Goal: Task Accomplishment & Management: Manage account settings

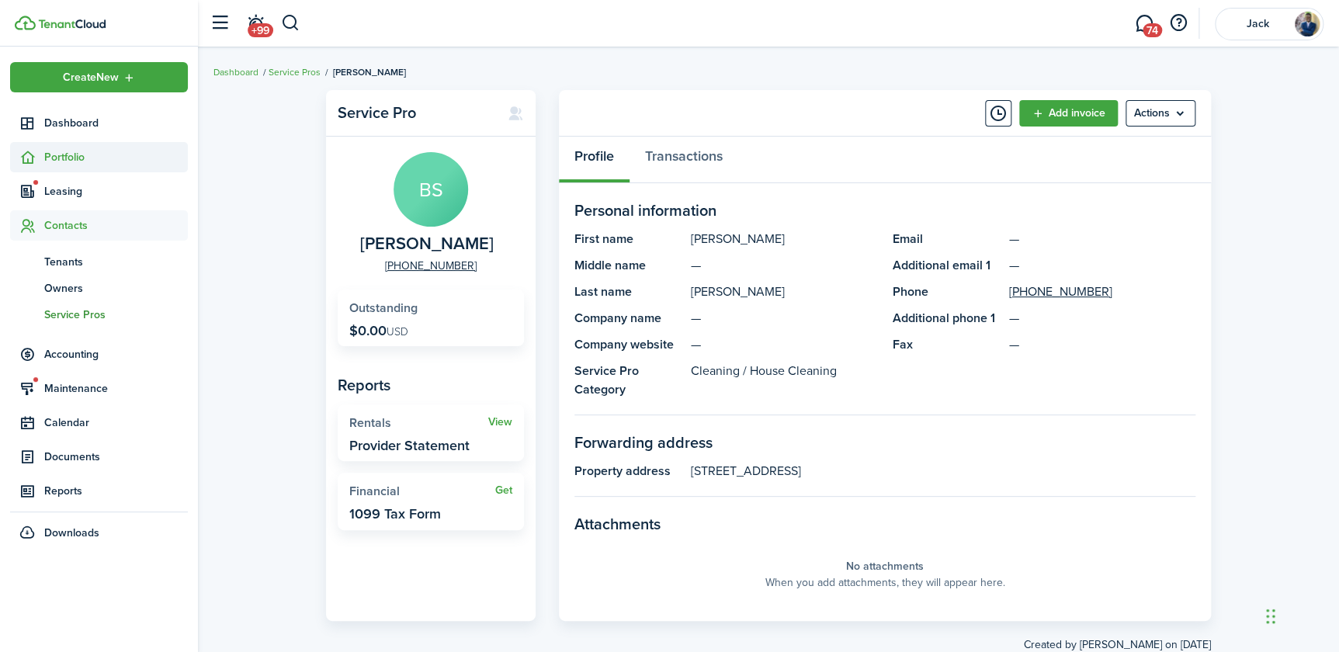
click at [60, 151] on span "Portfolio" at bounding box center [116, 157] width 144 height 16
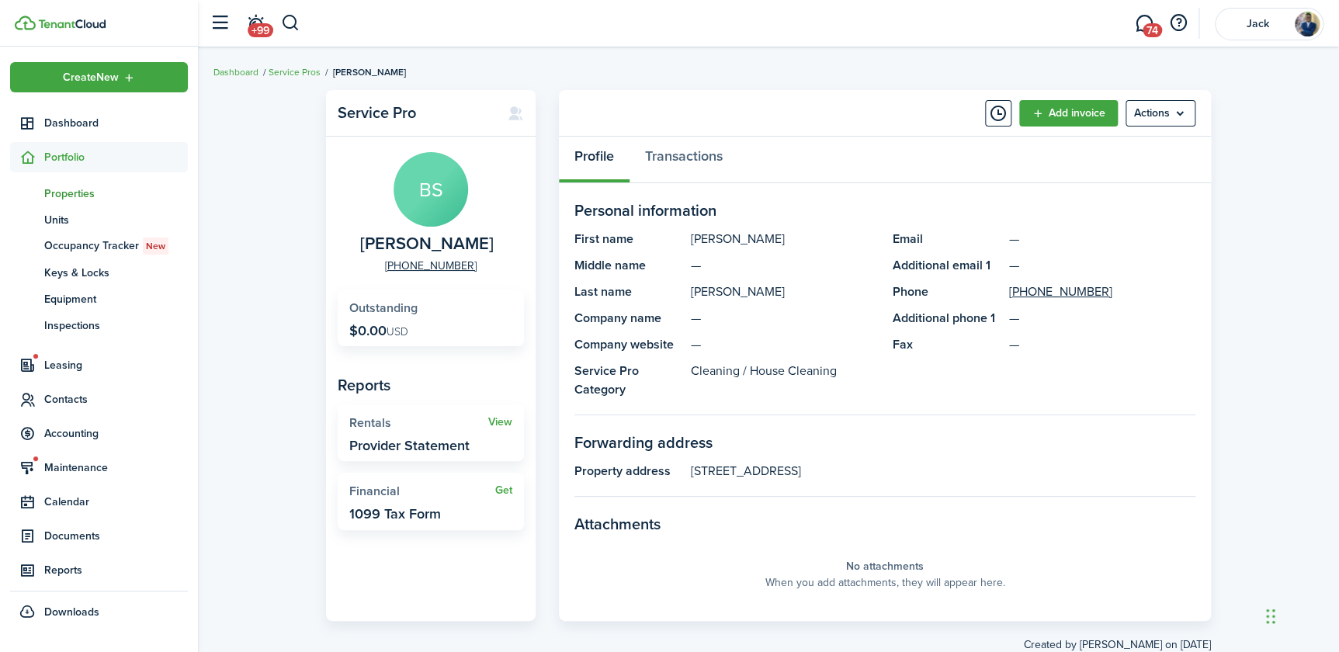
click at [68, 188] on span "Properties" at bounding box center [116, 194] width 144 height 16
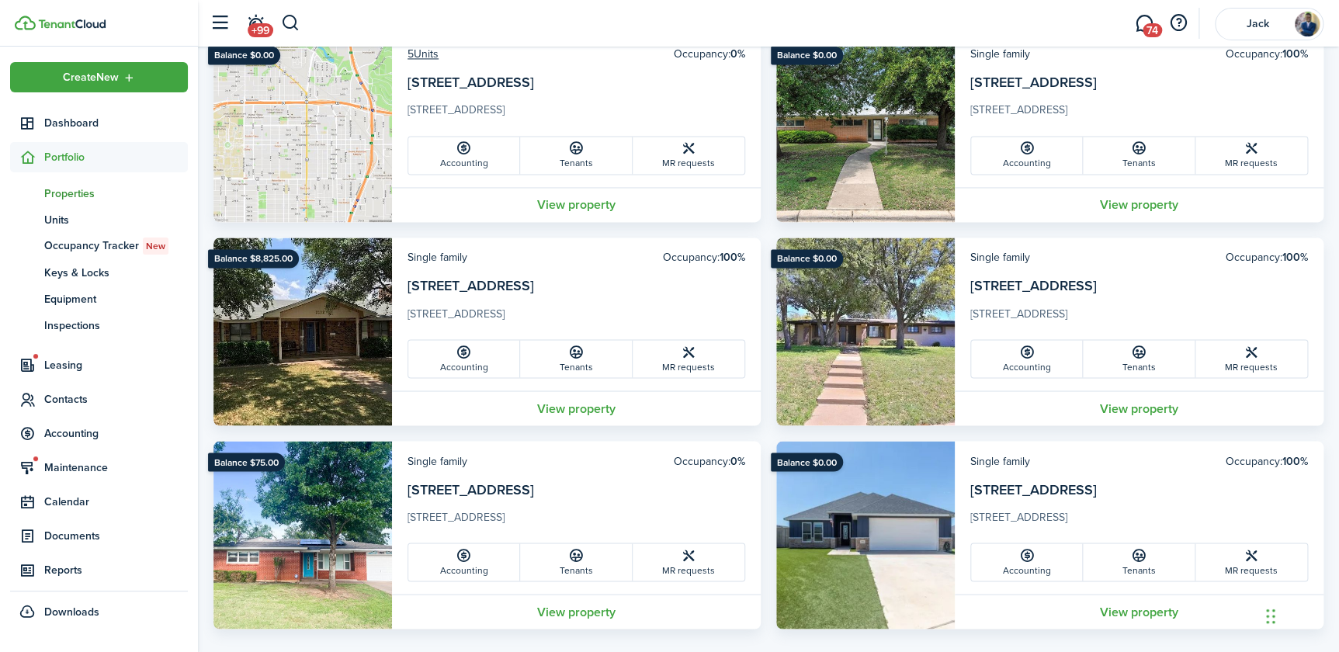
scroll to position [1176, 0]
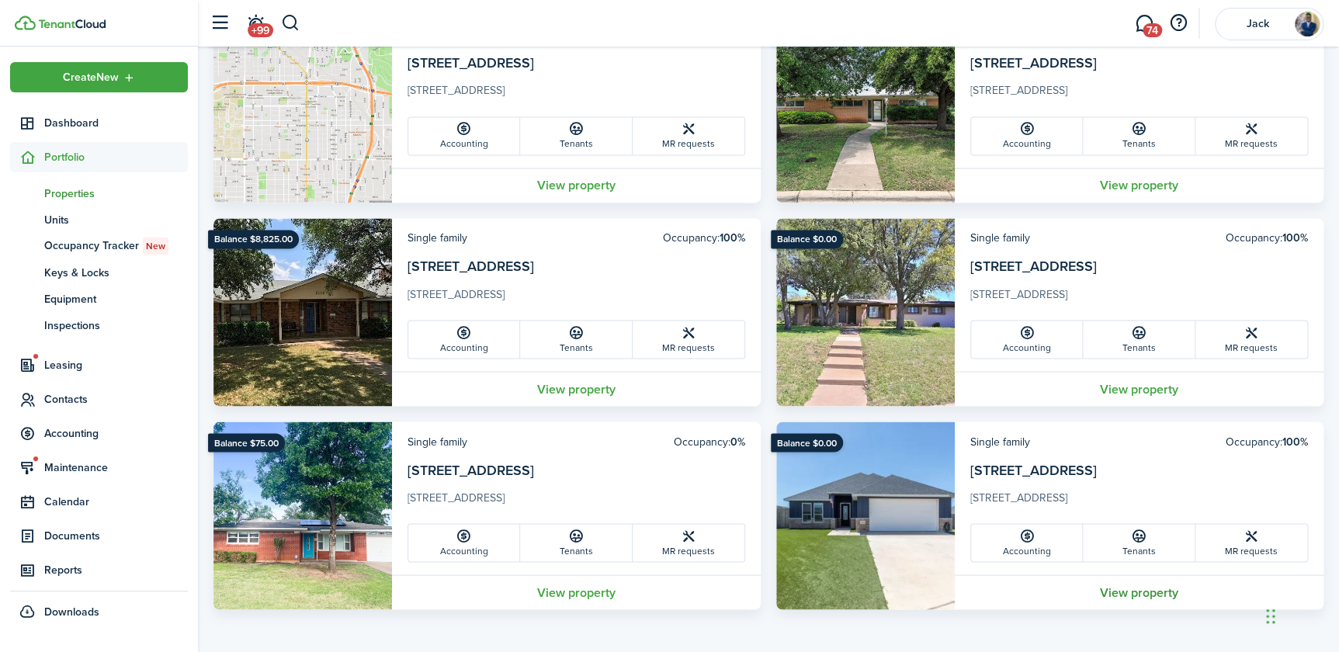
click at [1135, 594] on link "View property" at bounding box center [1139, 592] width 369 height 35
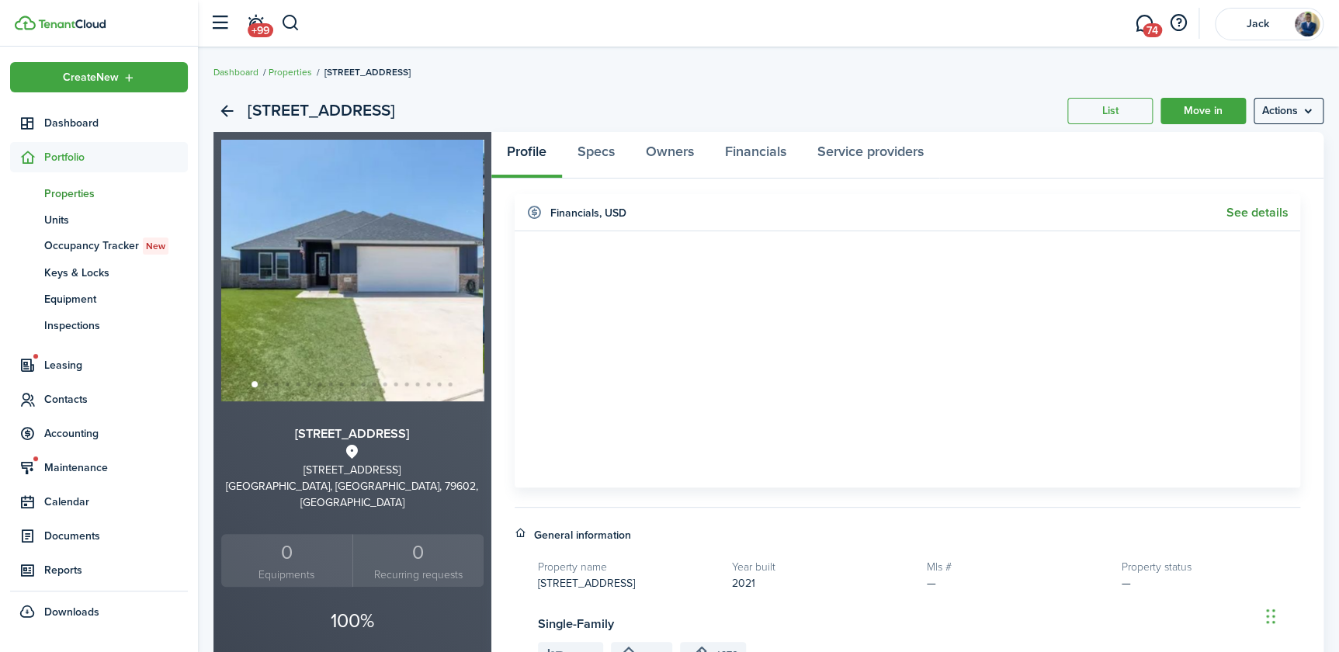
click at [1235, 214] on link "See details" at bounding box center [1258, 213] width 62 height 14
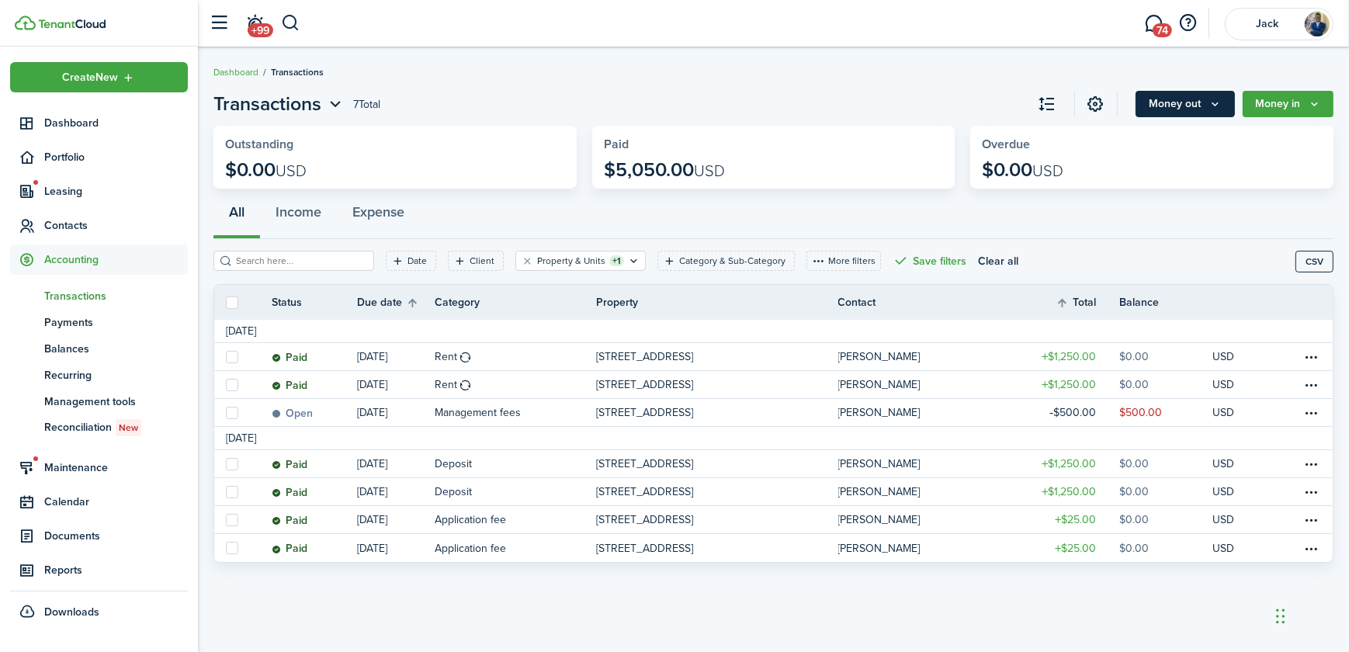
click at [1175, 98] on button "Money out" at bounding box center [1185, 104] width 99 height 26
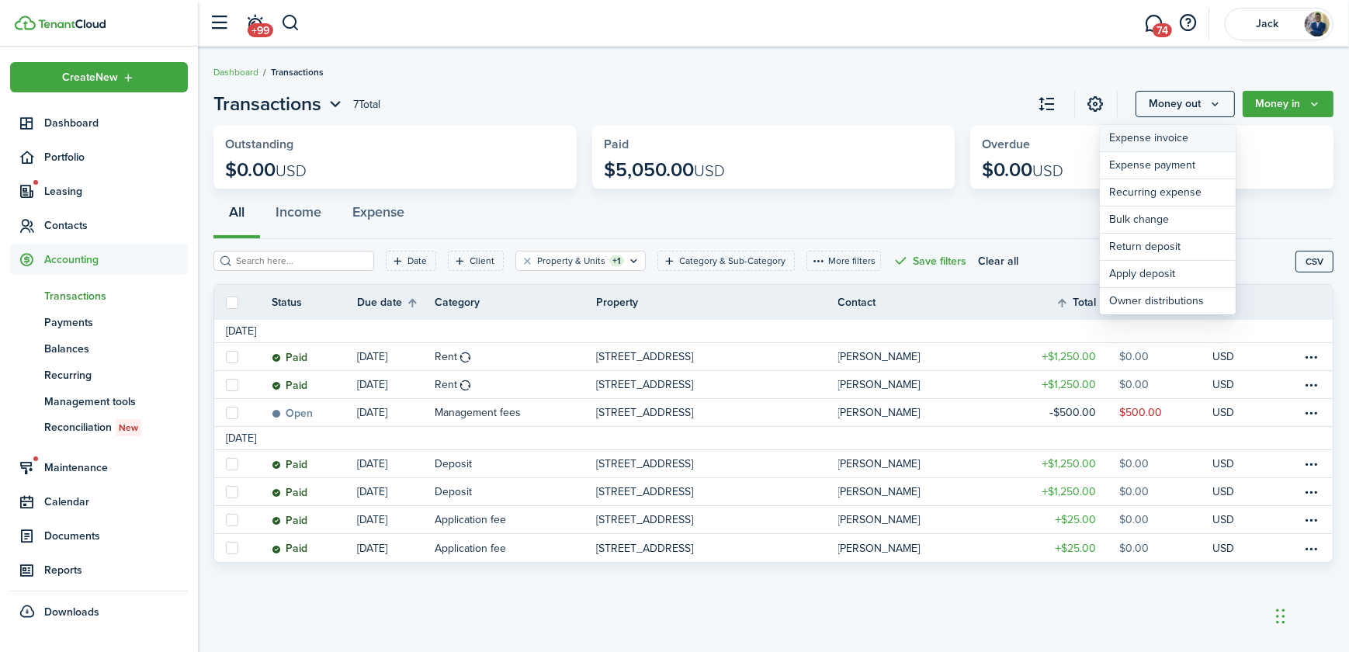
click at [1122, 137] on link "Expense invoice" at bounding box center [1168, 138] width 136 height 27
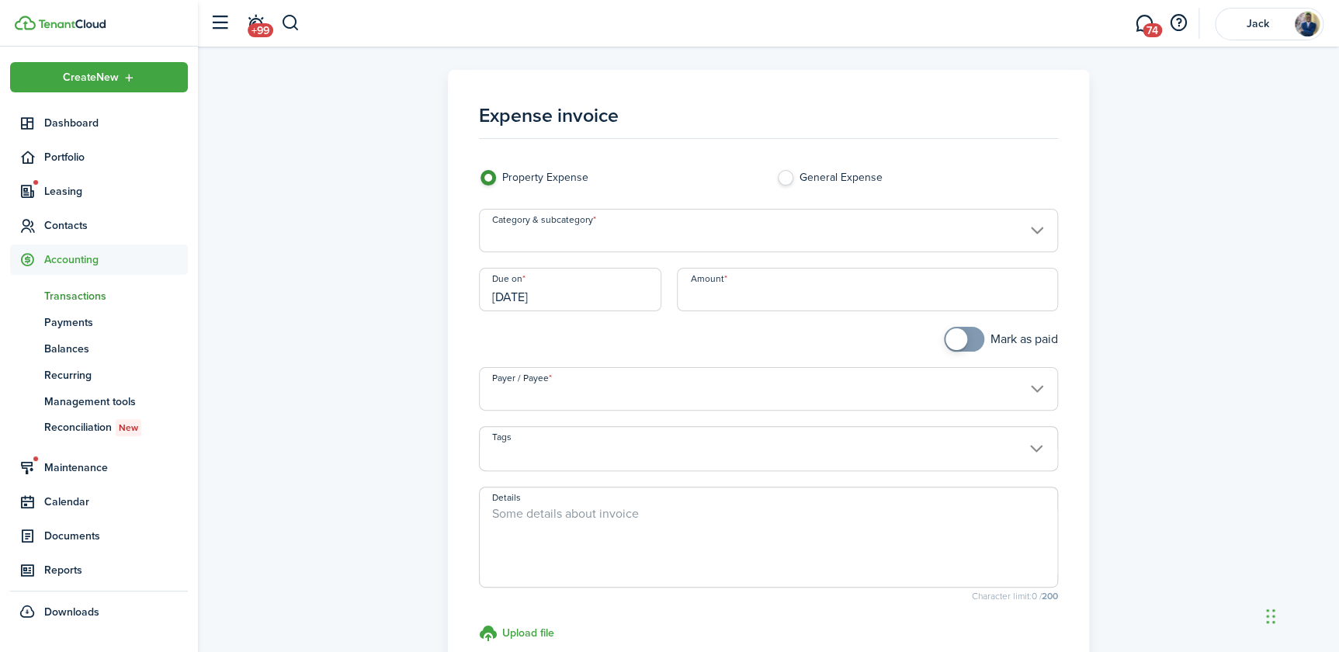
click at [587, 232] on input "Category & subcategory" at bounding box center [768, 230] width 579 height 43
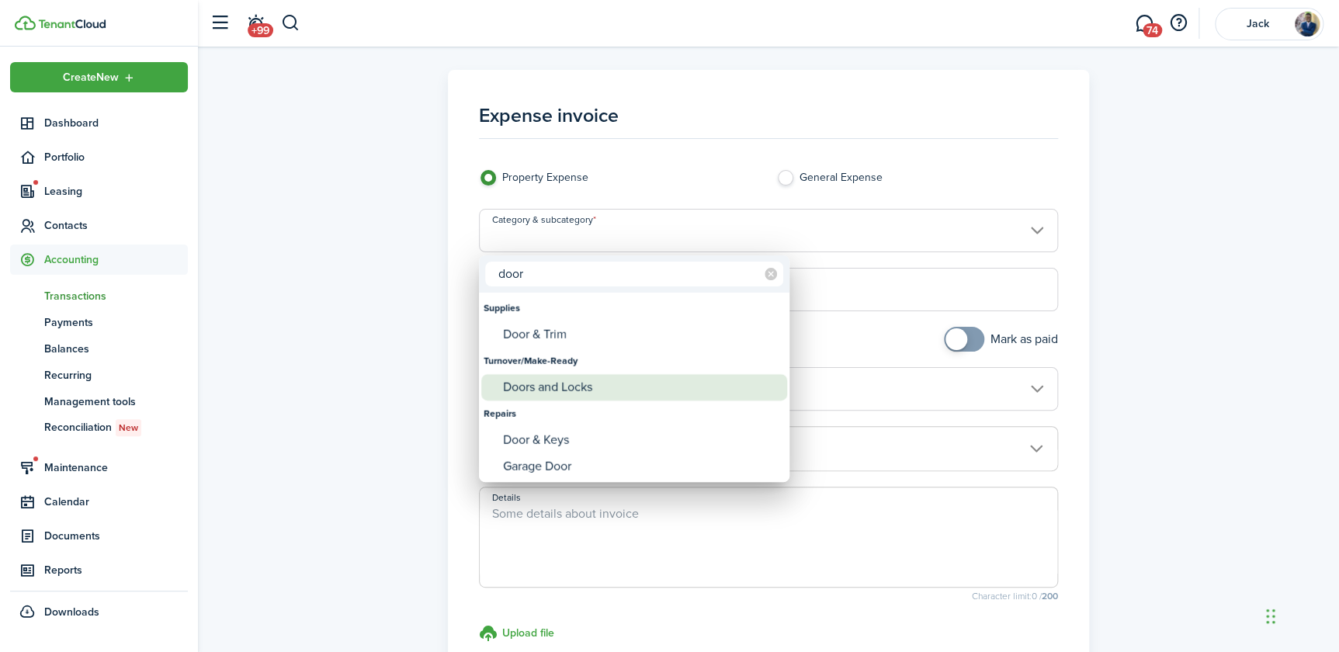
type input "door"
click at [539, 389] on div "Doors and Locks" at bounding box center [640, 387] width 275 height 26
type input "Turnover/Make-Ready / Doors and Locks"
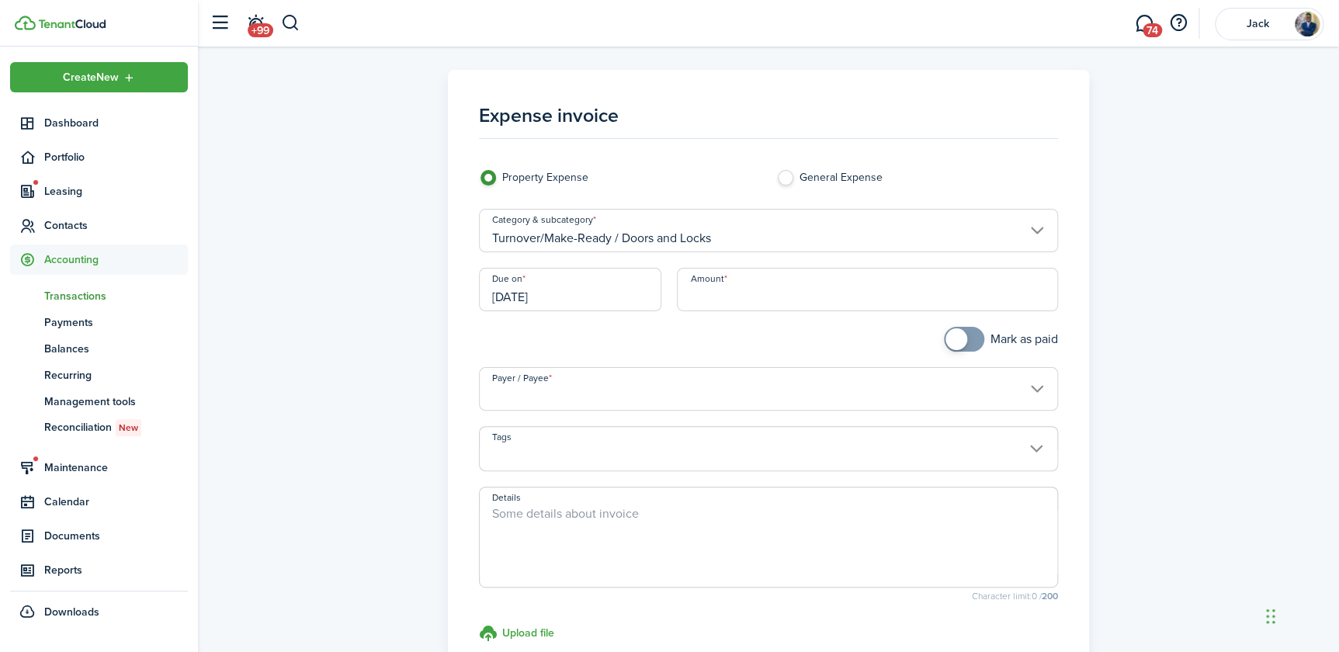
click at [715, 287] on input "Amount" at bounding box center [867, 289] width 381 height 43
type input "$86.57"
checkbox input "true"
click at [960, 339] on span at bounding box center [957, 339] width 22 height 22
click at [584, 399] on input "Payer / Payee" at bounding box center [768, 388] width 579 height 43
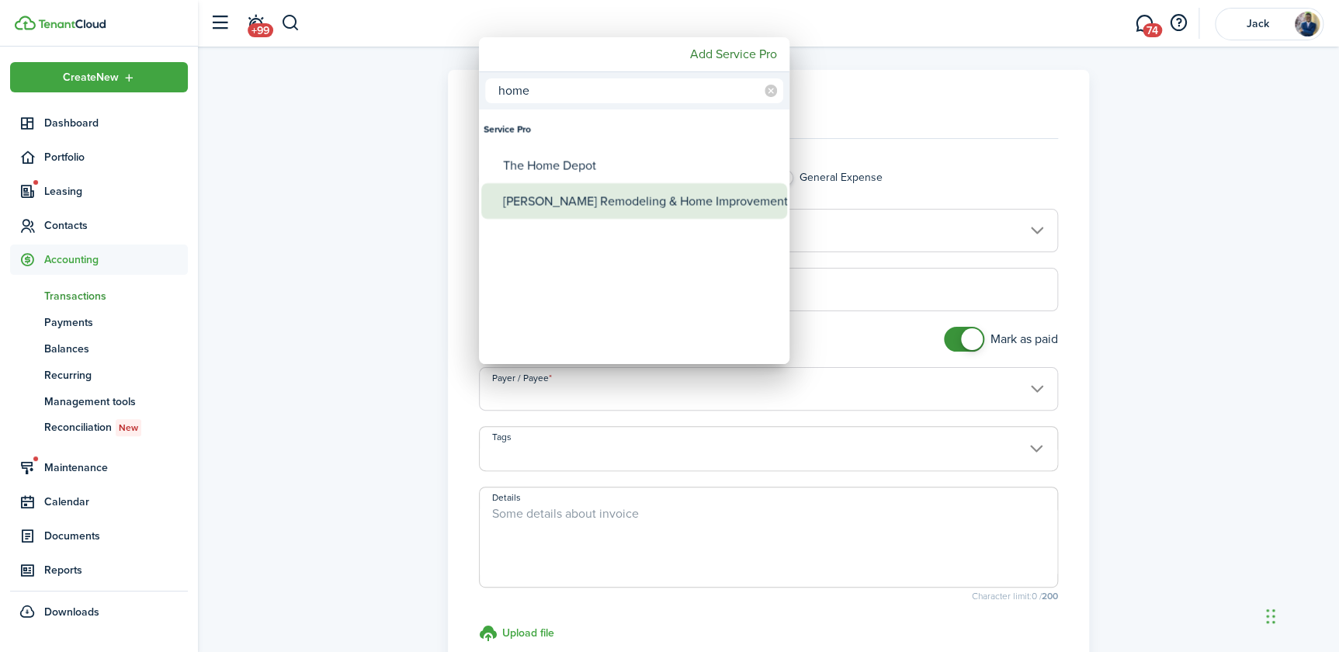
type input "home"
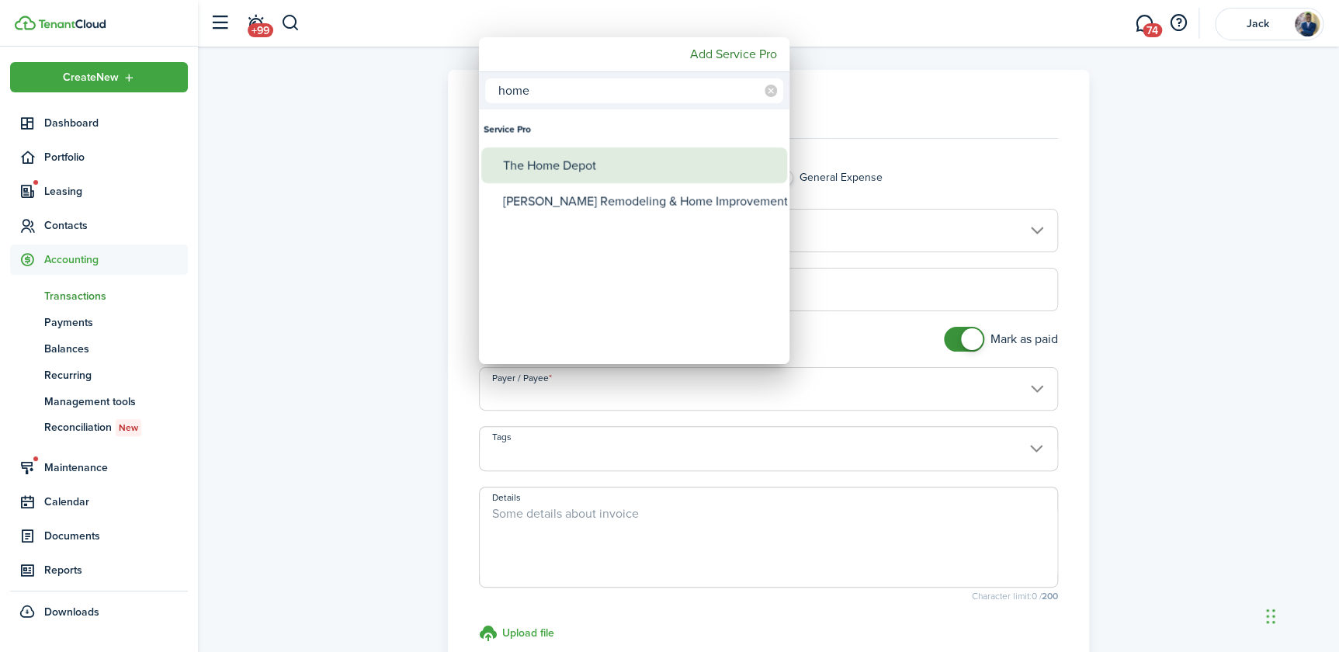
click at [595, 166] on div "The Home Depot" at bounding box center [640, 166] width 275 height 36
type input "The Home Depot"
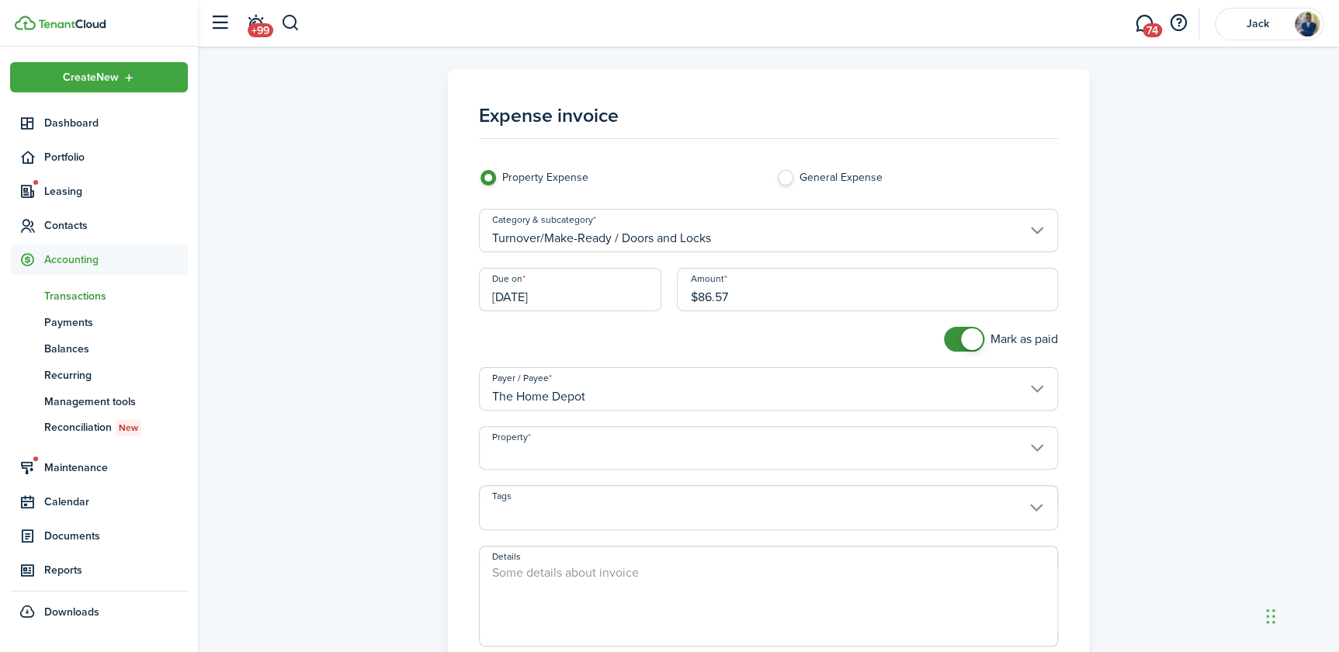
click at [545, 454] on input "Property" at bounding box center [768, 447] width 579 height 43
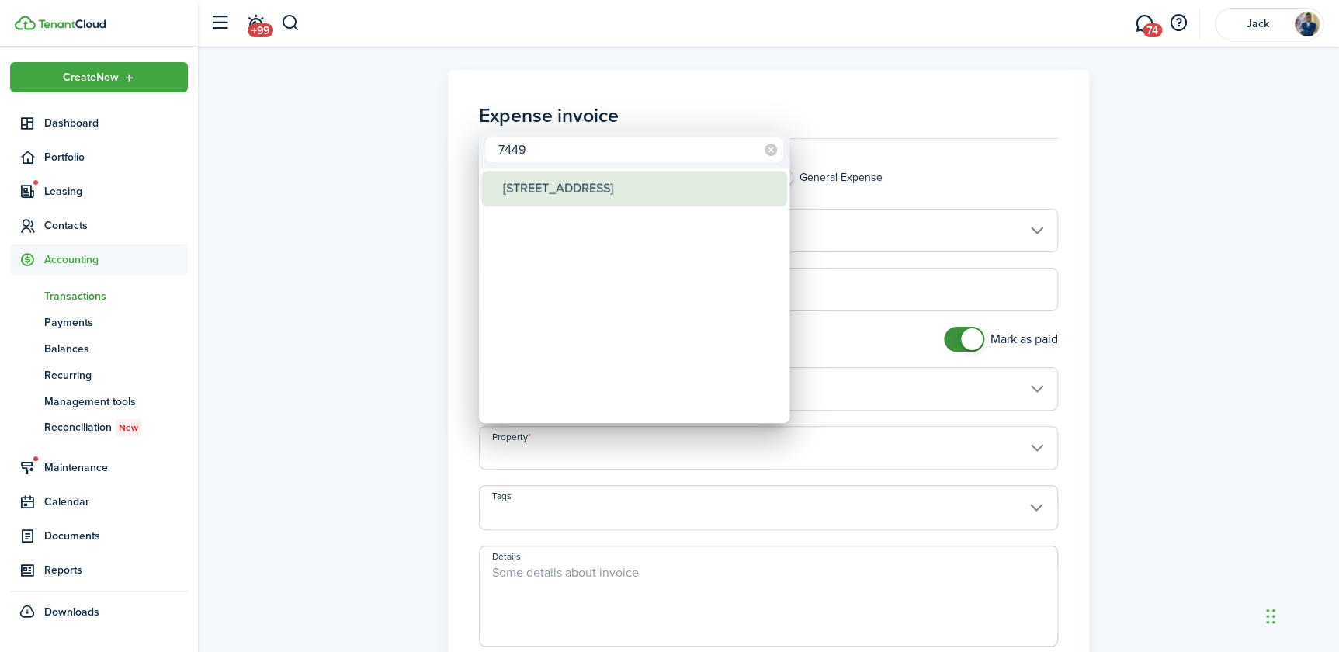
type input "7449"
click at [596, 182] on div "[STREET_ADDRESS]" at bounding box center [640, 189] width 275 height 36
type input "[STREET_ADDRESS]"
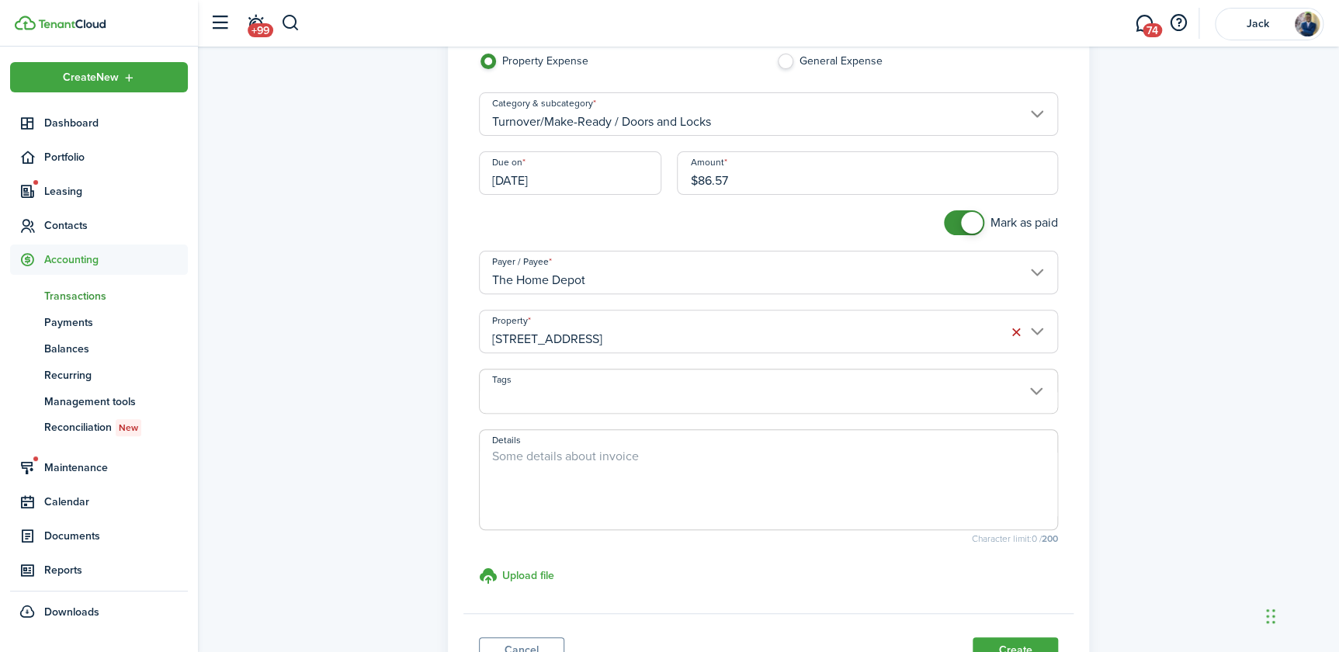
scroll to position [141, 0]
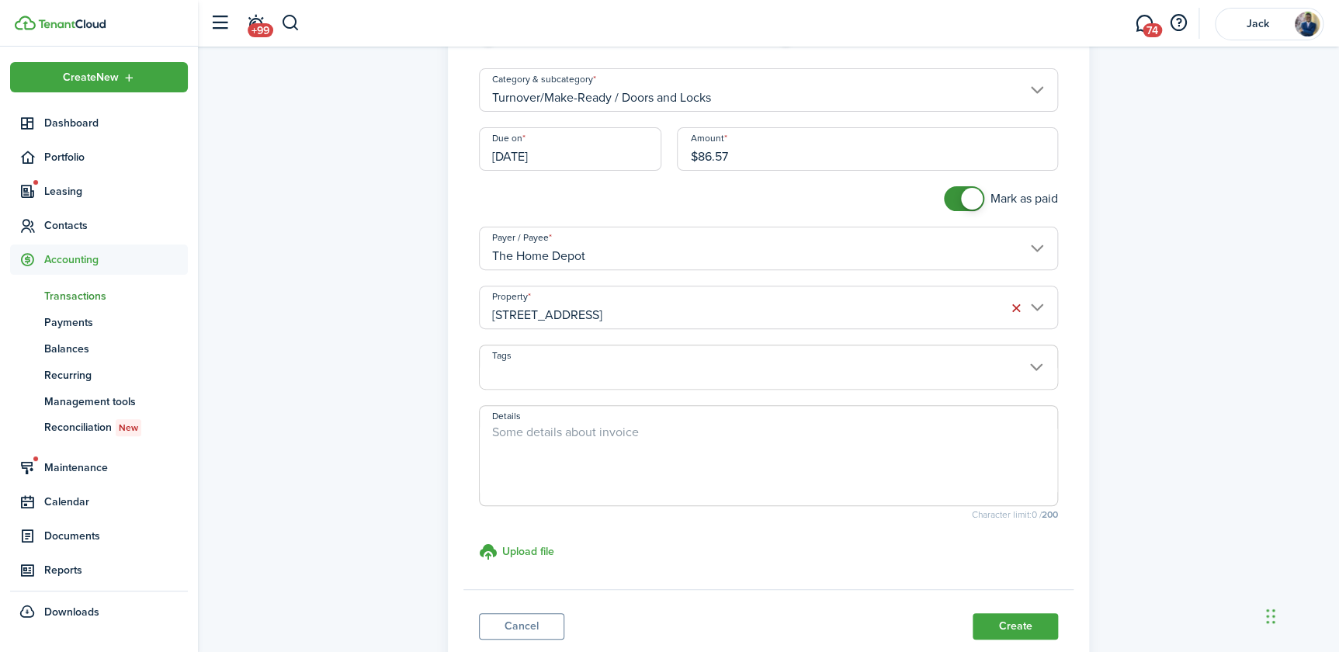
click at [605, 487] on textarea "Details" at bounding box center [769, 460] width 578 height 75
type textarea "Front door keyless lock"
click at [526, 548] on h3 "Upload file" at bounding box center [528, 551] width 52 height 16
click at [479, 543] on input "Upload file store documents and templates Choose file" at bounding box center [479, 543] width 0 height 0
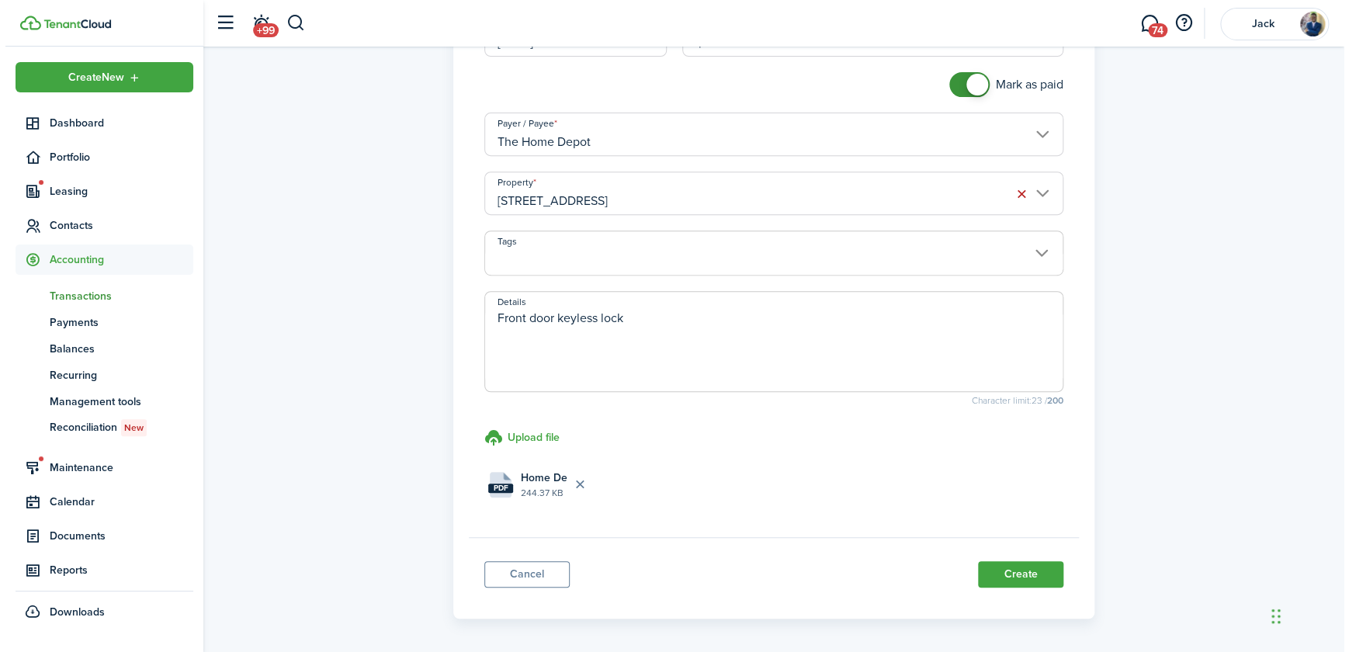
scroll to position [282, 0]
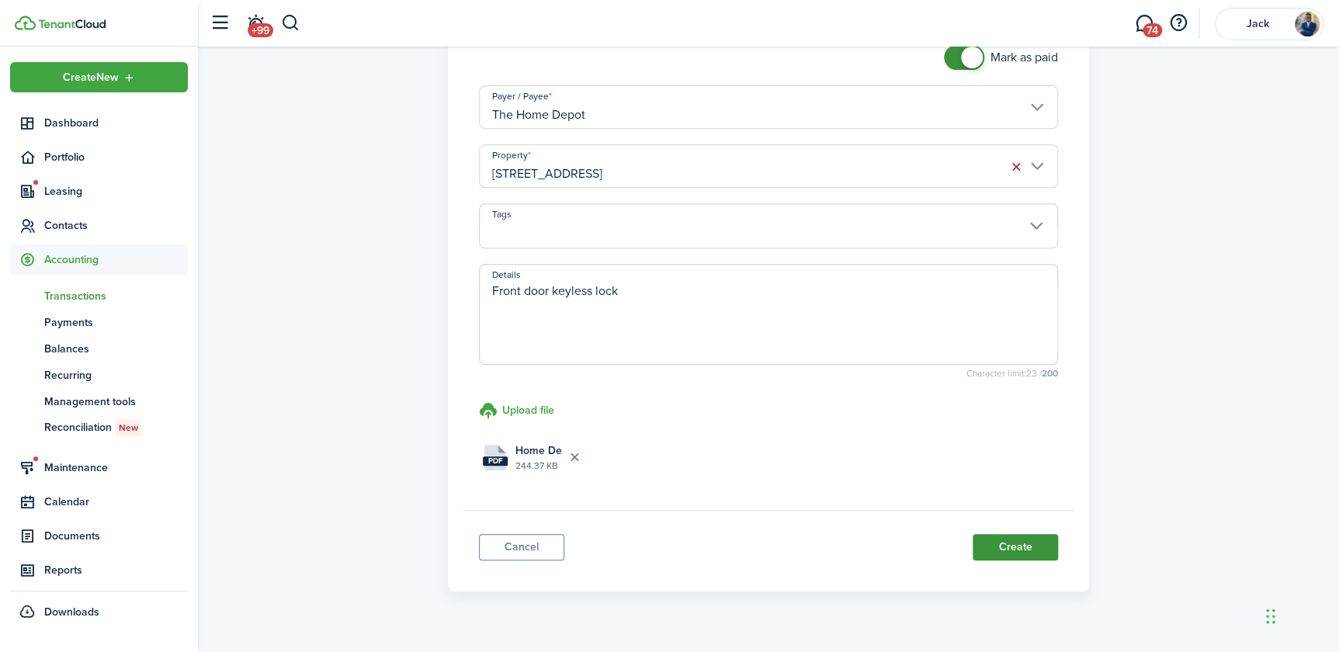
click at [1008, 543] on button "Create" at bounding box center [1015, 547] width 85 height 26
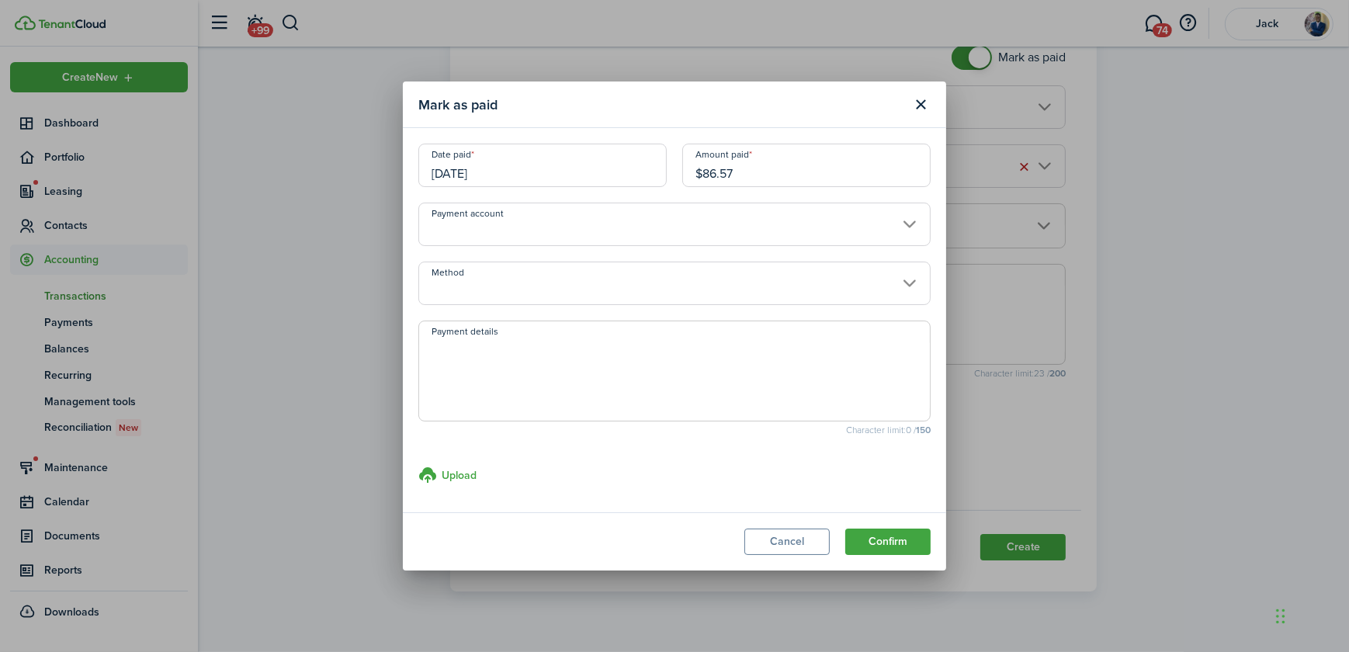
click at [474, 288] on input "Method" at bounding box center [674, 283] width 512 height 43
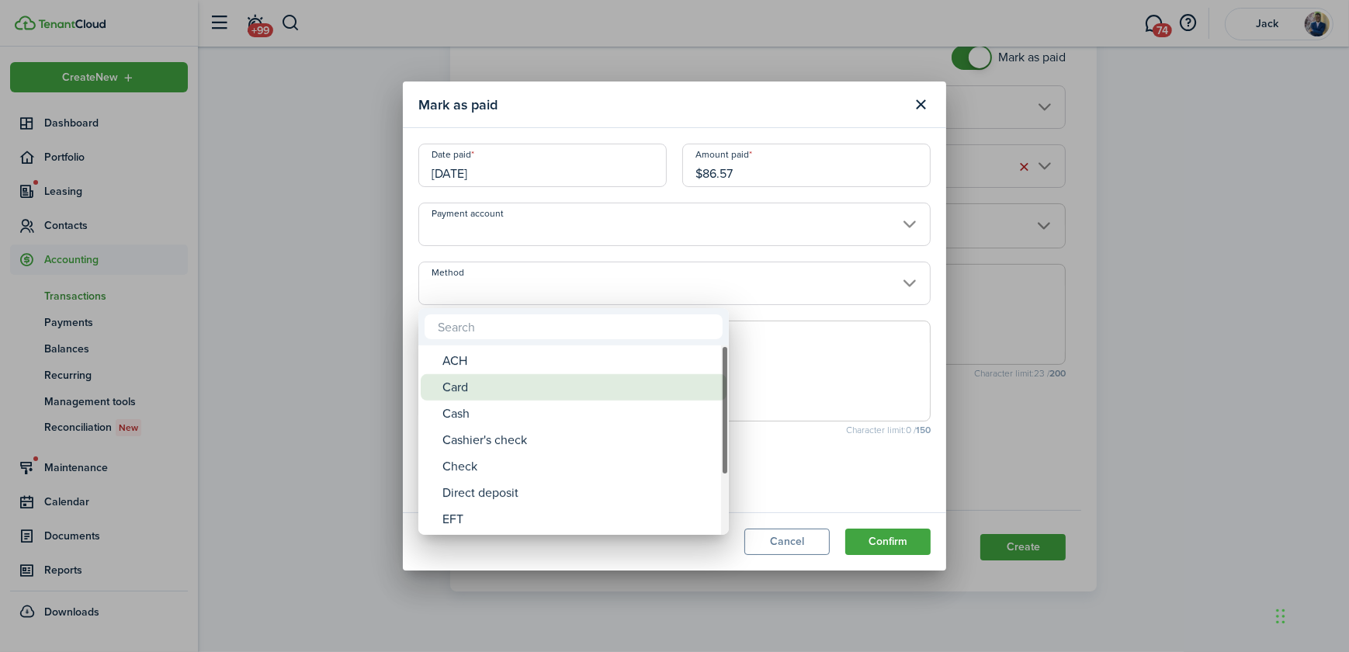
click at [483, 381] on div "Card" at bounding box center [580, 387] width 275 height 26
type input "Card"
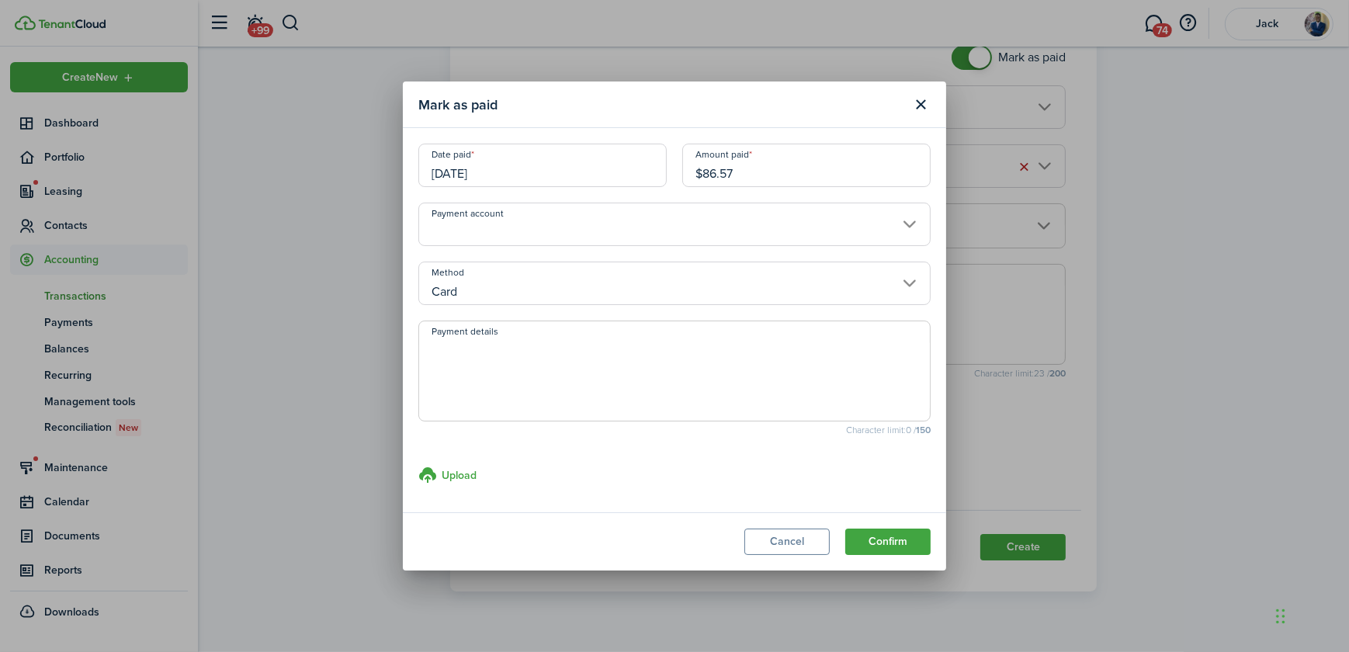
click at [493, 377] on textarea "Payment details" at bounding box center [674, 376] width 511 height 75
type textarea "Steph paid with OP Debit"
click at [877, 541] on button "Confirm" at bounding box center [888, 542] width 85 height 26
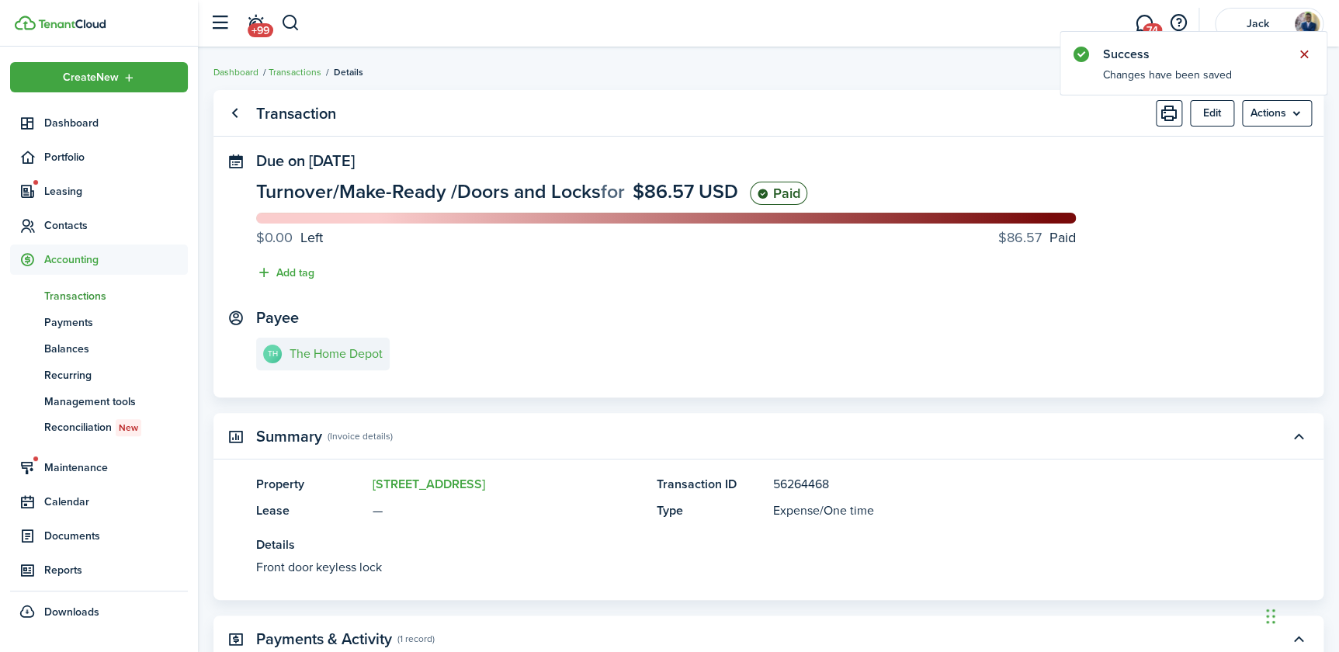
click at [1304, 50] on button "Close notify" at bounding box center [1304, 54] width 22 height 22
click at [231, 111] on link "Go back" at bounding box center [234, 113] width 26 height 26
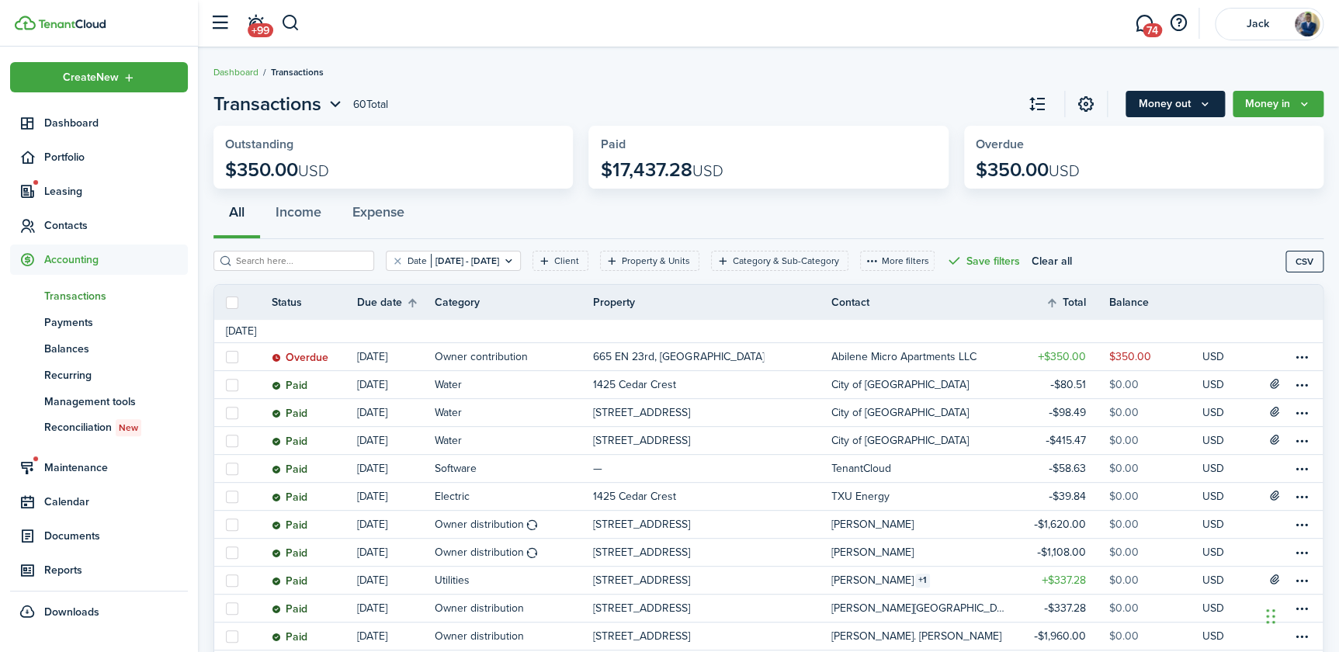
click at [1183, 103] on button "Money out" at bounding box center [1175, 104] width 99 height 26
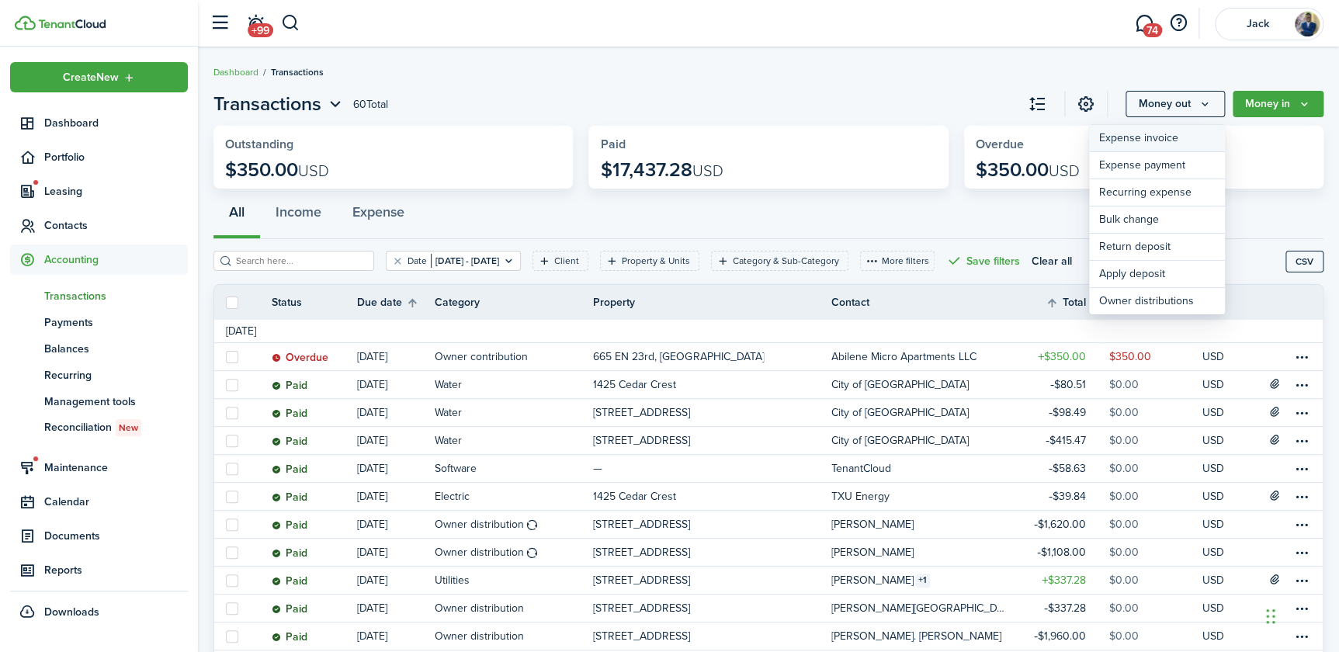
click at [1131, 135] on link "Expense invoice" at bounding box center [1157, 138] width 136 height 27
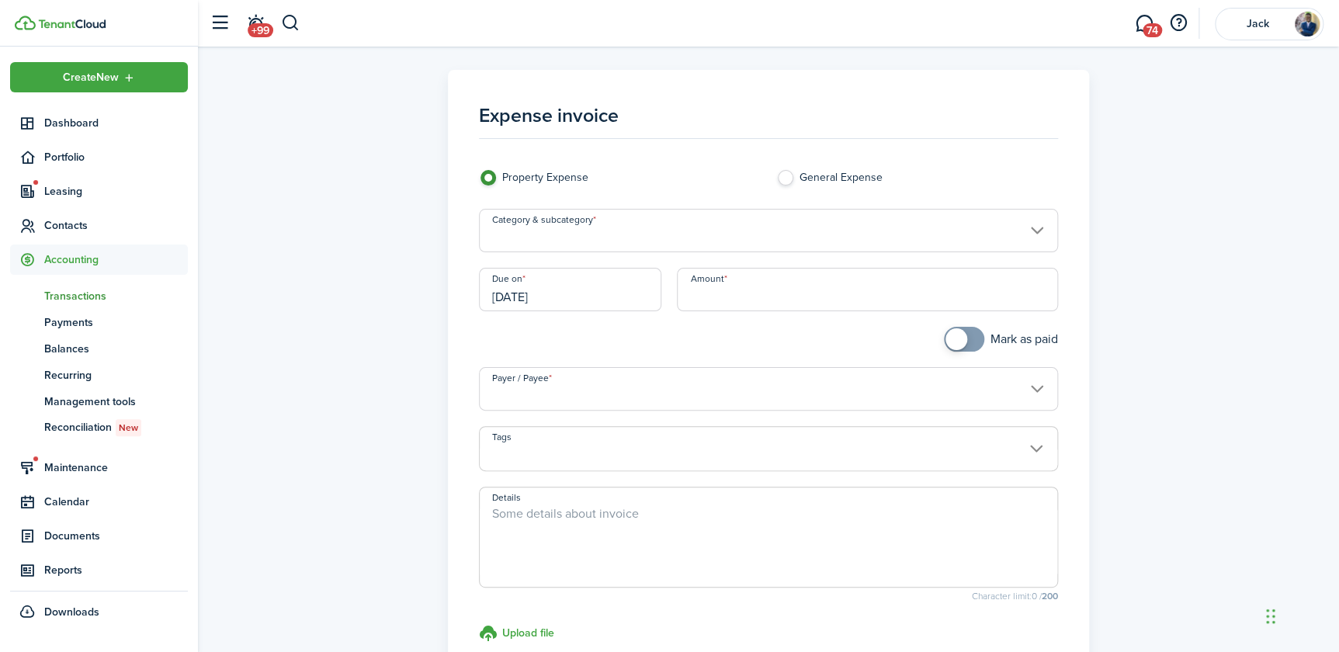
click at [615, 231] on input "Category & subcategory" at bounding box center [768, 230] width 579 height 43
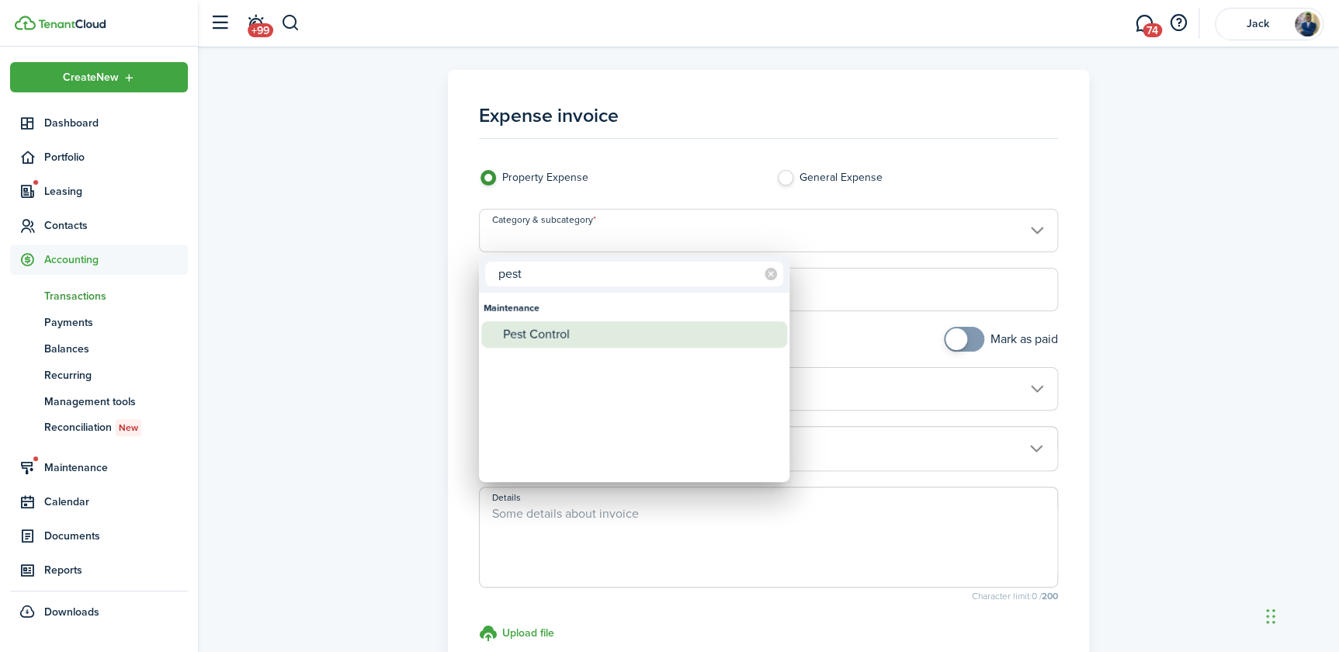
type input "pest"
click at [562, 329] on div "Pest Control" at bounding box center [640, 334] width 275 height 26
type input "Maintenance / Pest Control"
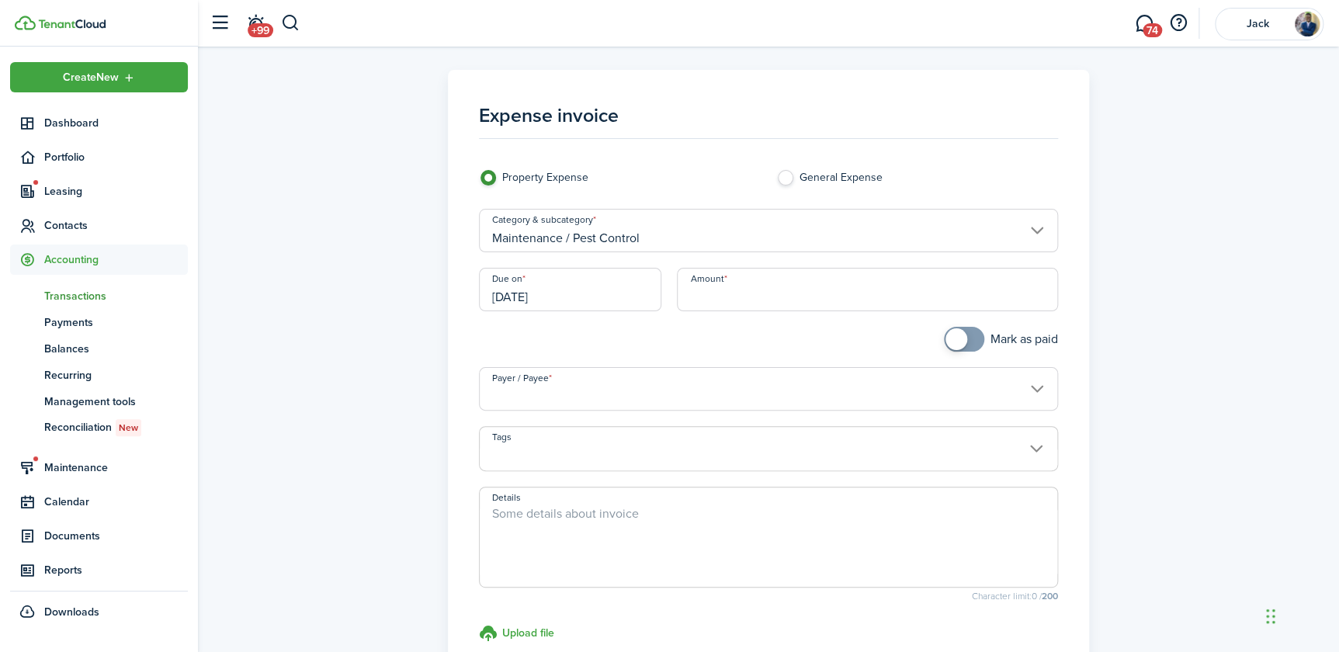
click at [527, 297] on input "[DATE]" at bounding box center [570, 289] width 182 height 43
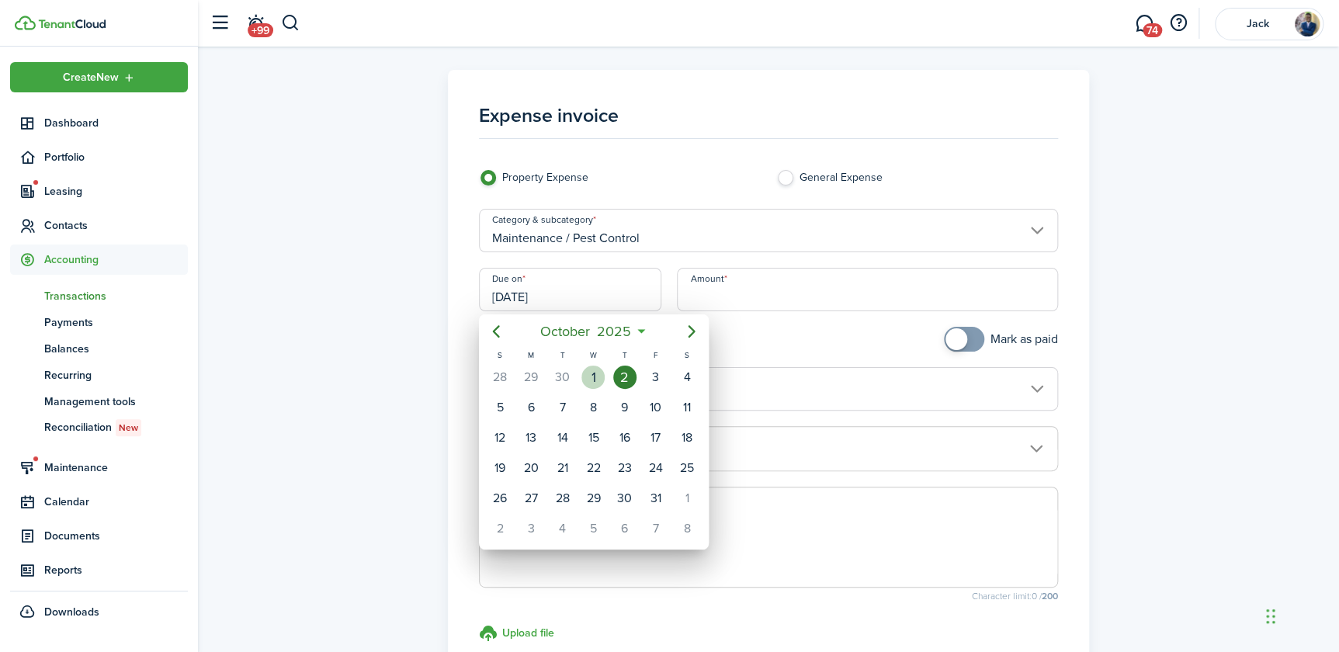
click at [595, 380] on div "1" at bounding box center [593, 377] width 23 height 23
type input "[DATE]"
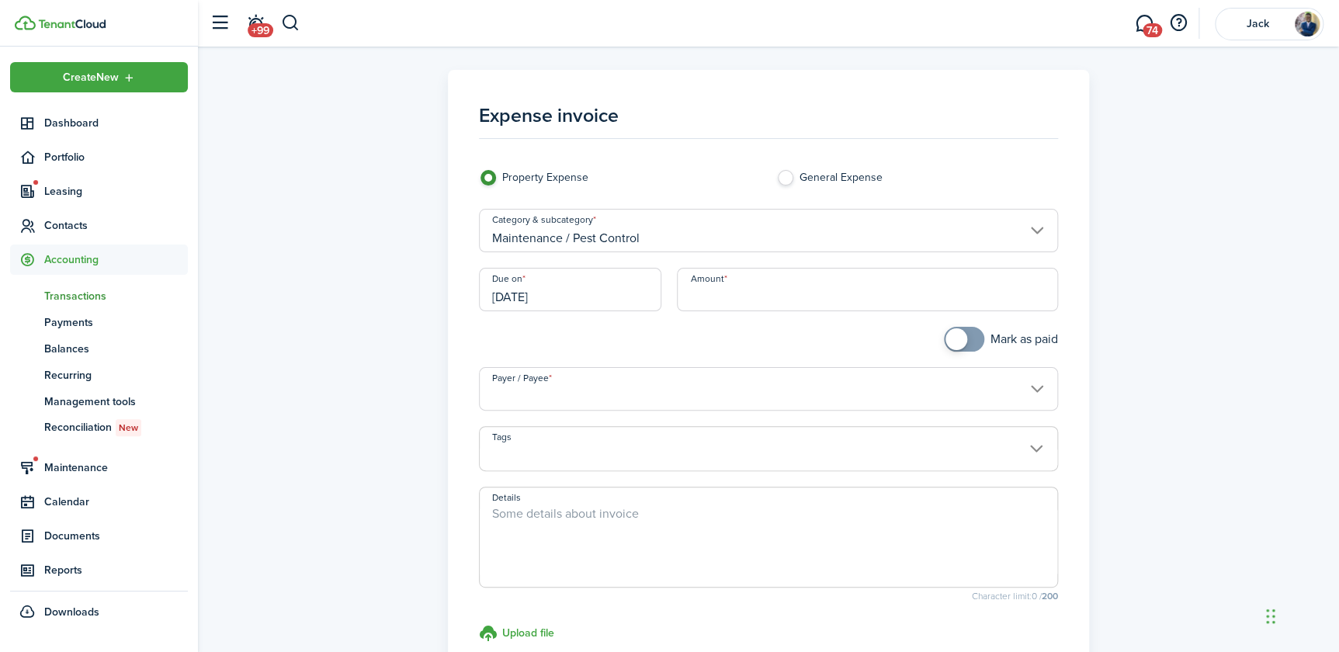
click at [721, 295] on input "Amount" at bounding box center [867, 289] width 381 height 43
type input "$86.60"
checkbox input "true"
click at [951, 342] on span at bounding box center [957, 339] width 22 height 22
click at [560, 393] on input "Payer / Payee" at bounding box center [768, 388] width 579 height 43
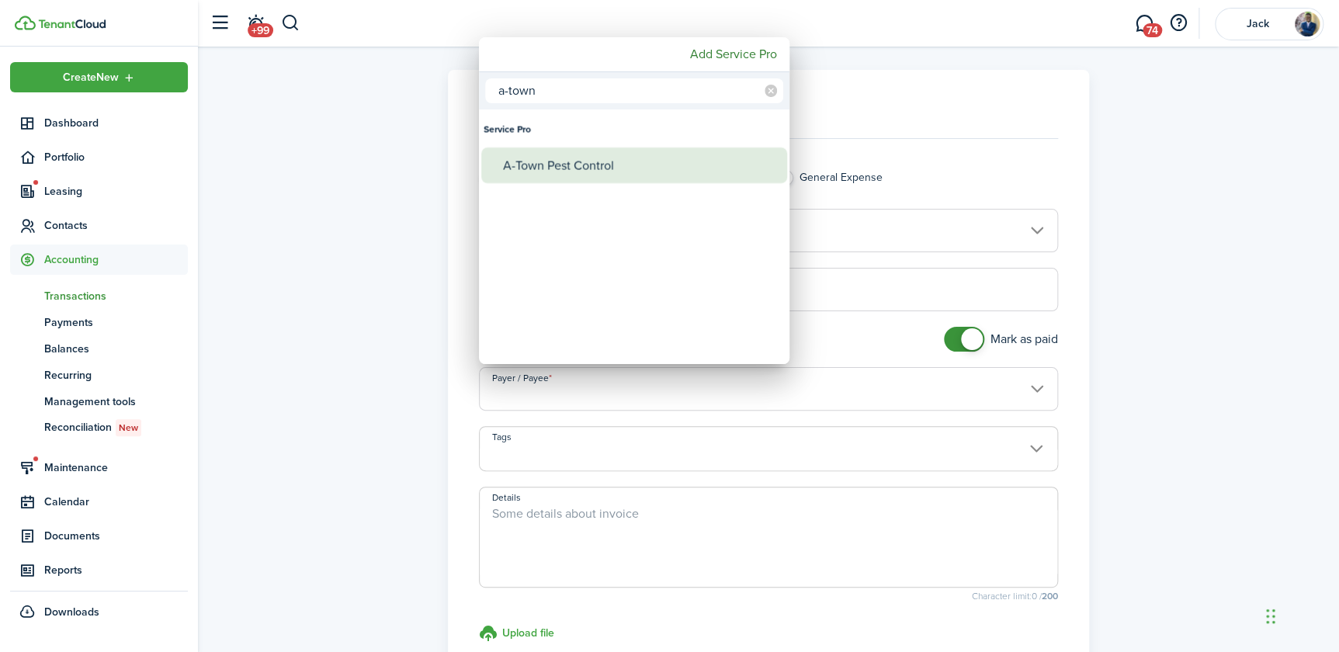
type input "a-town"
click at [575, 166] on div "A-Town Pest Control" at bounding box center [640, 166] width 275 height 36
type input "A-Town Pest Control"
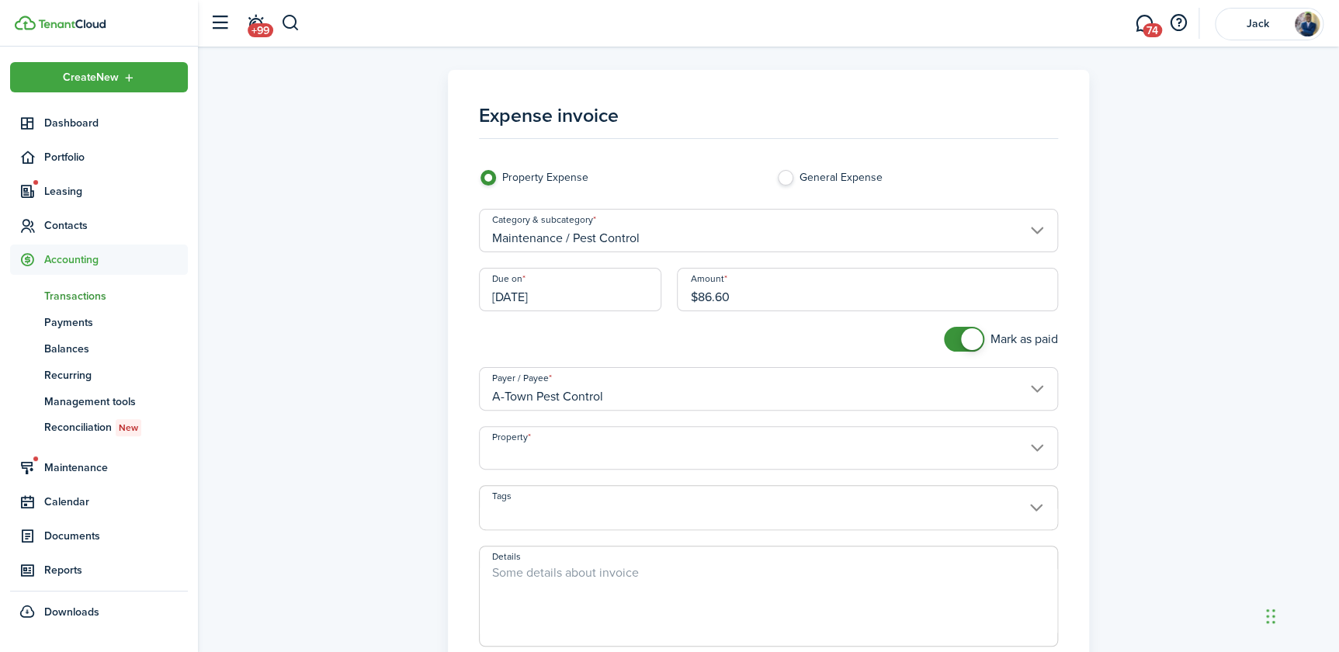
click at [549, 455] on input "Property" at bounding box center [768, 447] width 579 height 43
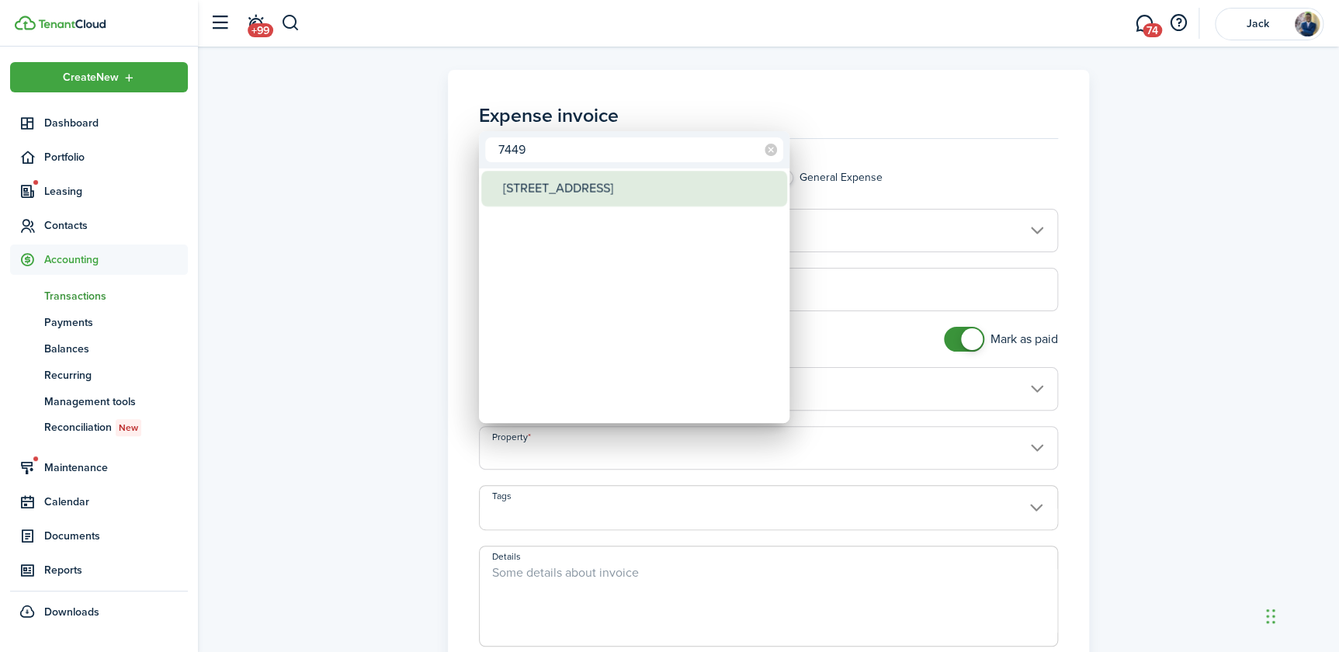
type input "7449"
click at [573, 190] on div "[STREET_ADDRESS]" at bounding box center [640, 189] width 275 height 36
type input "[STREET_ADDRESS]"
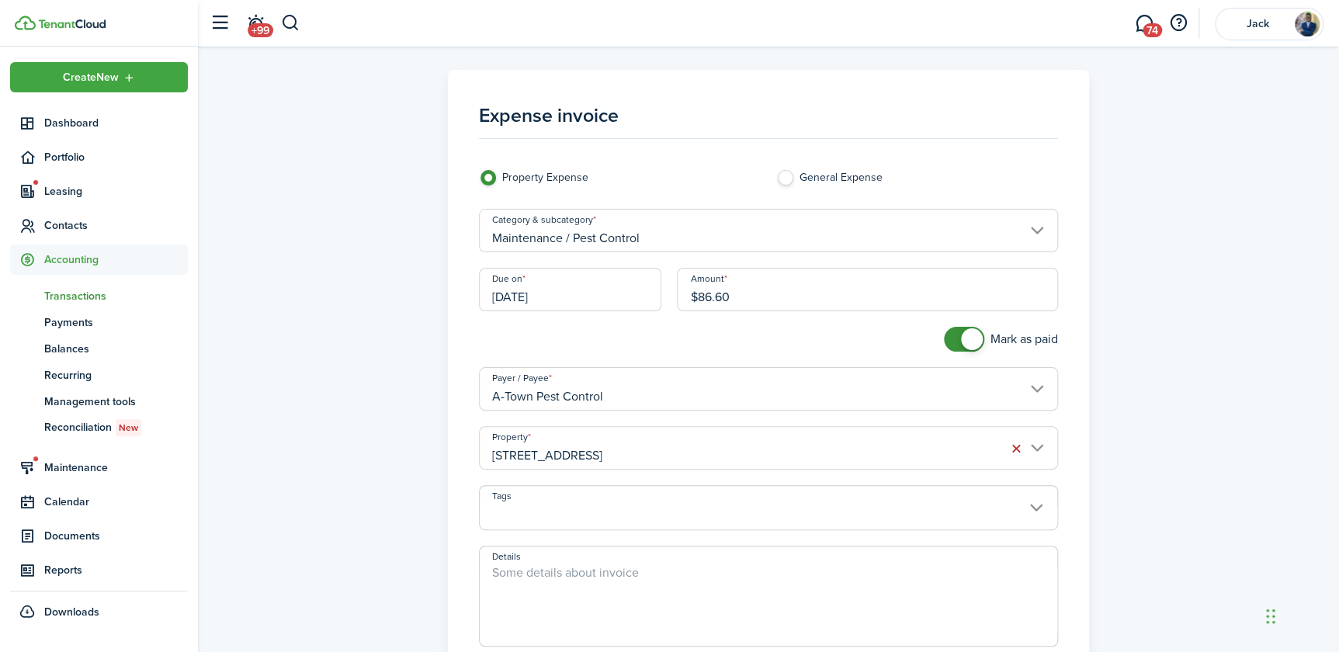
click at [569, 567] on textarea "Details" at bounding box center [769, 601] width 578 height 75
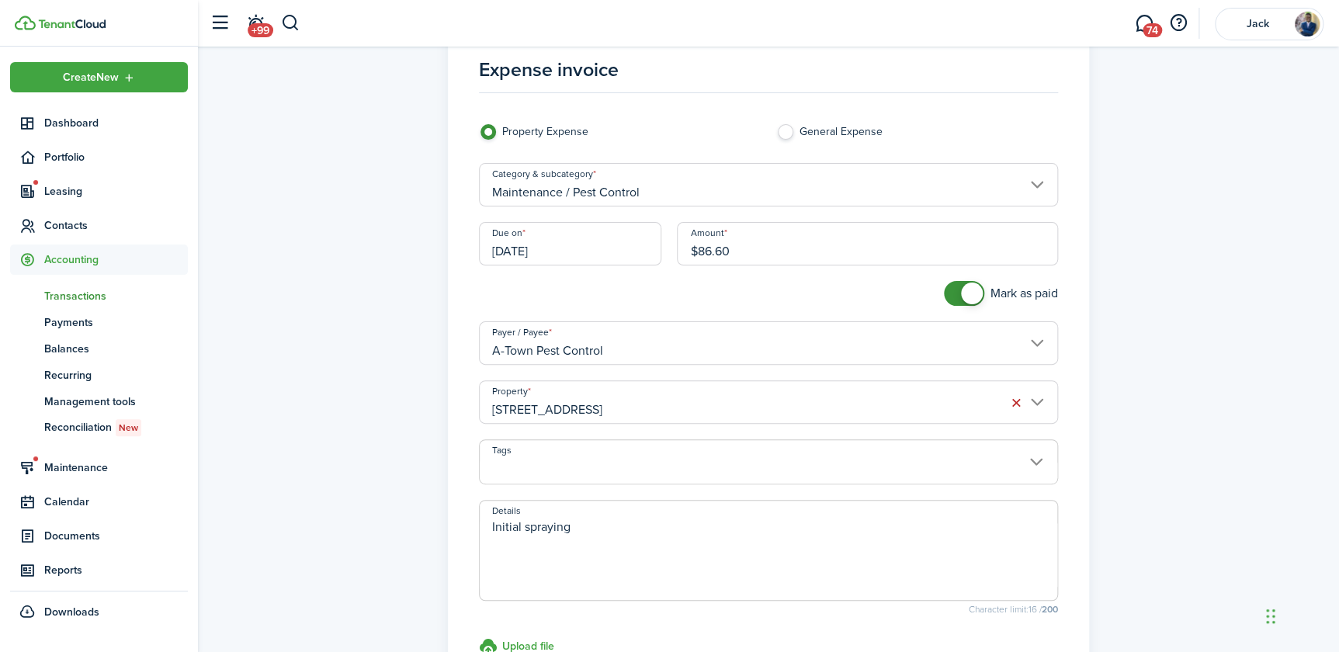
scroll to position [70, 0]
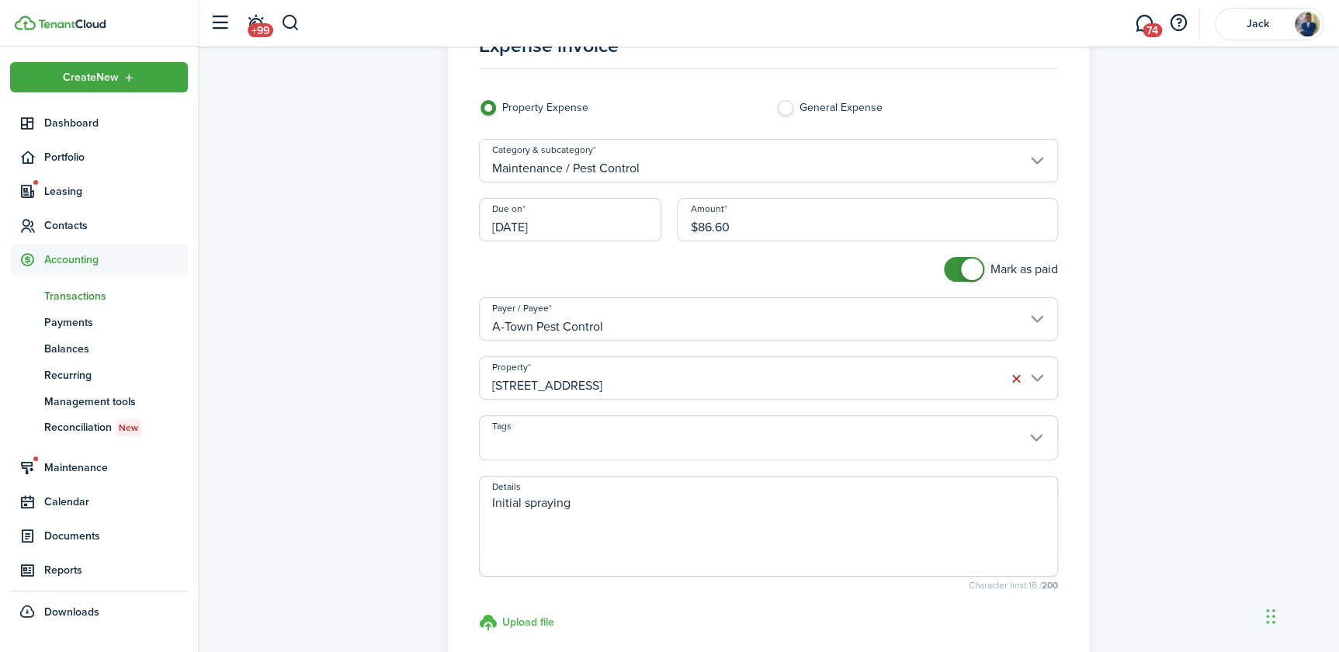
type textarea "Initial spraying"
click at [512, 619] on h3 "Upload file" at bounding box center [528, 622] width 52 height 16
click at [479, 613] on input "Upload file store documents and templates Choose file" at bounding box center [479, 613] width 0 height 0
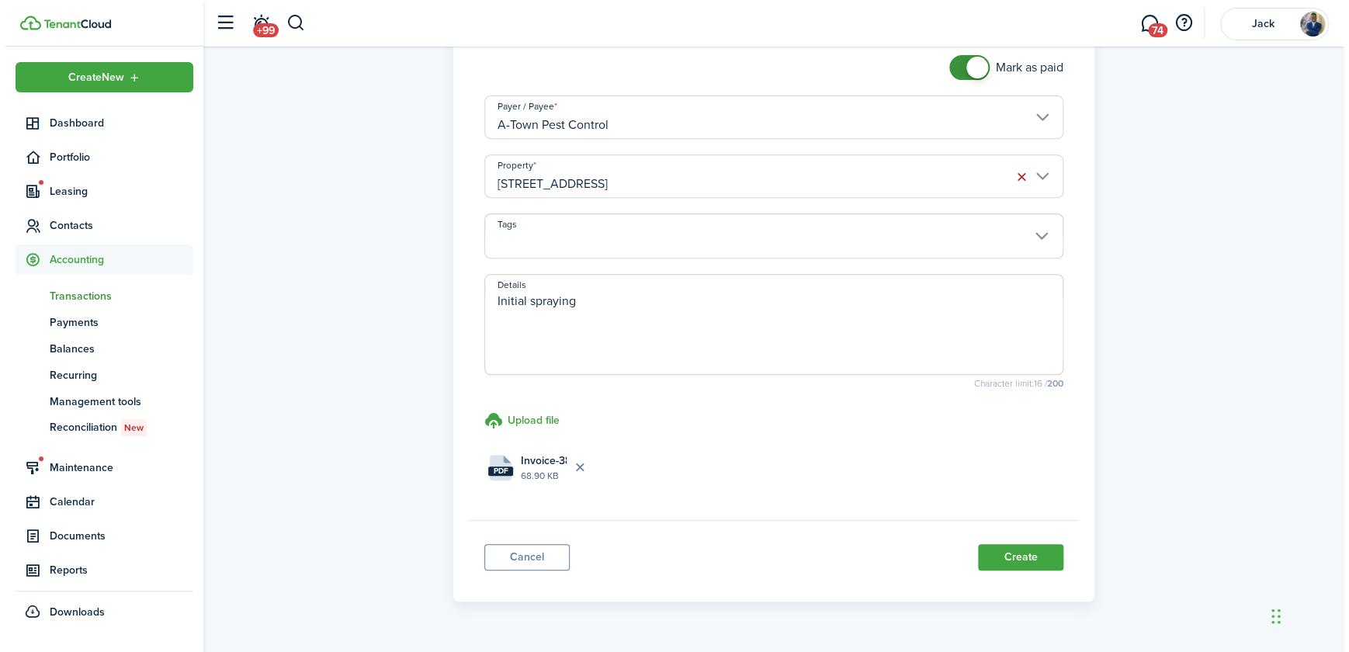
scroll to position [282, 0]
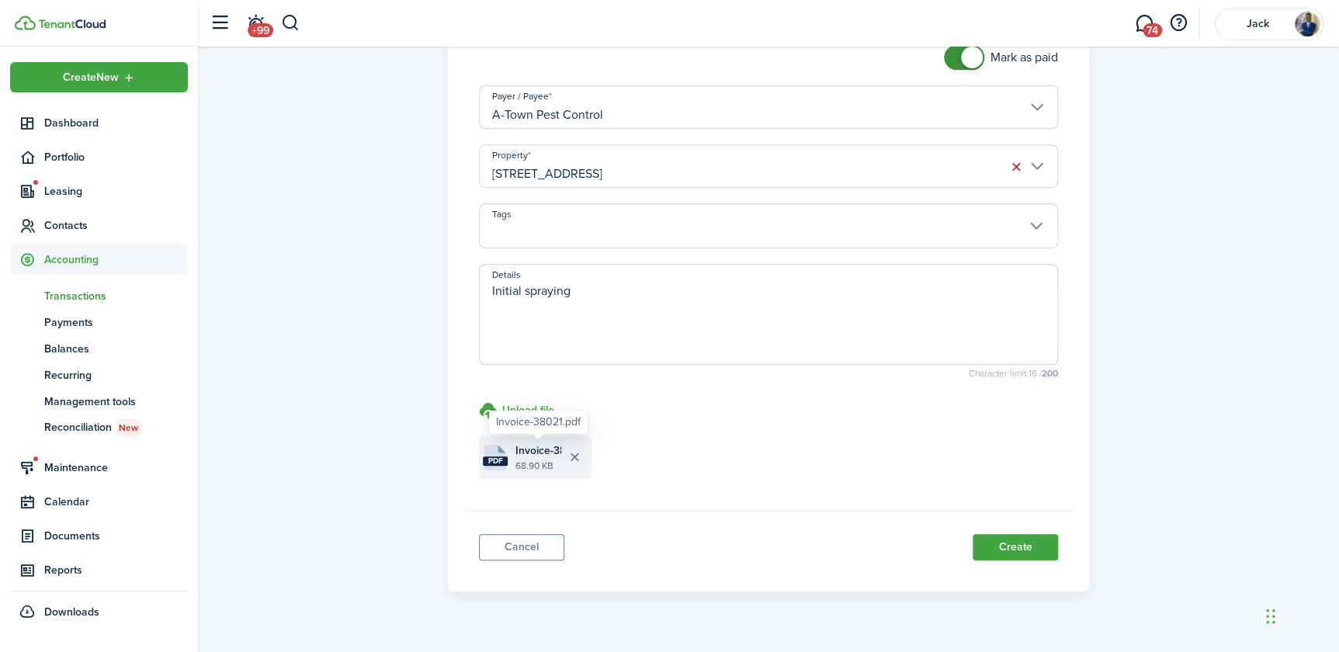
click at [526, 453] on span "Invoice-38021.pdf" at bounding box center [539, 451] width 46 height 16
click at [1002, 547] on button "Create" at bounding box center [1015, 547] width 85 height 26
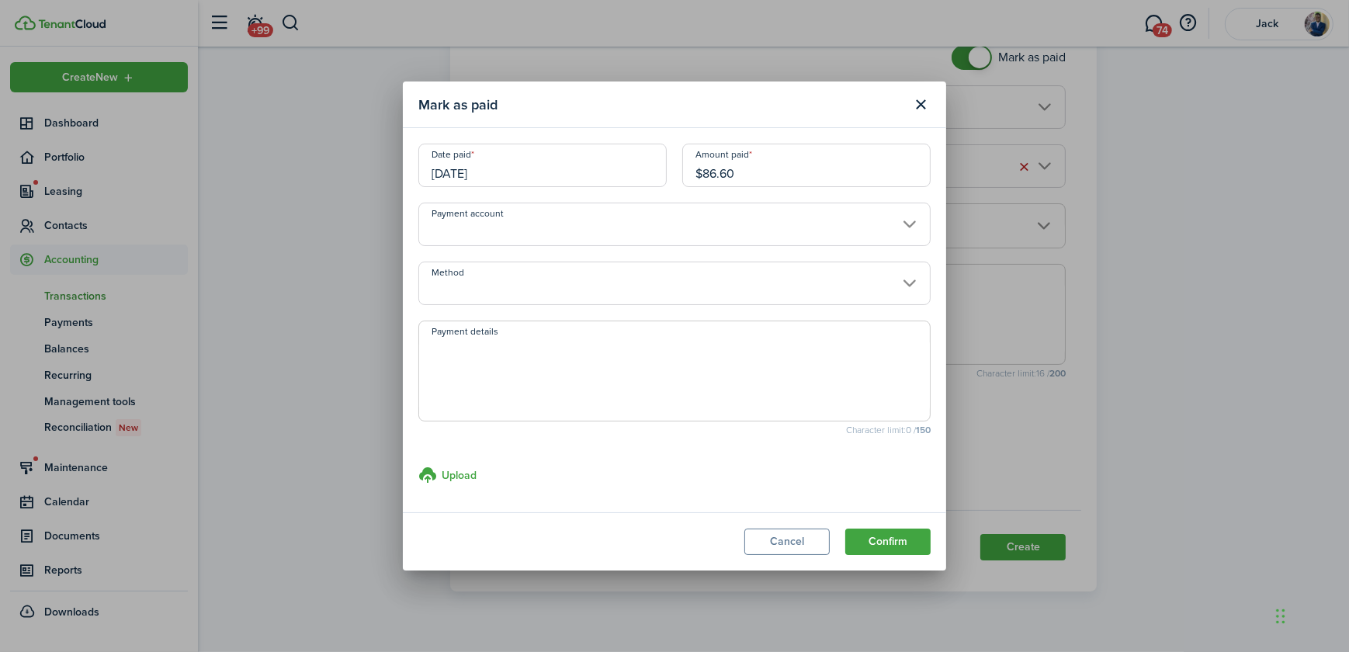
click at [467, 174] on input "[DATE]" at bounding box center [542, 165] width 248 height 43
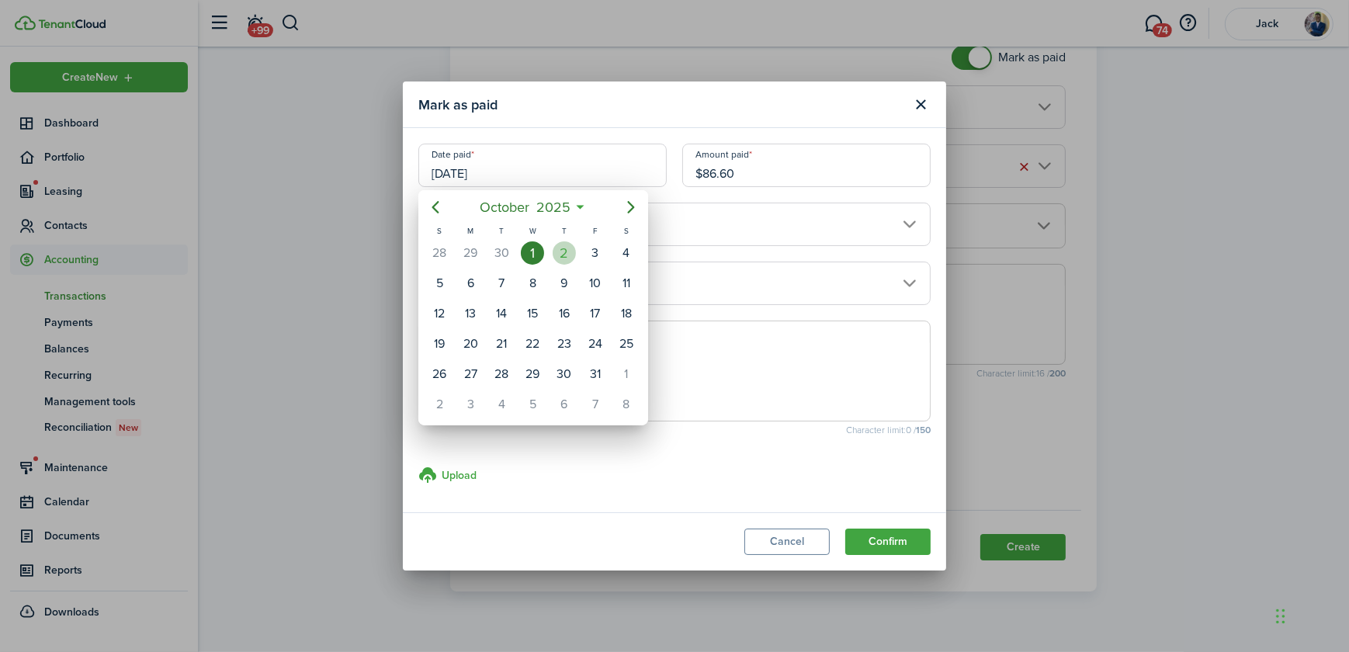
click at [565, 253] on div "2" at bounding box center [564, 252] width 23 height 23
type input "[DATE]"
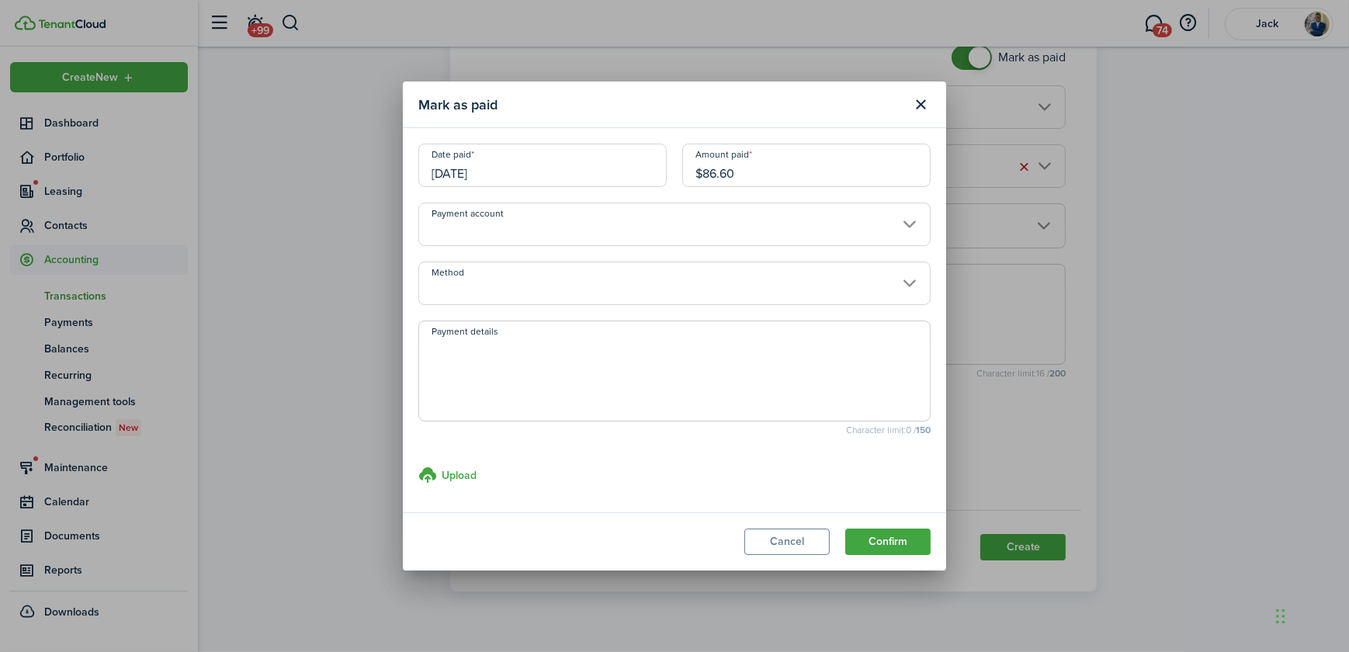
click at [512, 289] on input "Method" at bounding box center [674, 283] width 512 height 43
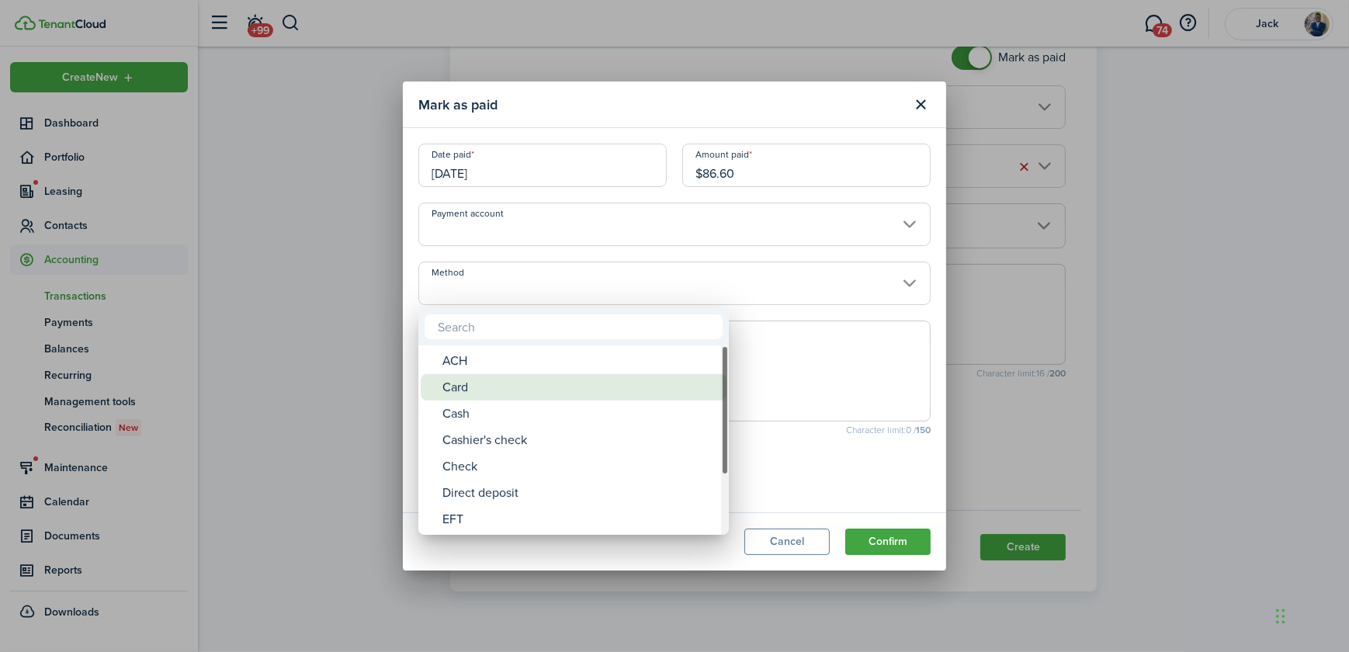
click at [483, 390] on div "Card" at bounding box center [580, 387] width 275 height 26
type input "Card"
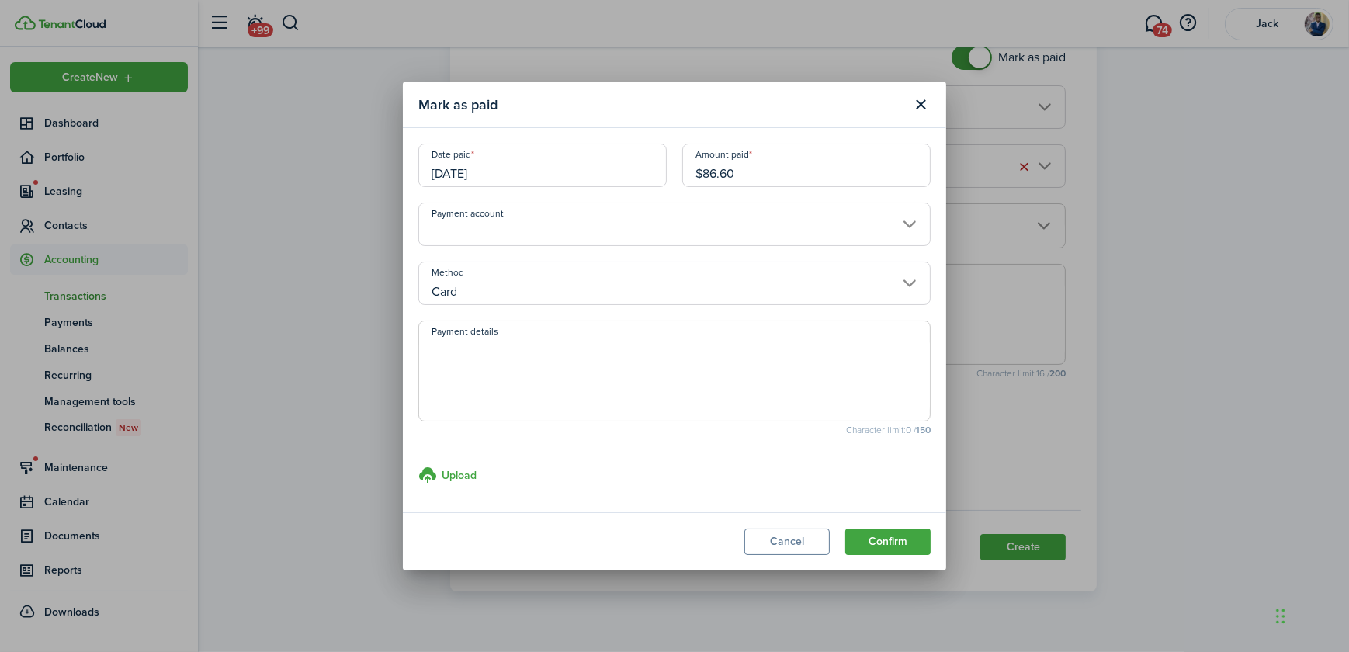
click at [498, 375] on textarea "Payment details" at bounding box center [674, 376] width 511 height 75
type textarea "Steph paid with OP Debit"
click at [877, 549] on button "Confirm" at bounding box center [888, 542] width 85 height 26
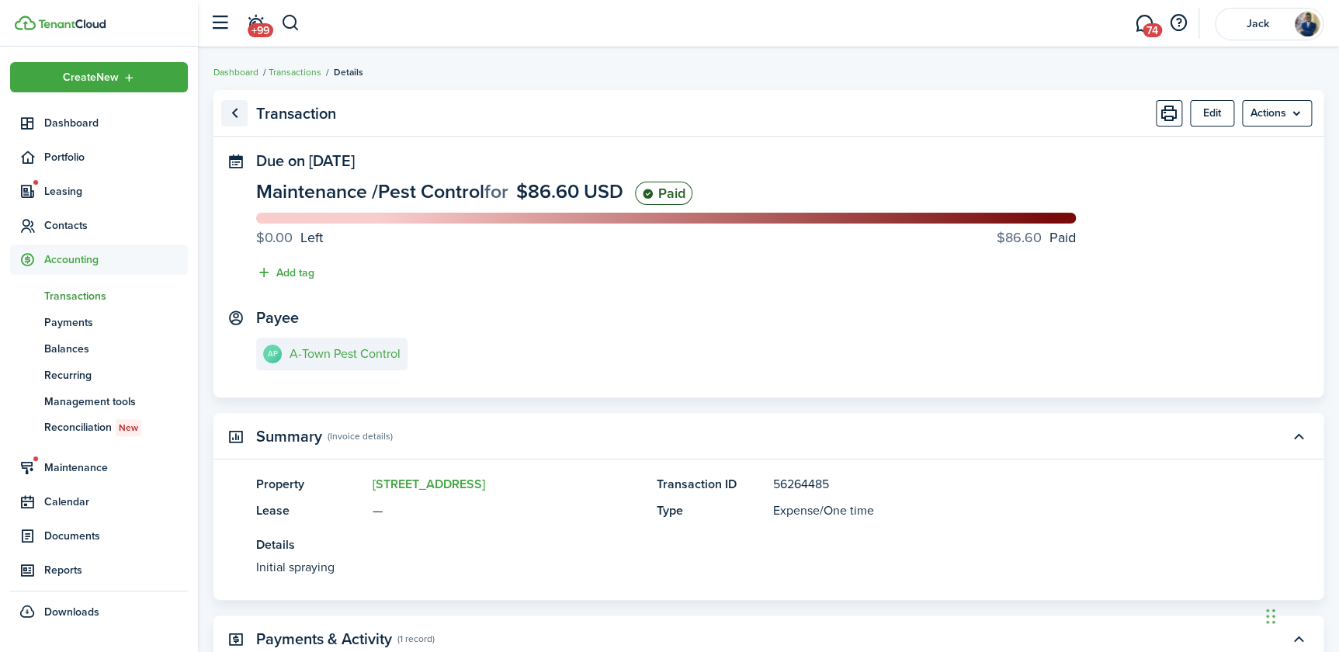
click at [234, 109] on link "Go back" at bounding box center [234, 113] width 26 height 26
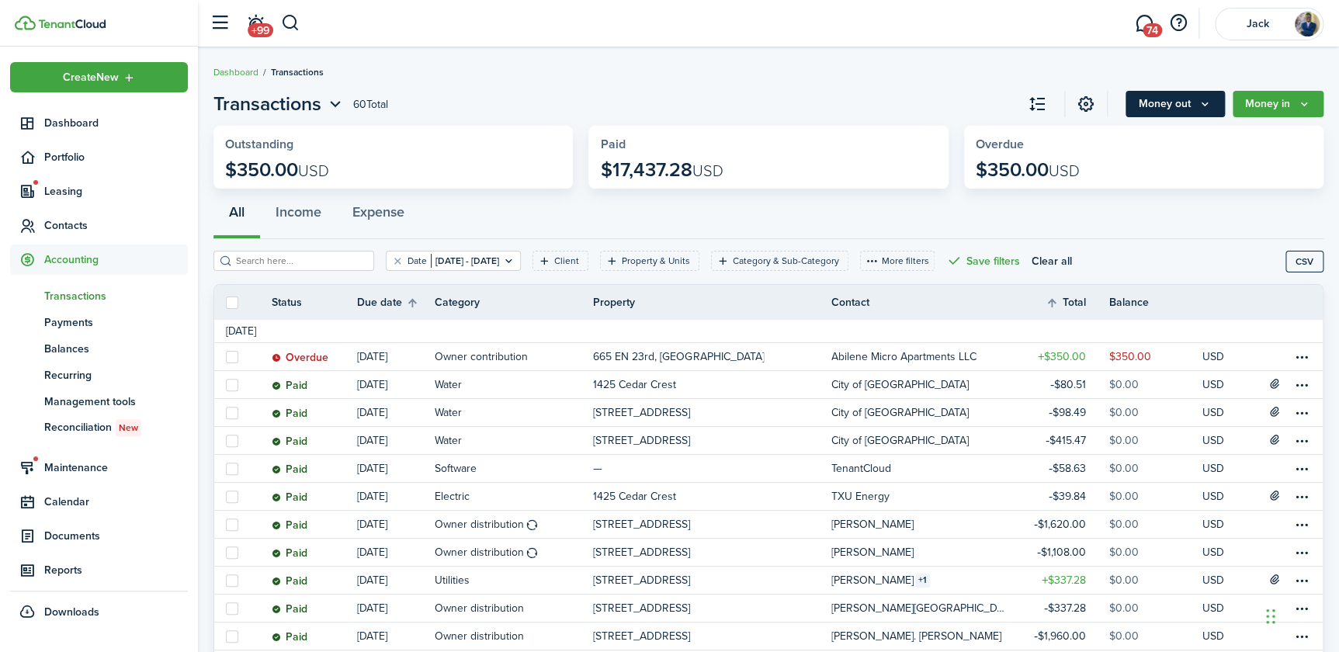
click at [1176, 106] on button "Money out" at bounding box center [1175, 104] width 99 height 26
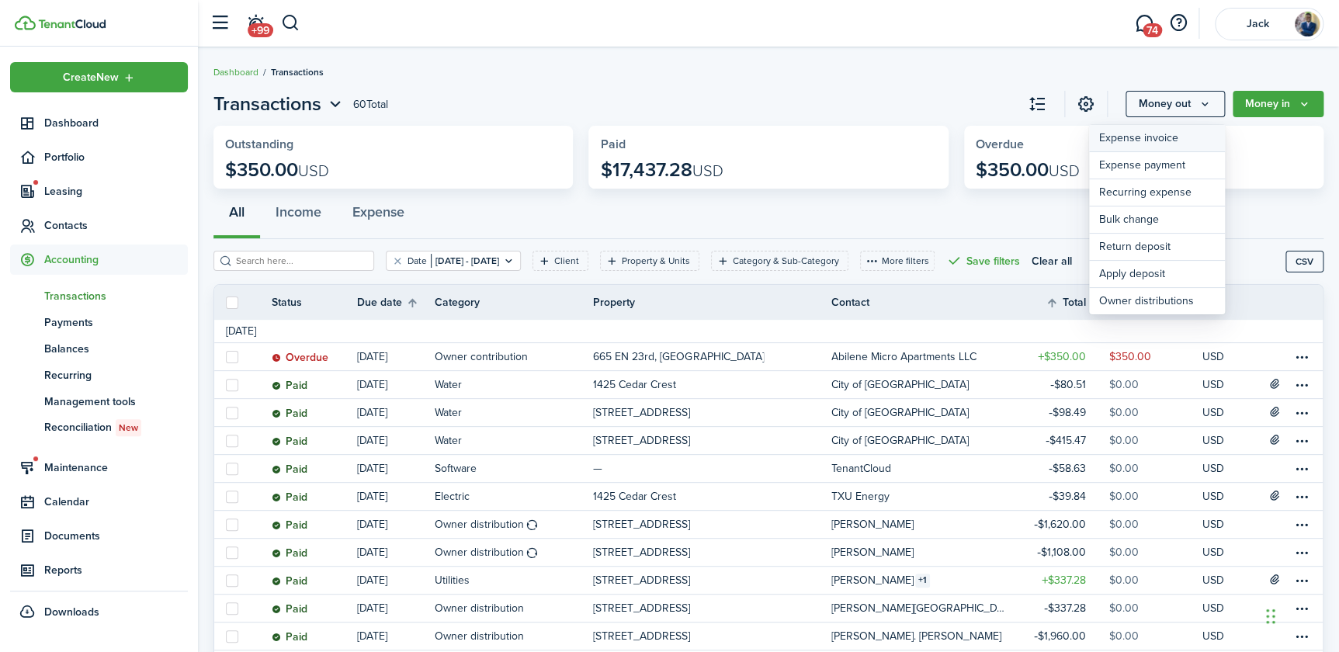
click at [1141, 141] on link "Expense invoice" at bounding box center [1157, 138] width 136 height 27
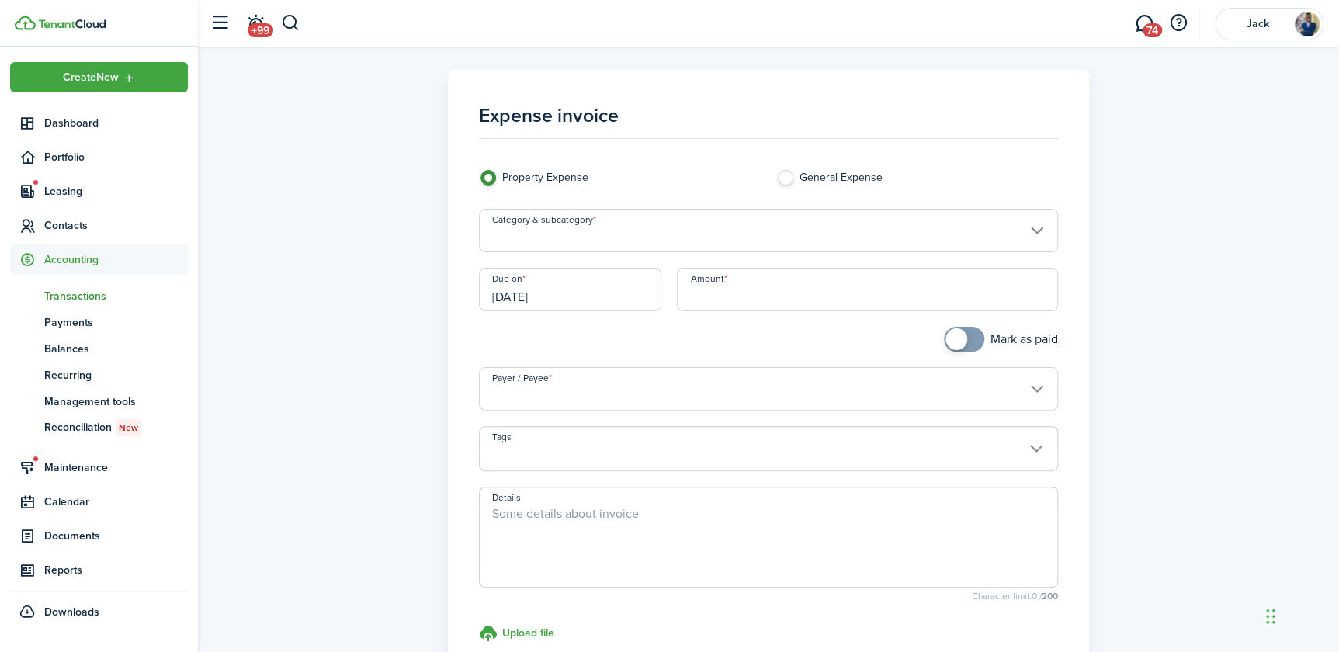
click at [621, 234] on input "Category & subcategory" at bounding box center [768, 230] width 579 height 43
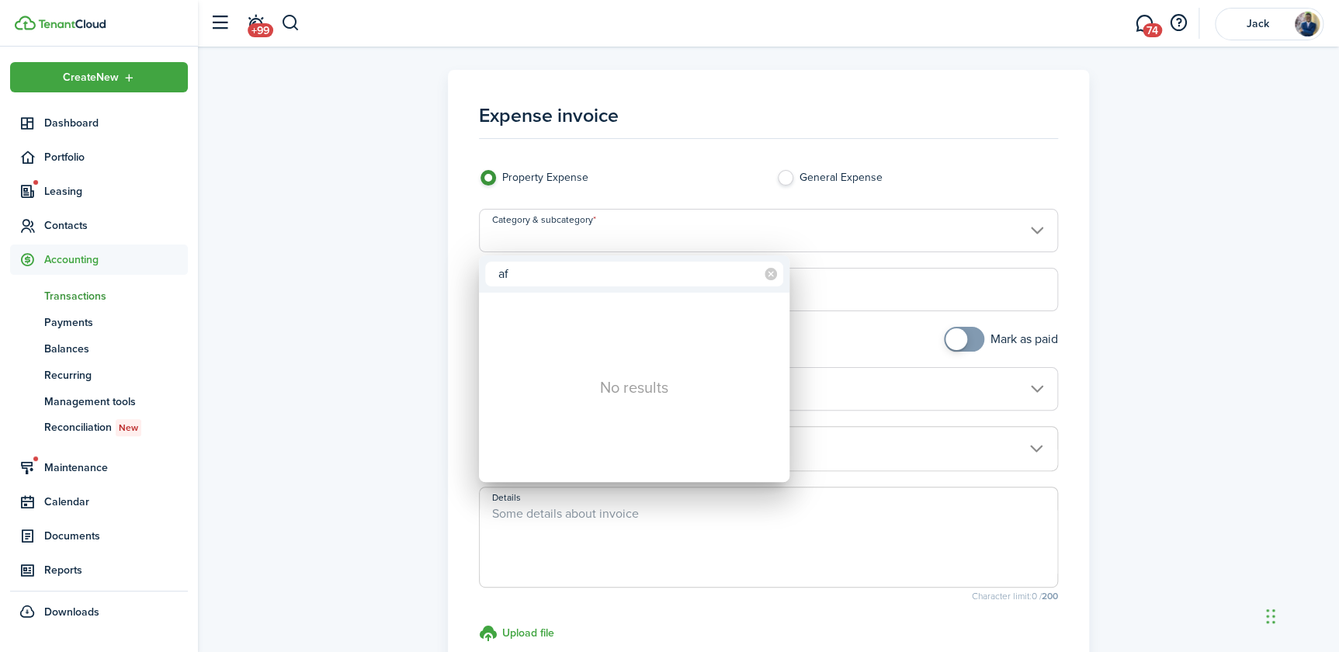
type input "a"
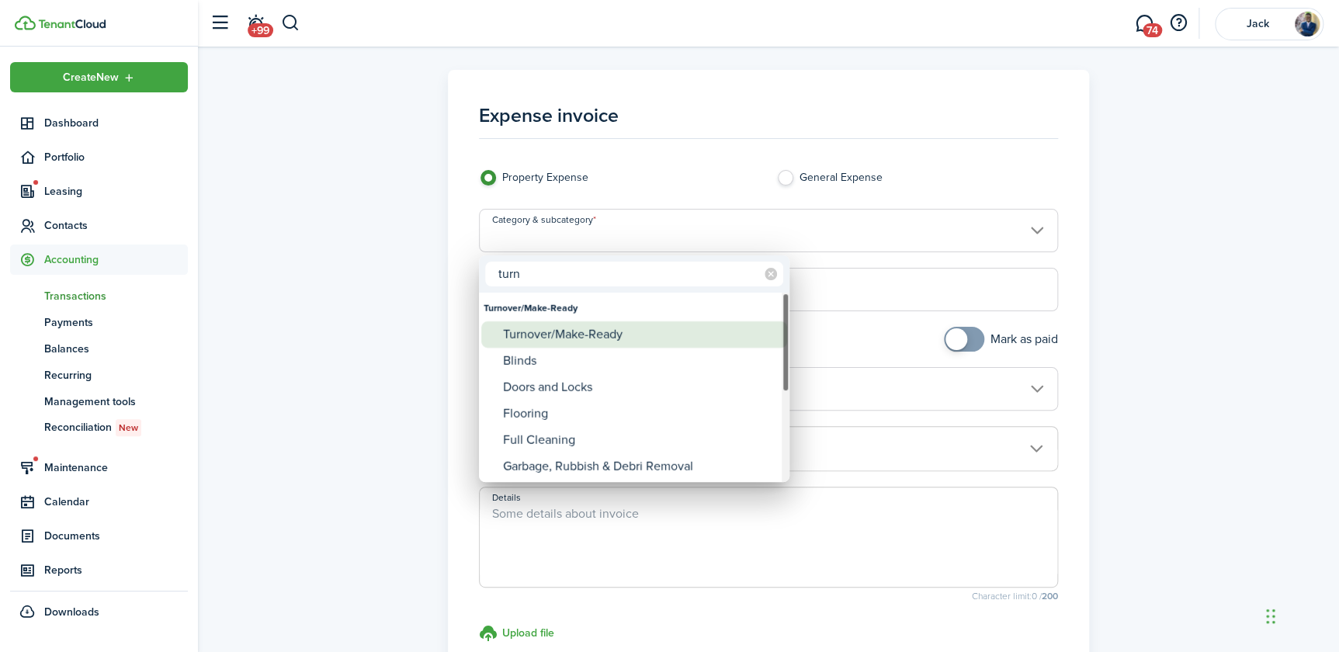
type input "turn"
click at [568, 342] on div "Turnover/Make-Ready" at bounding box center [640, 334] width 275 height 26
type input "Turnover/Make-Ready"
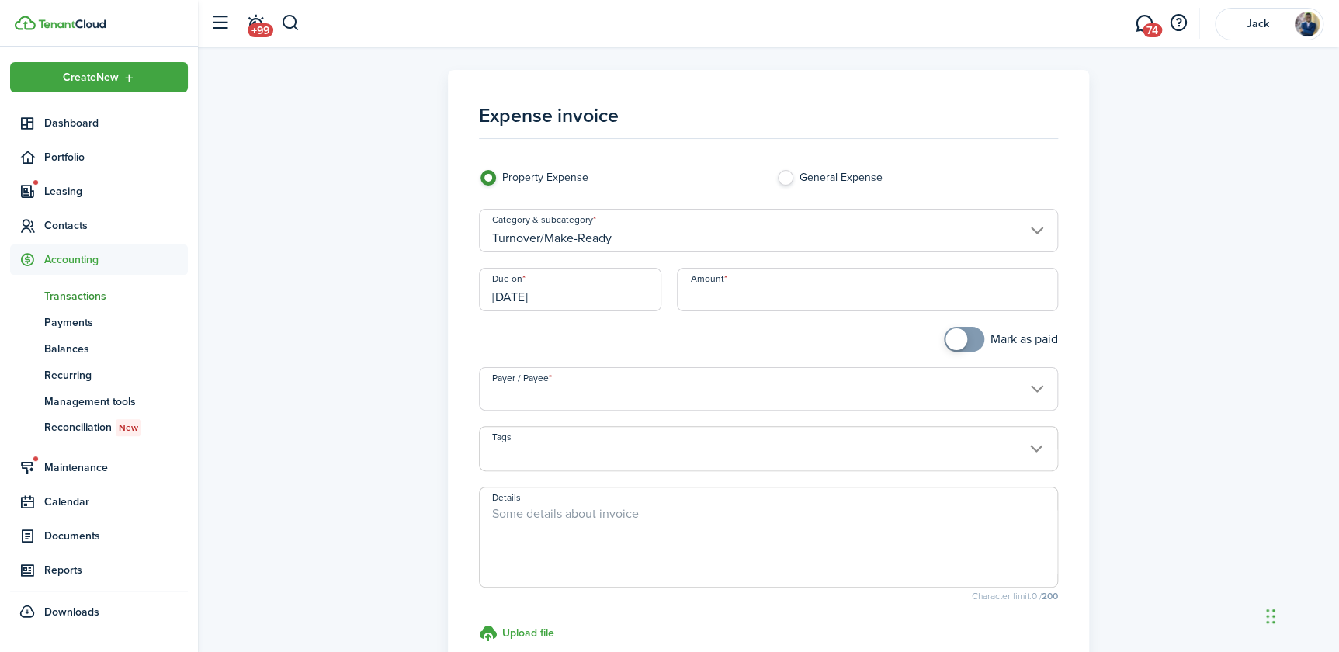
click at [516, 298] on input "[DATE]" at bounding box center [570, 289] width 182 height 43
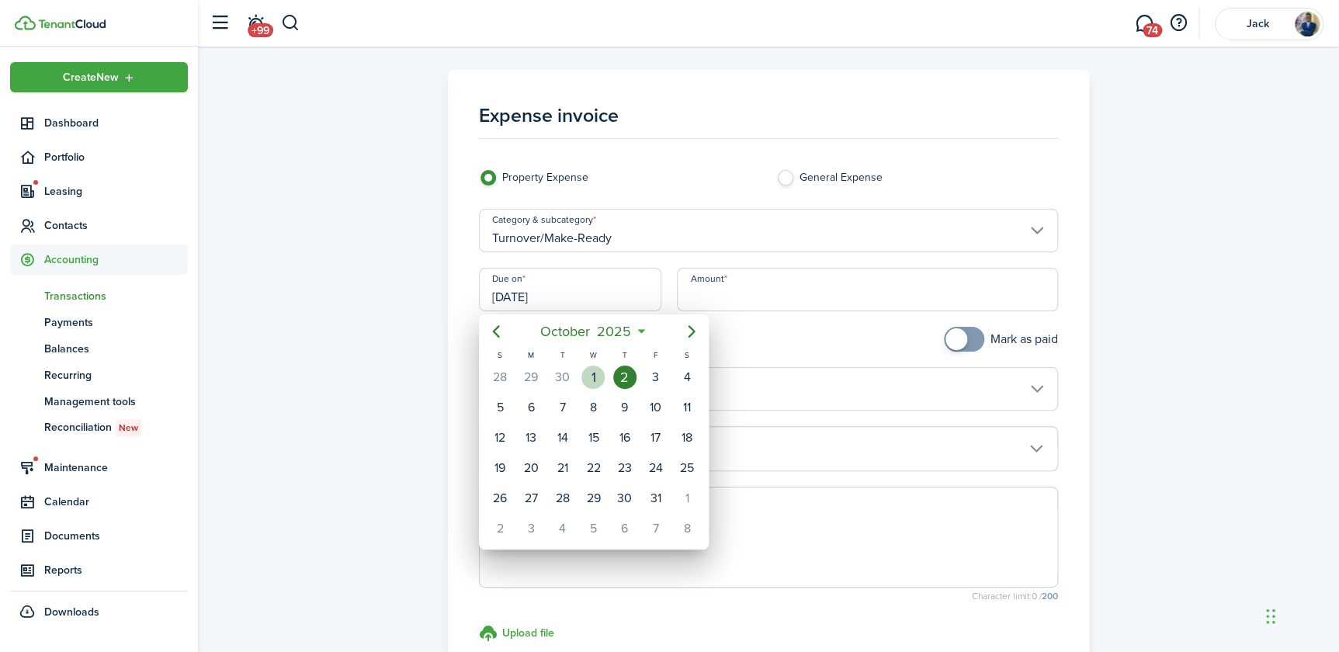
click at [591, 381] on div "1" at bounding box center [593, 377] width 23 height 23
type input "[DATE]"
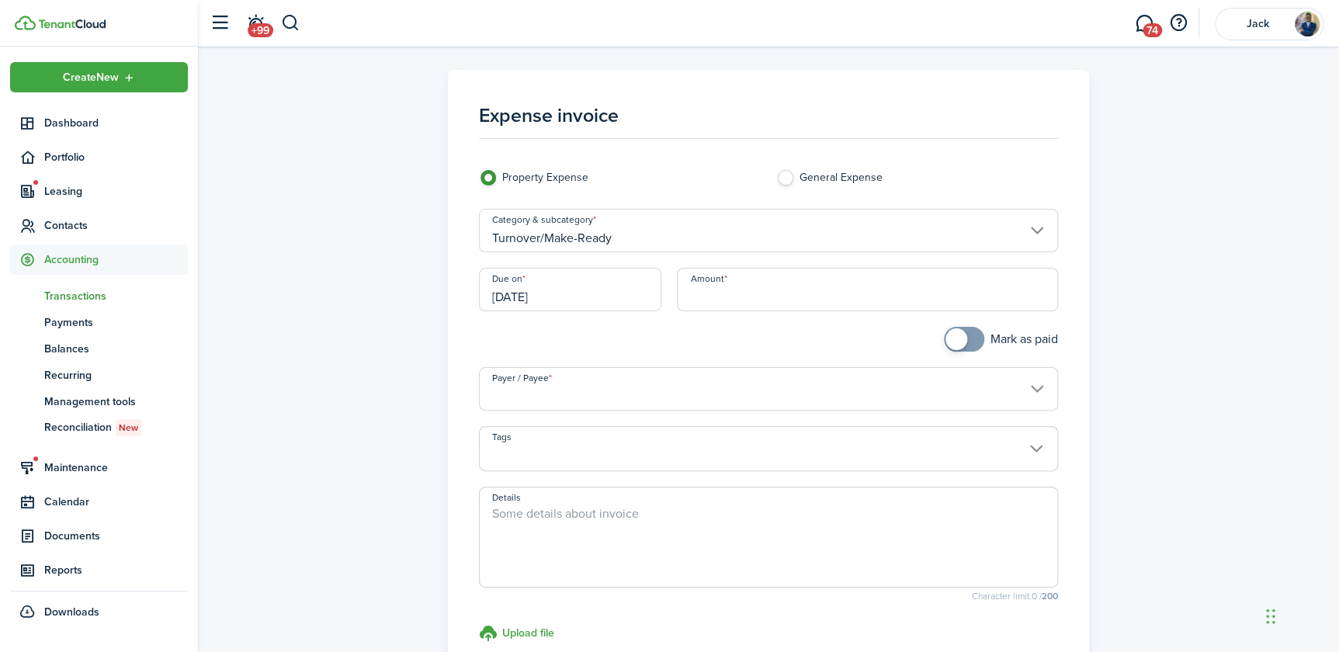
click at [731, 289] on input "Amount" at bounding box center [867, 289] width 381 height 43
type input "$750.97"
checkbox input "true"
click at [955, 342] on span at bounding box center [957, 339] width 22 height 22
click at [594, 405] on input "Payer / Payee" at bounding box center [768, 388] width 579 height 43
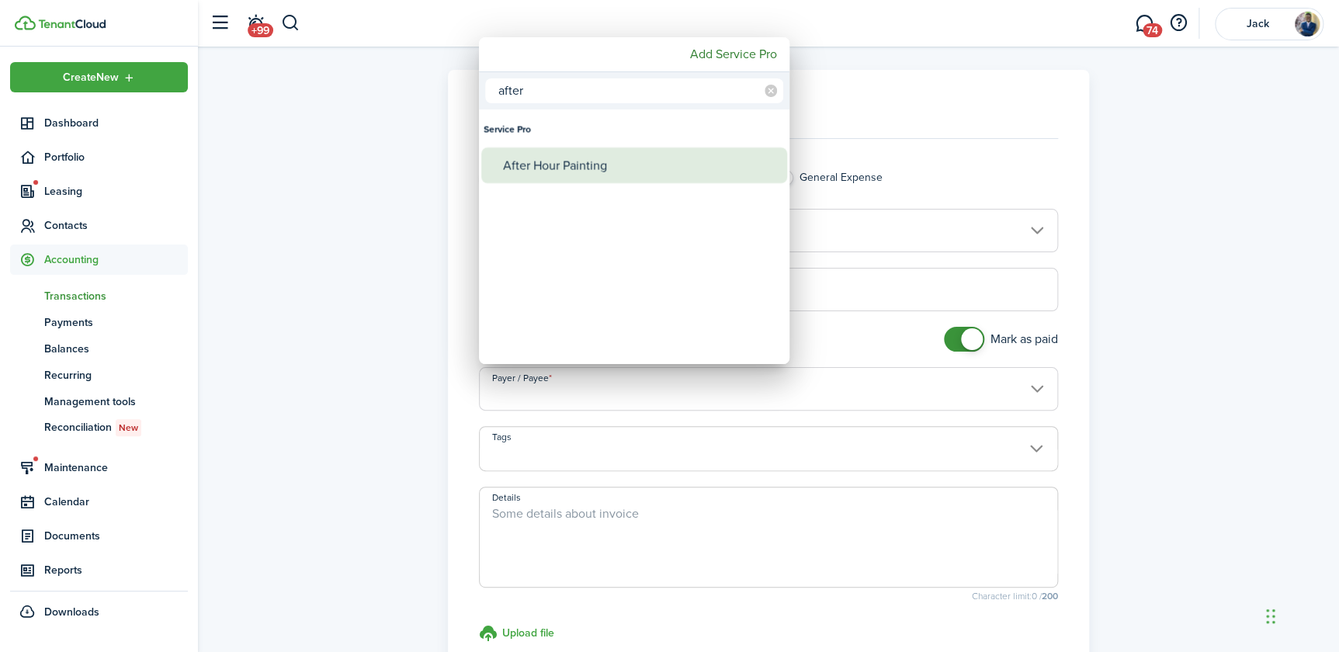
type input "after"
click at [591, 168] on div "After Hour Painting" at bounding box center [640, 166] width 275 height 36
type input "After Hour Painting"
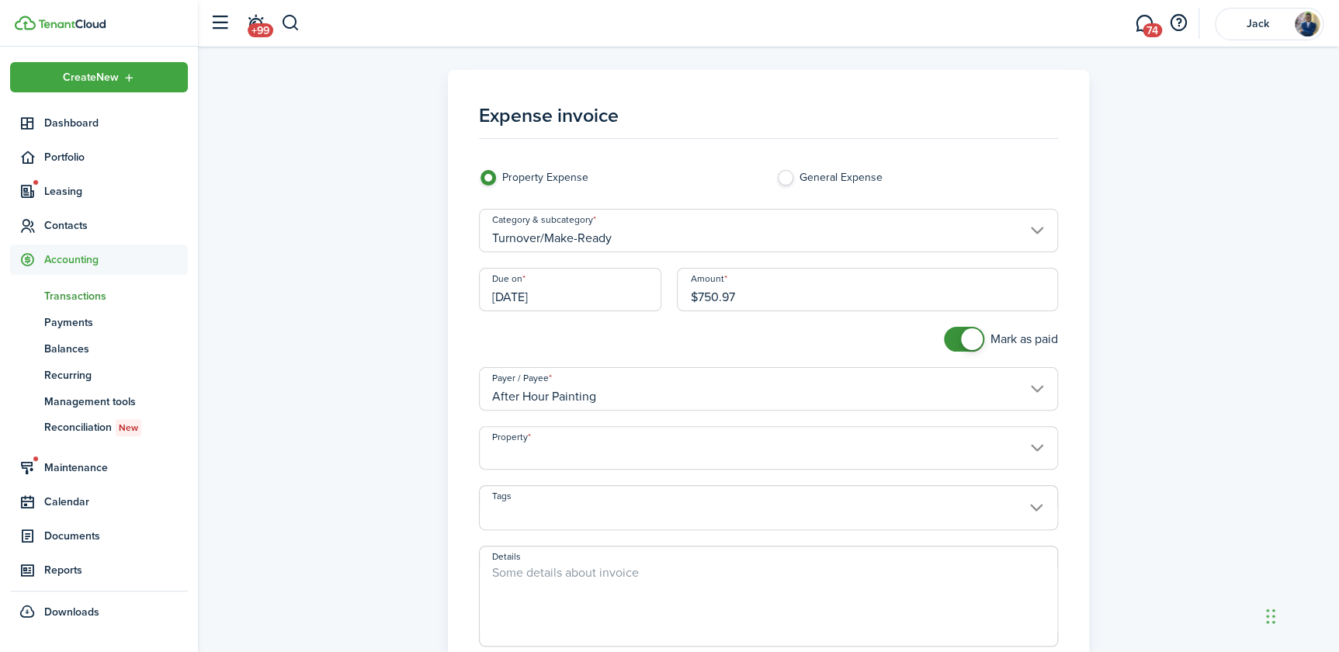
click at [566, 453] on input "Property" at bounding box center [768, 447] width 579 height 43
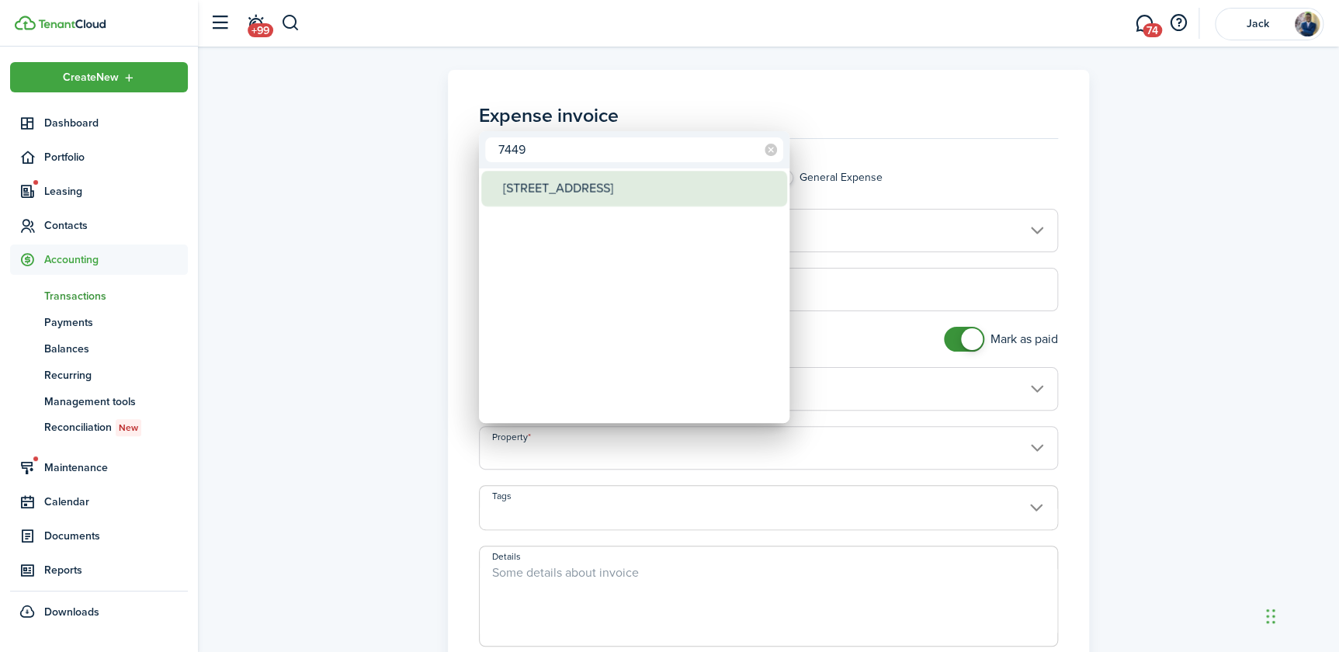
type input "7449"
click at [592, 188] on div "[STREET_ADDRESS]" at bounding box center [640, 189] width 275 height 36
type input "[STREET_ADDRESS]"
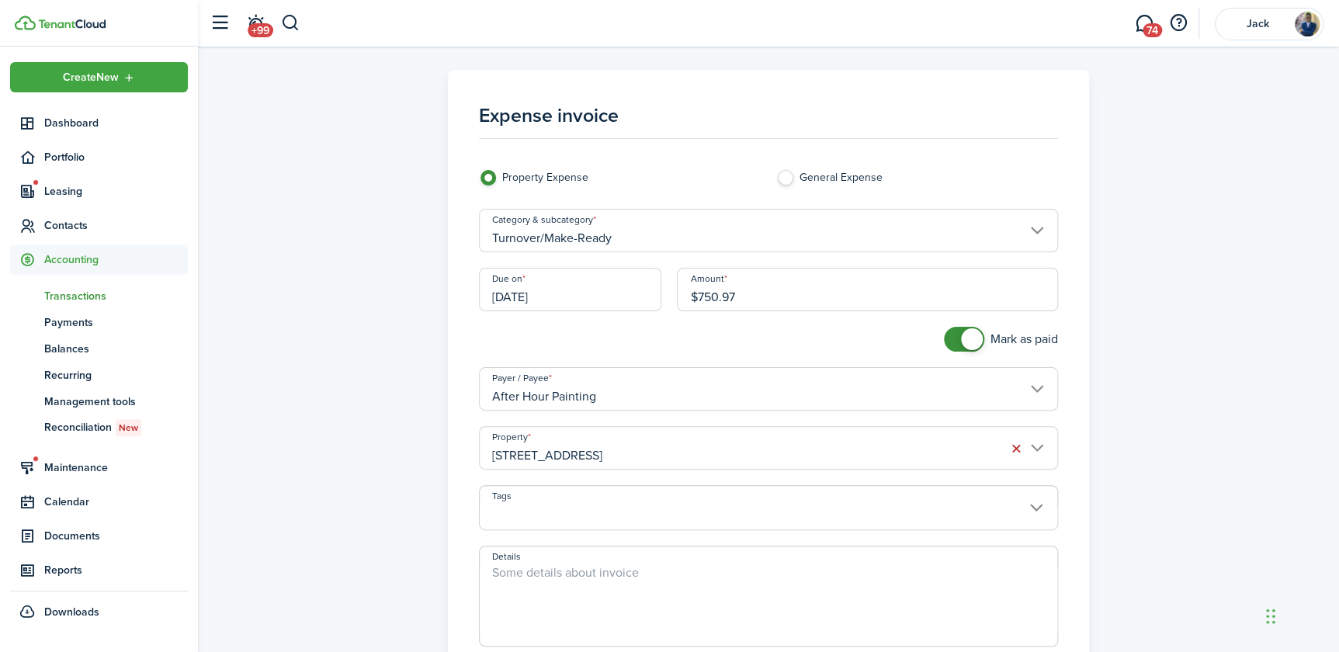
click at [583, 582] on textarea "Details" at bounding box center [769, 601] width 578 height 75
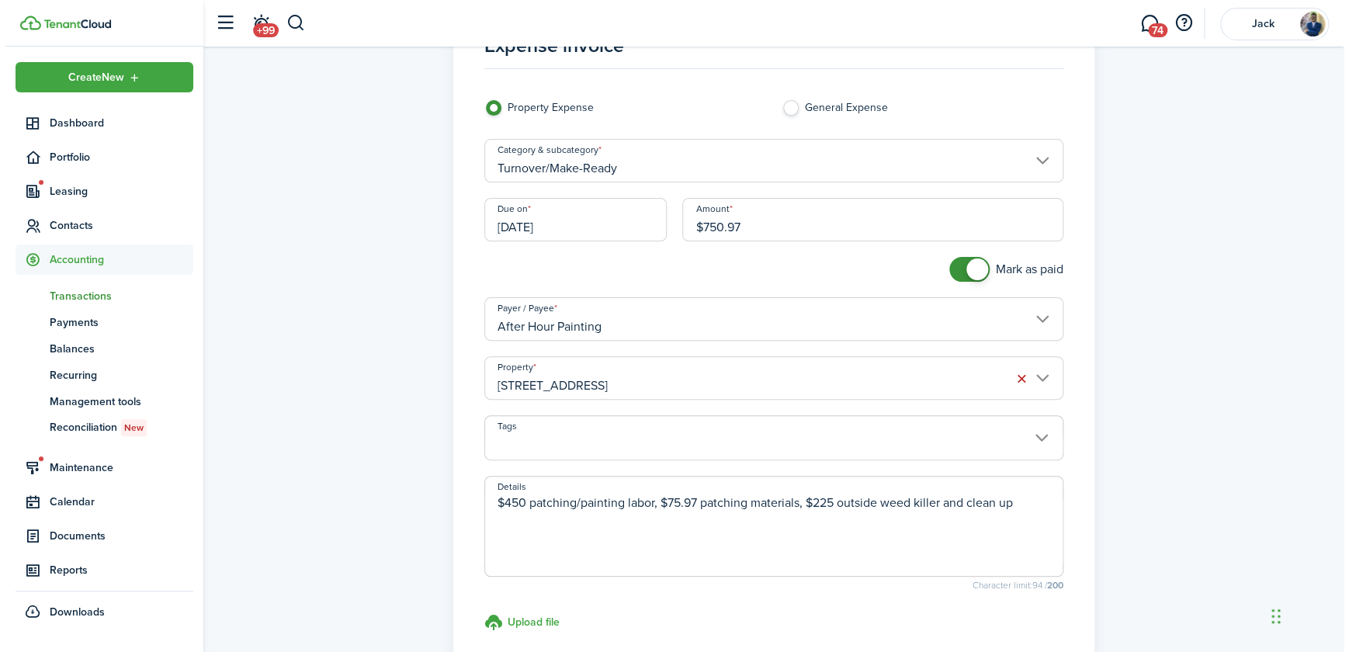
scroll to position [141, 0]
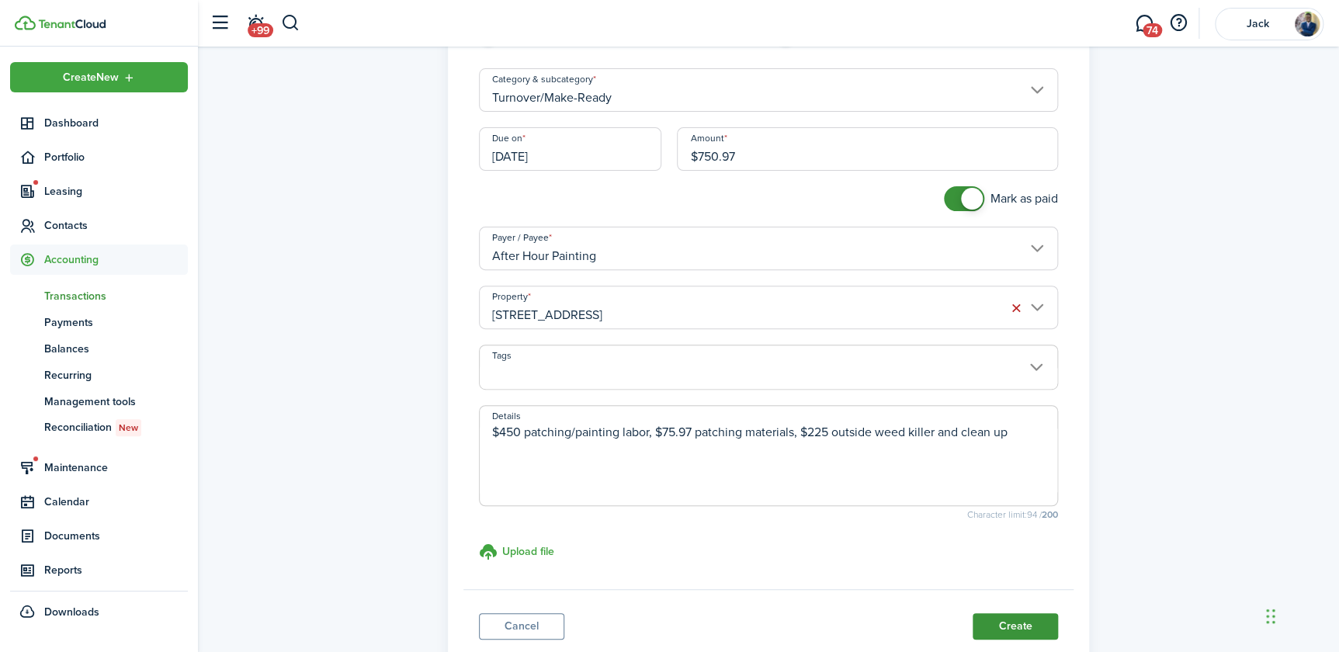
type textarea "$450 patching/painting labor, $75.97 patching materials, $225 outside weed kill…"
click at [1002, 630] on button "Create" at bounding box center [1015, 626] width 85 height 26
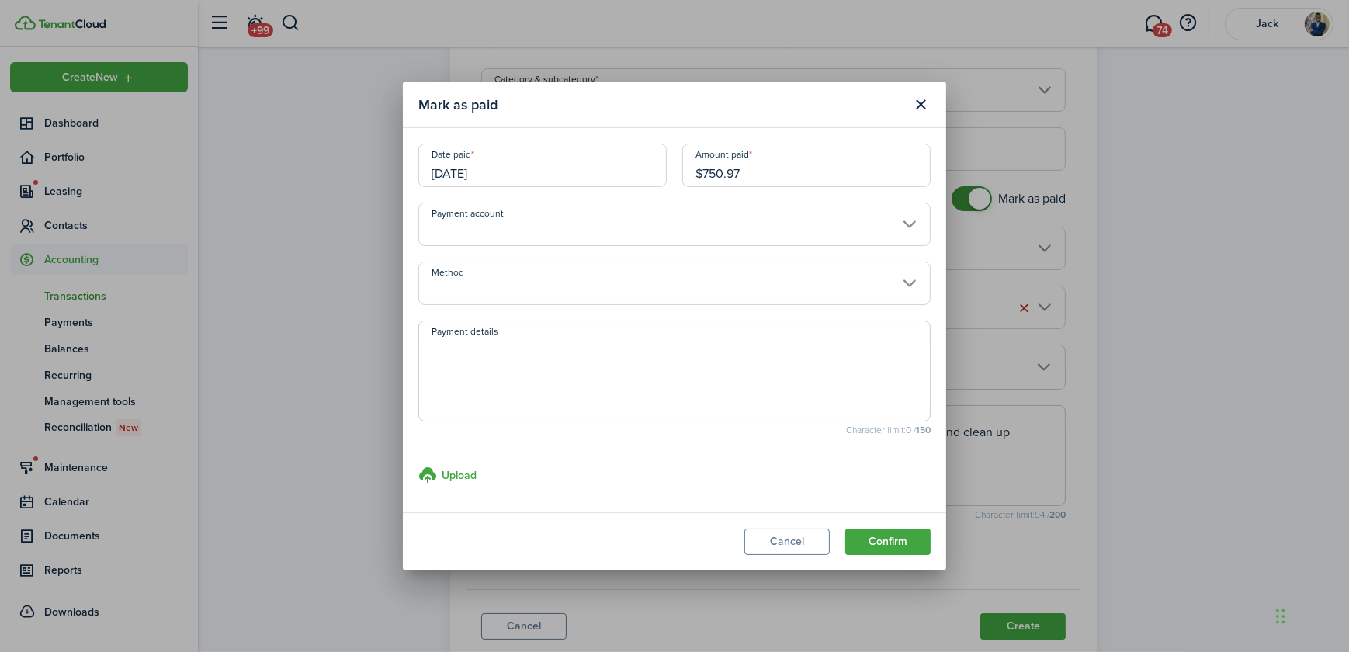
click at [445, 174] on input "[DATE]" at bounding box center [542, 165] width 248 height 43
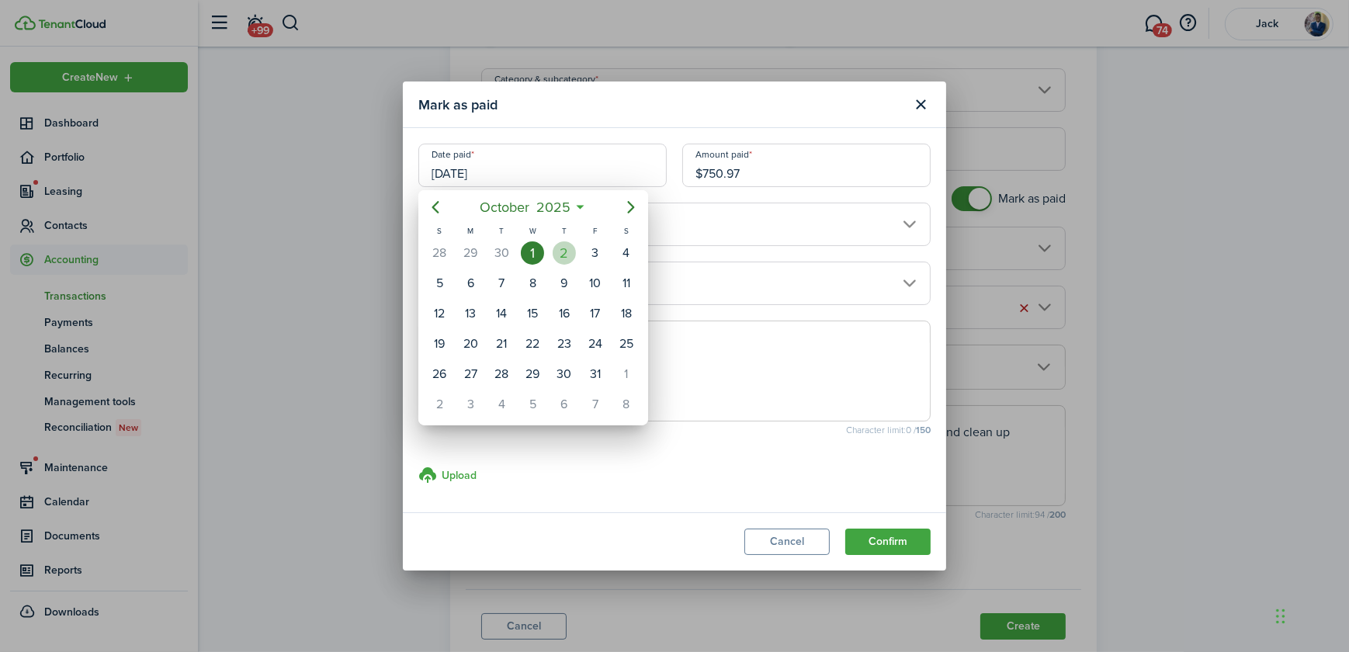
click at [564, 254] on div "2" at bounding box center [564, 252] width 23 height 23
type input "[DATE]"
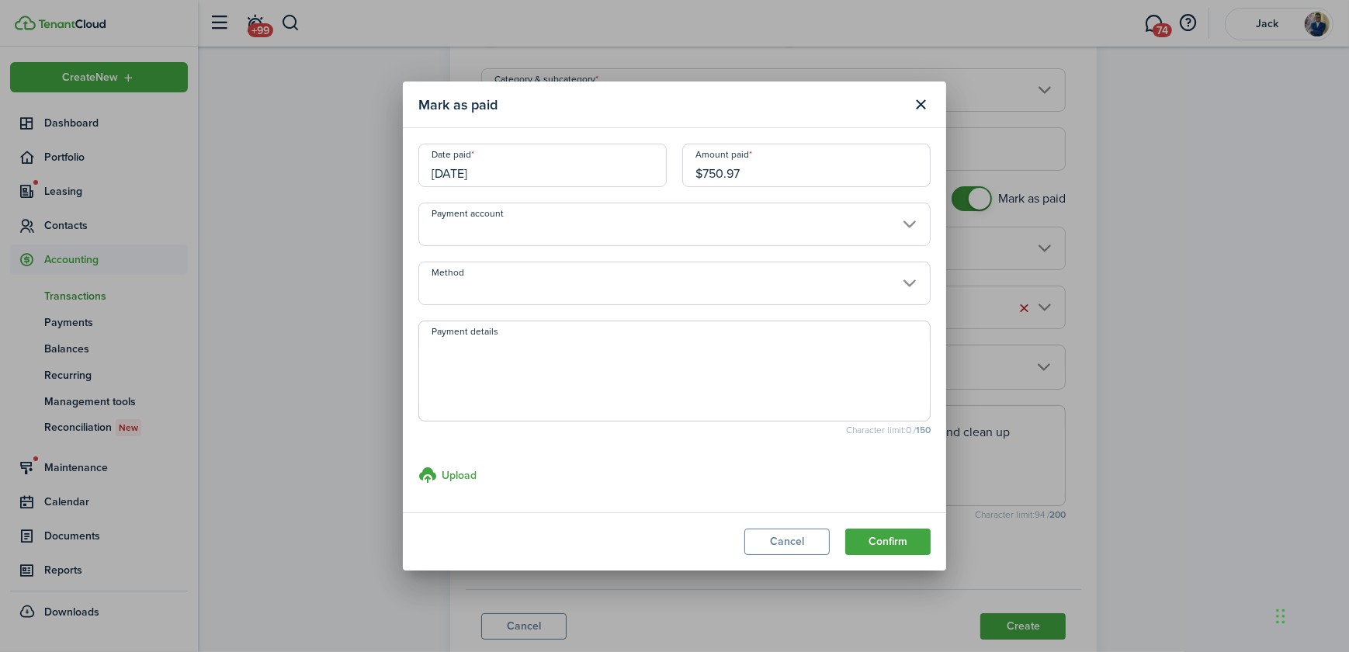
click at [505, 290] on input "Method" at bounding box center [674, 283] width 512 height 43
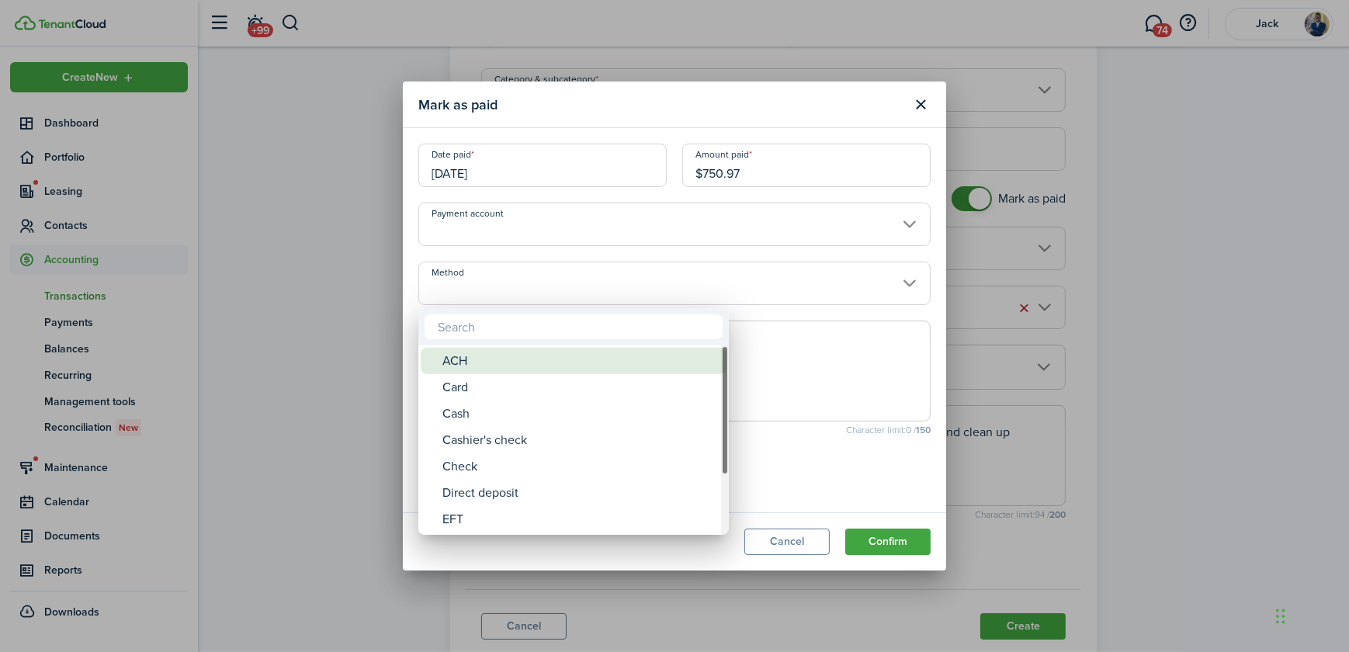
click at [472, 367] on div "ACH" at bounding box center [580, 361] width 275 height 26
type input "ACH"
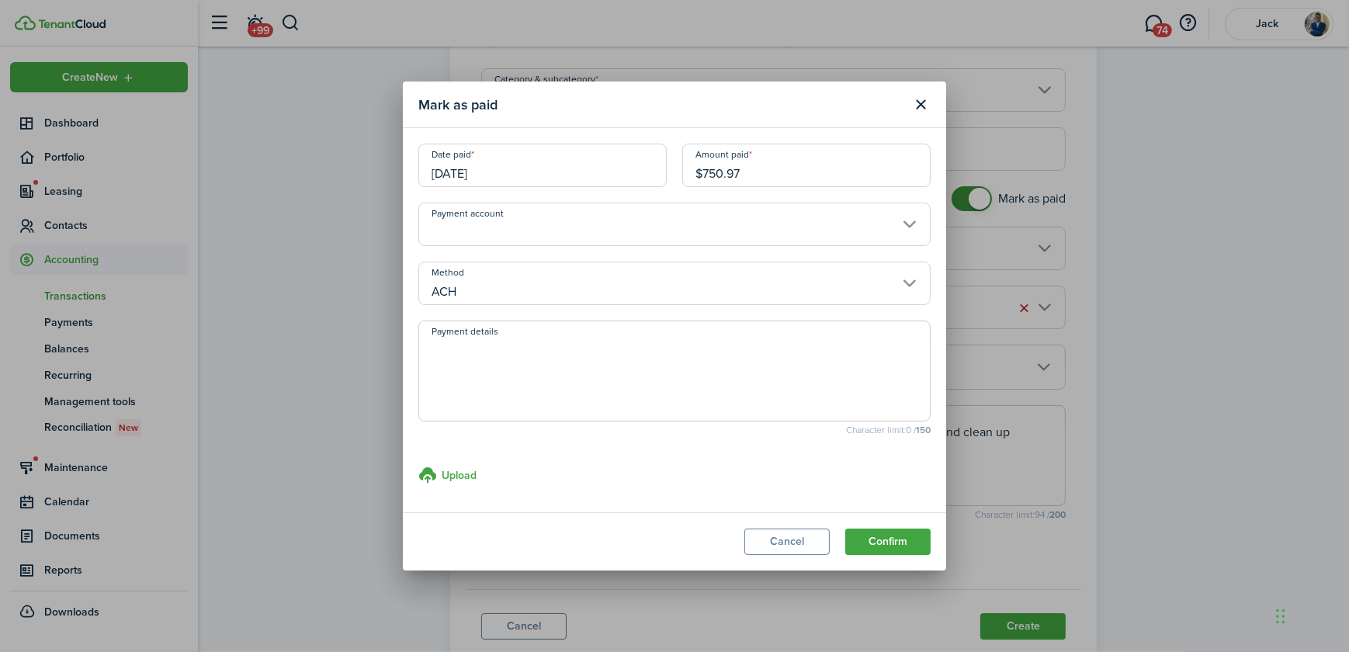
click at [525, 380] on textarea "Payment details" at bounding box center [674, 376] width 511 height 75
type textarea "Steph paid through ACH payment"
click at [886, 544] on button "Confirm" at bounding box center [888, 542] width 85 height 26
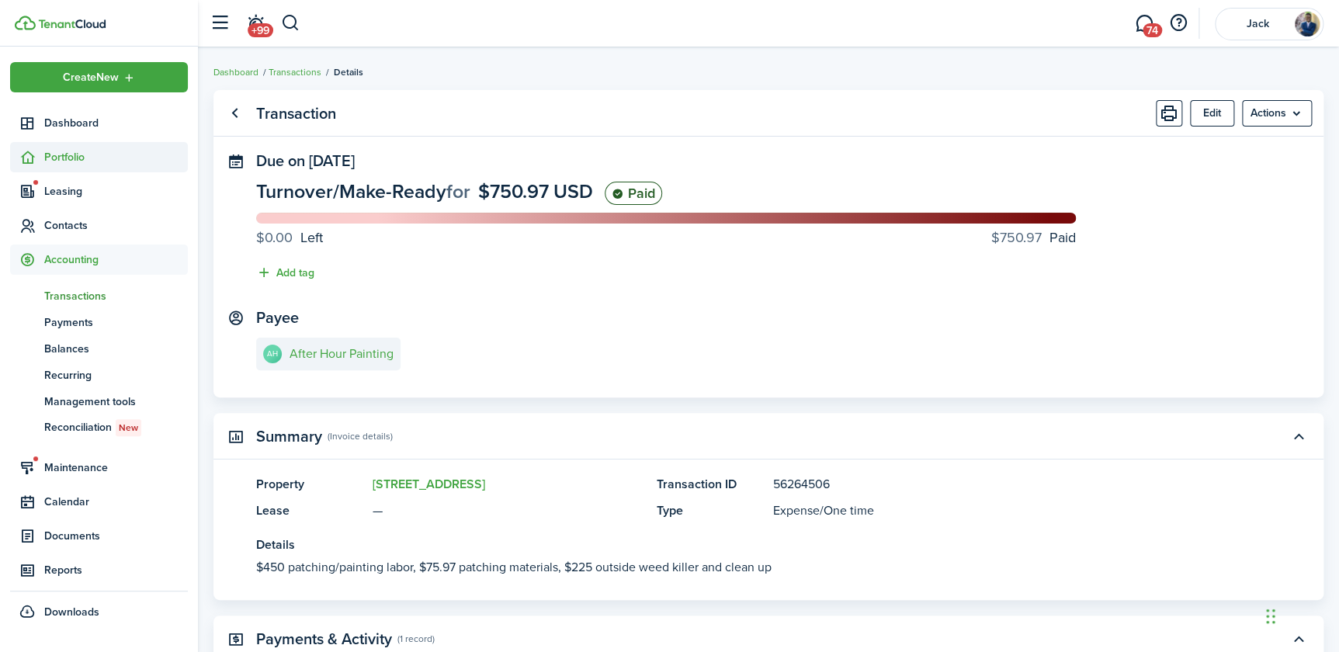
click at [62, 160] on span "Portfolio" at bounding box center [116, 157] width 144 height 16
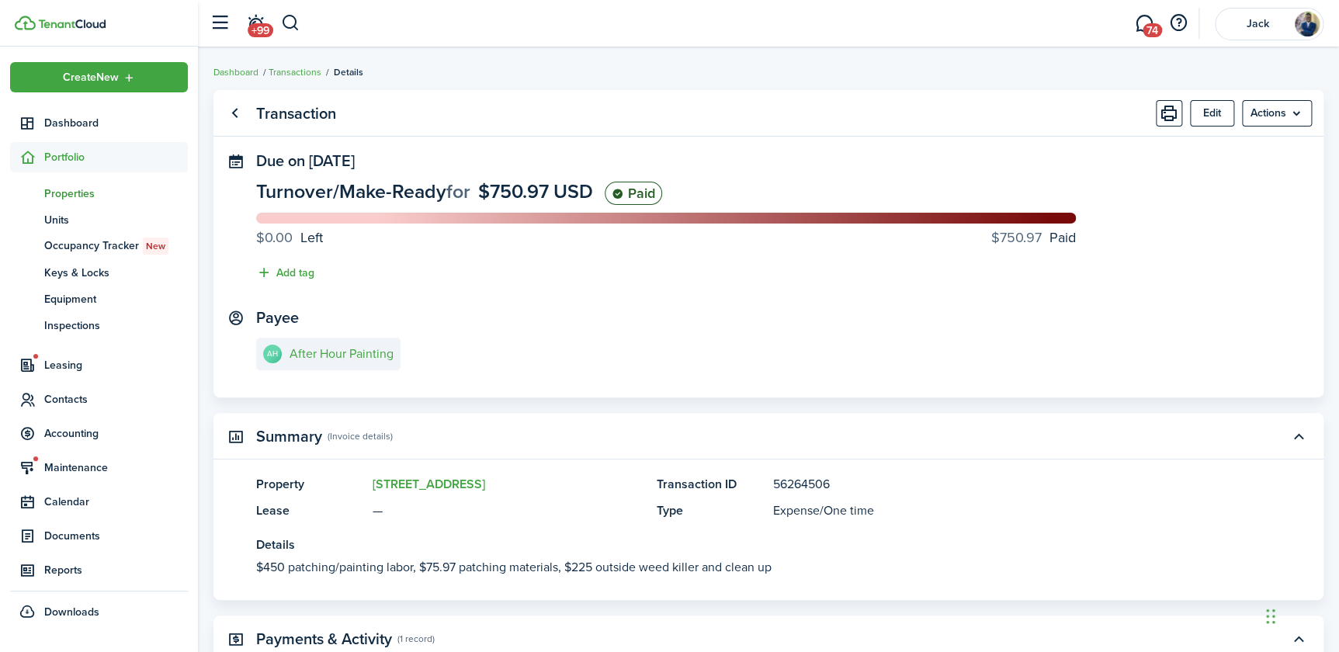
click at [91, 188] on span "Properties" at bounding box center [116, 194] width 144 height 16
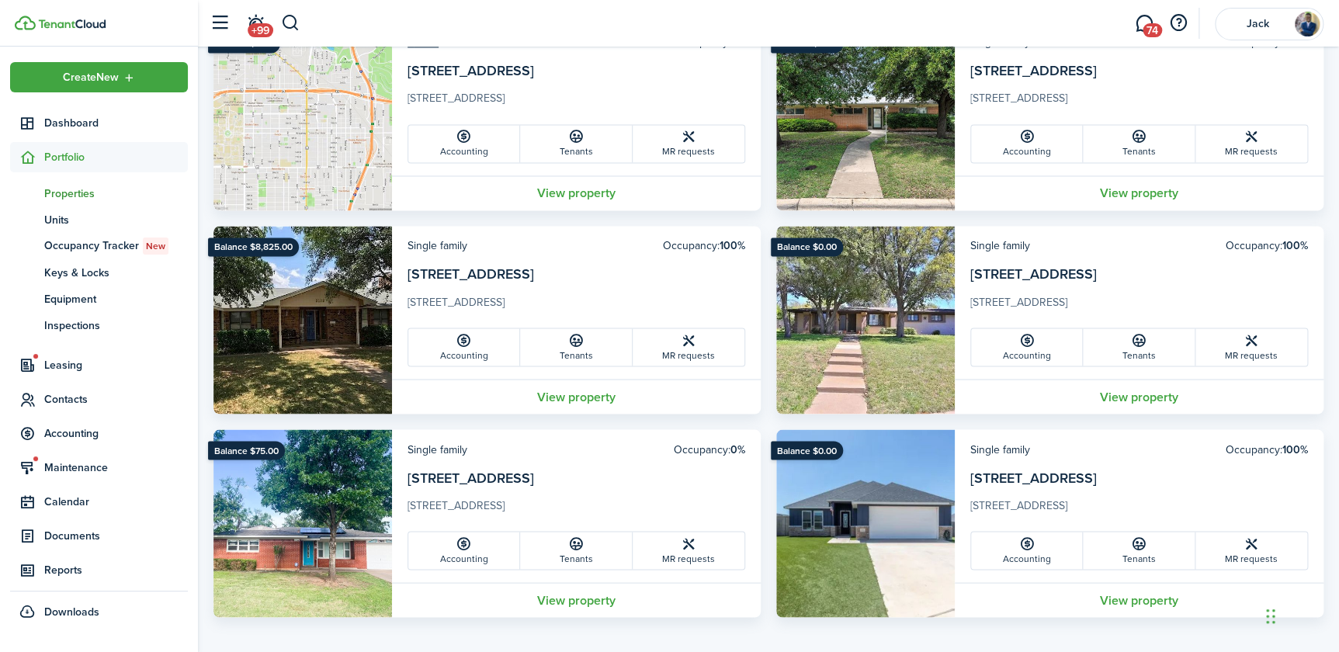
scroll to position [1176, 0]
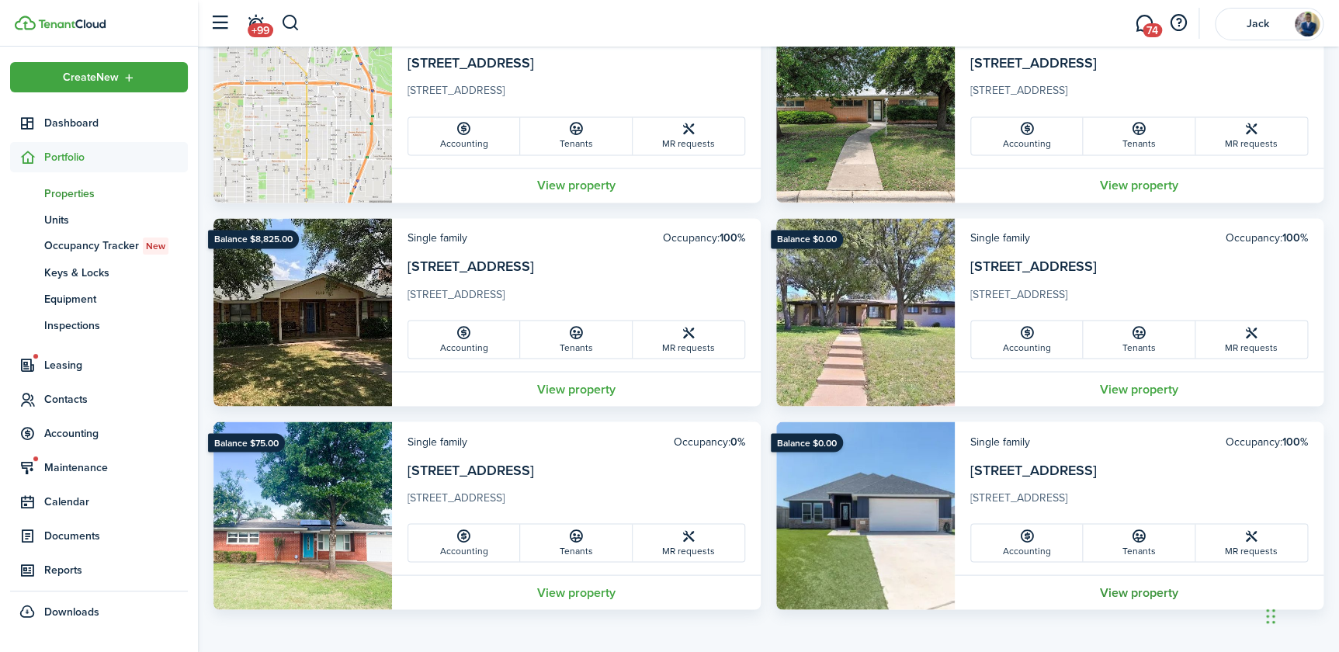
click at [1123, 590] on link "View property" at bounding box center [1139, 592] width 369 height 35
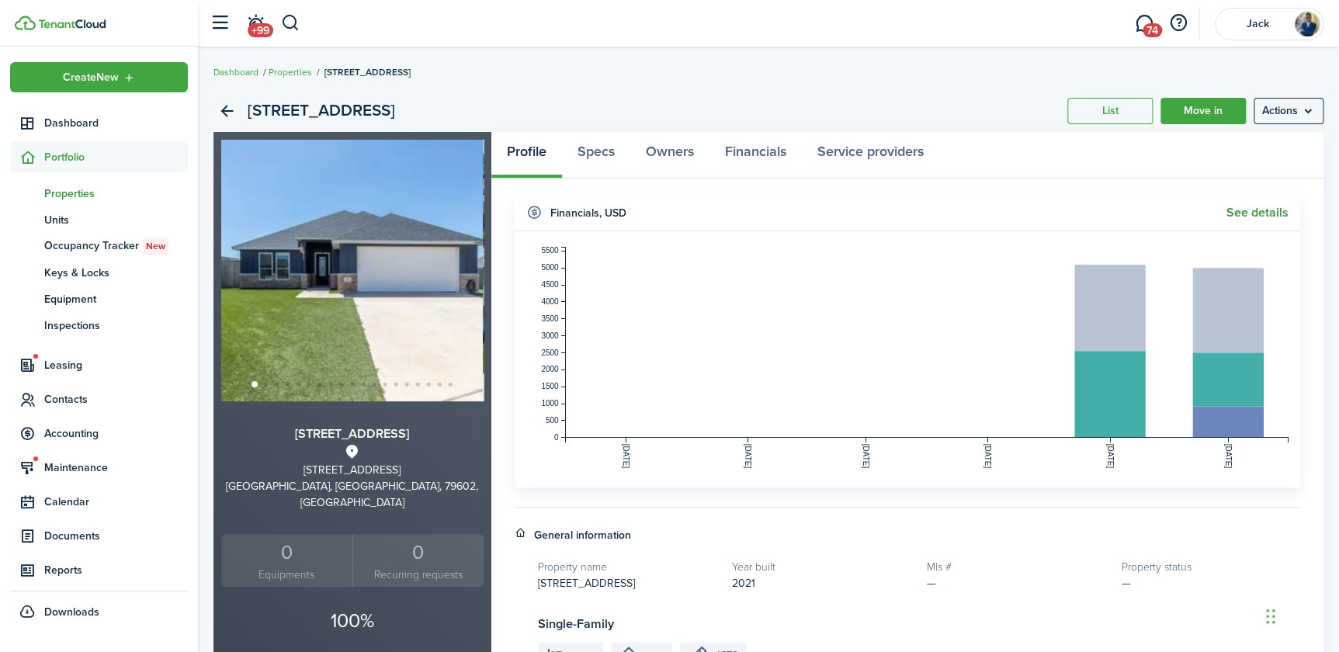
click at [1257, 211] on link "See details" at bounding box center [1258, 213] width 62 height 14
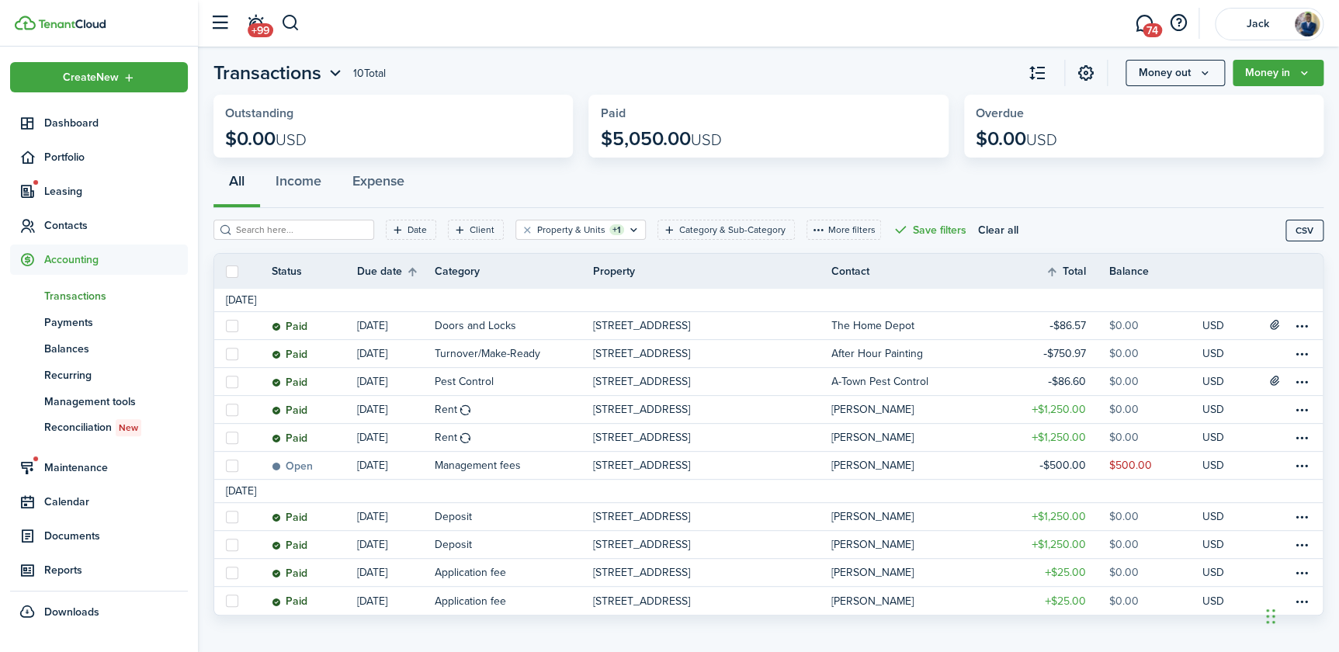
scroll to position [45, 0]
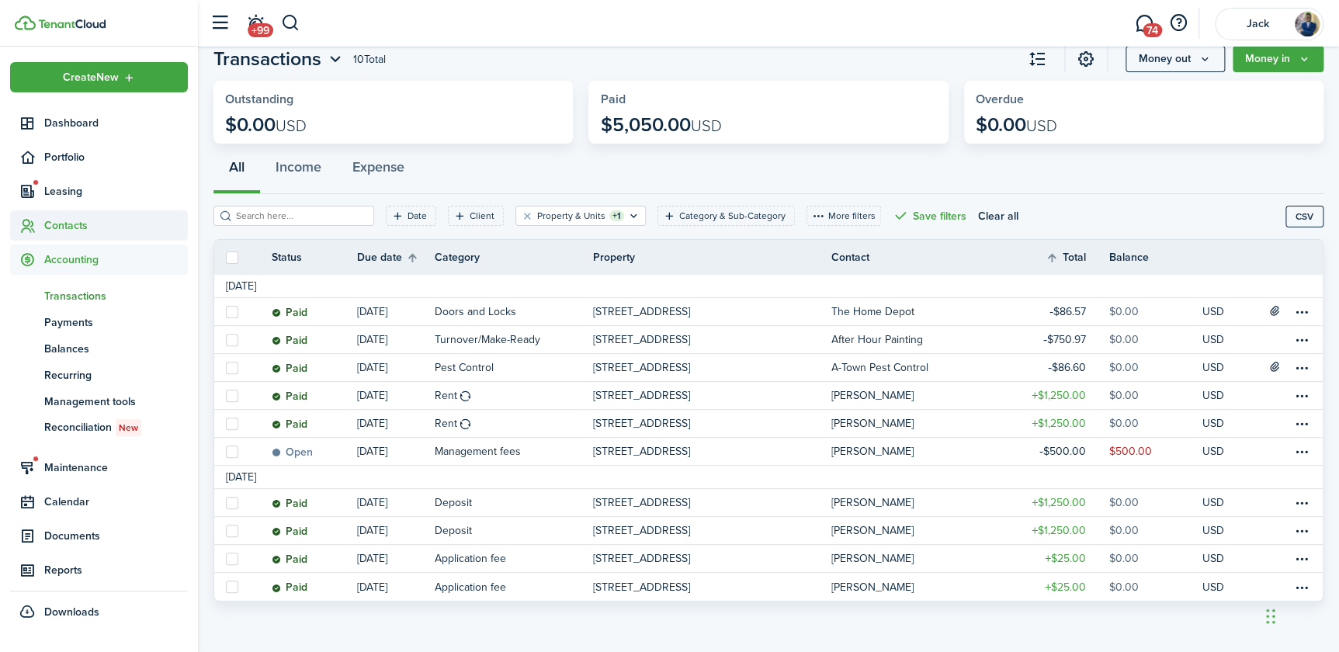
click at [70, 229] on span "Contacts" at bounding box center [116, 225] width 144 height 16
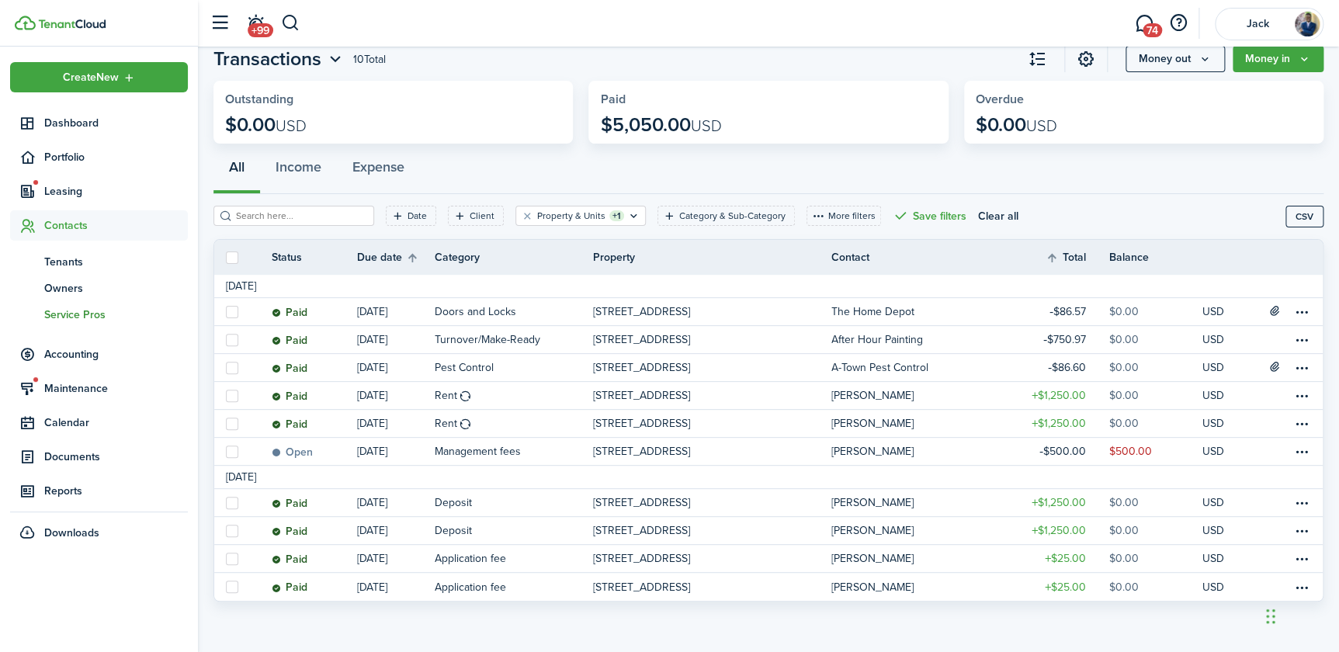
click at [72, 318] on span "Service Pros" at bounding box center [116, 315] width 144 height 16
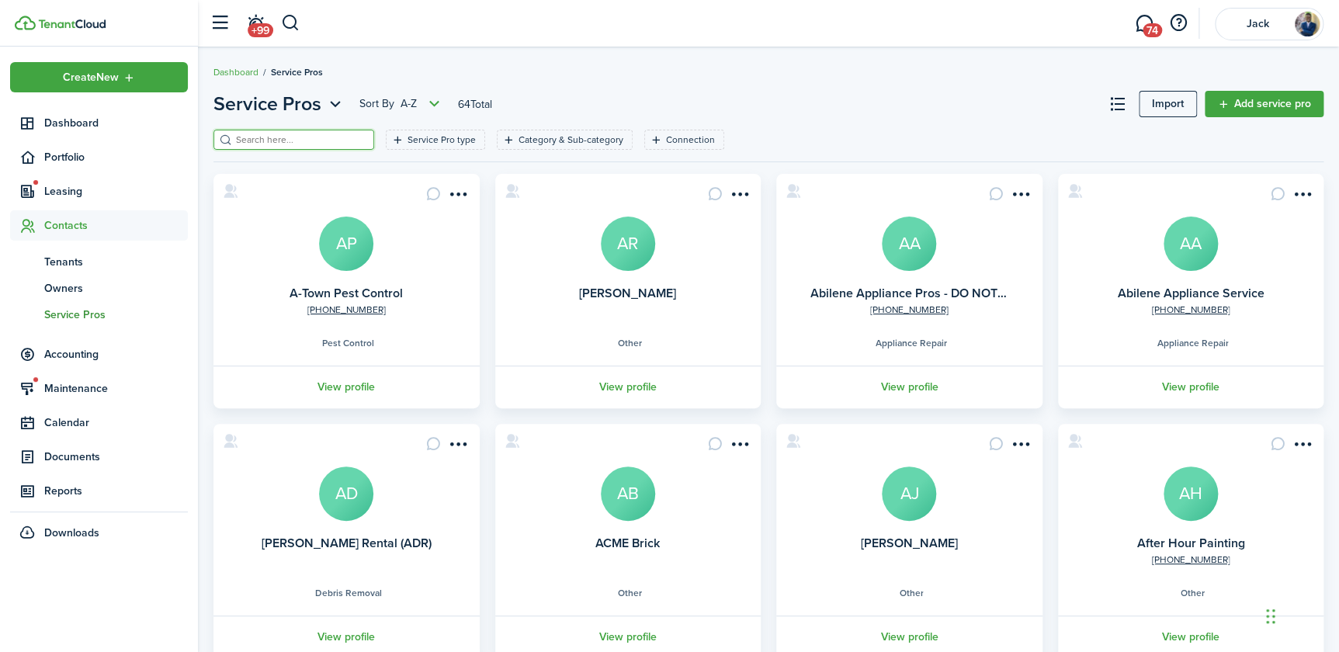
click at [288, 136] on input "search" at bounding box center [300, 140] width 137 height 15
type input "[PERSON_NAME]"
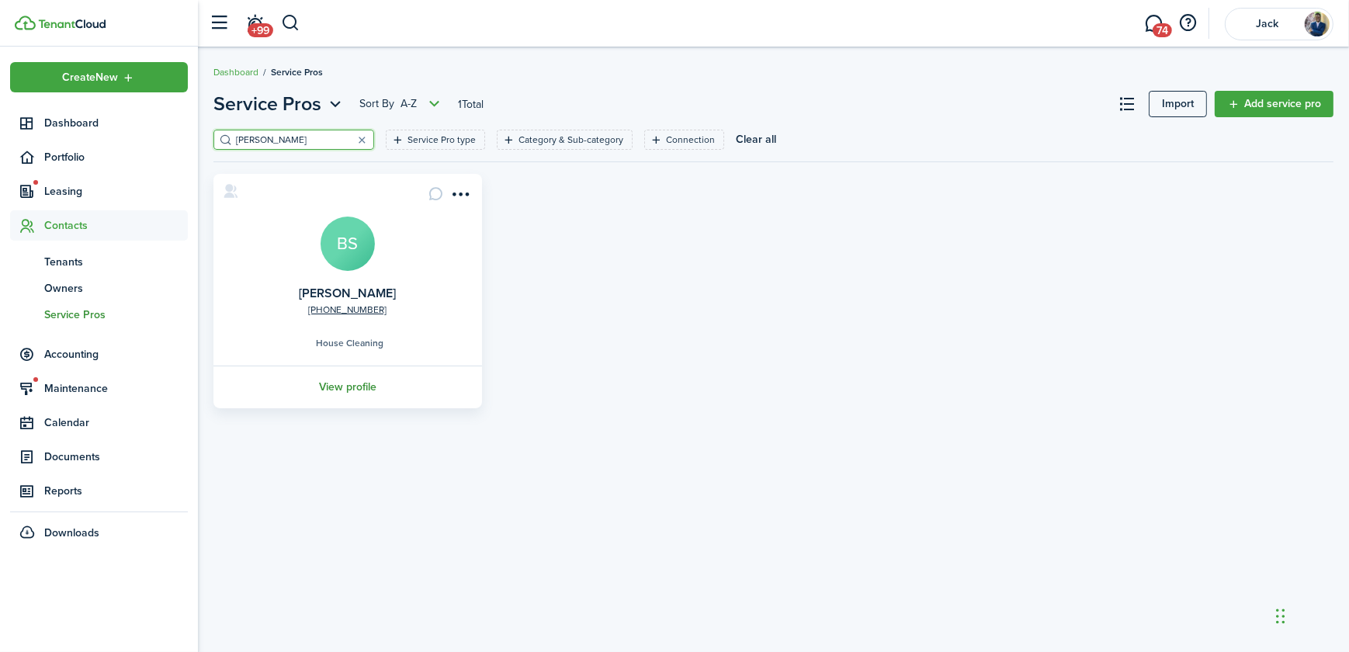
click at [338, 387] on link "View profile" at bounding box center [347, 387] width 273 height 43
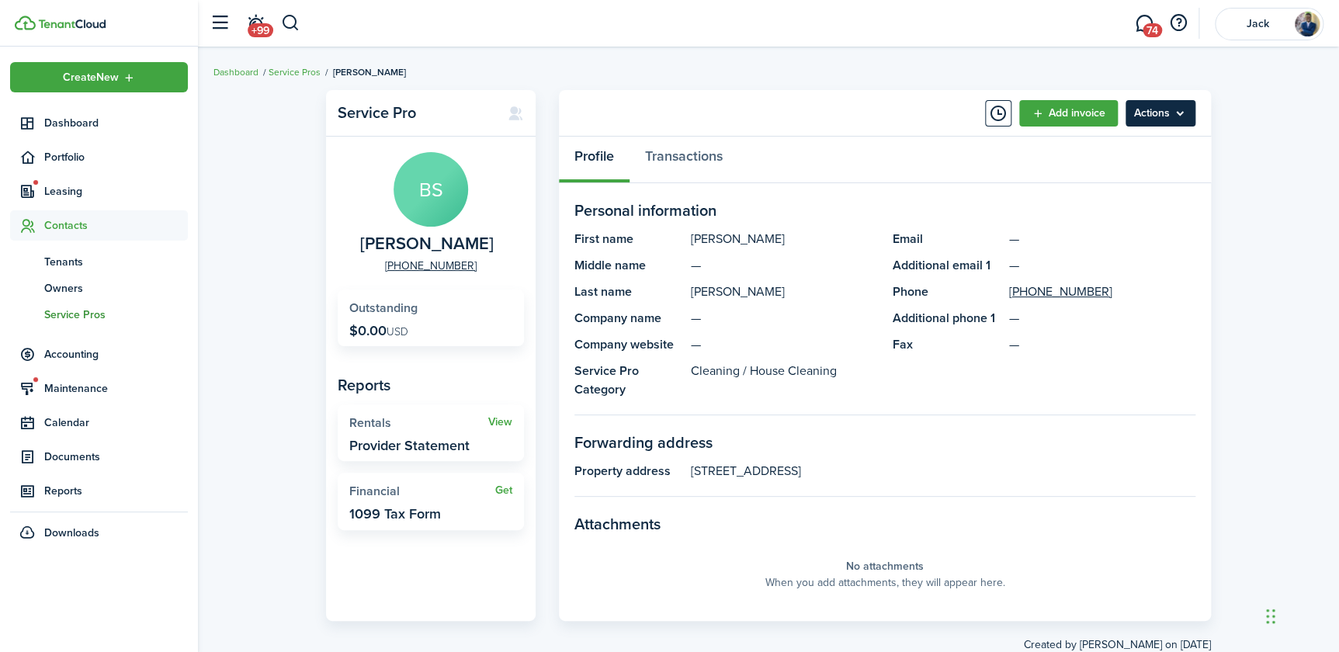
click at [1163, 115] on menu-btn "Actions" at bounding box center [1161, 113] width 70 height 26
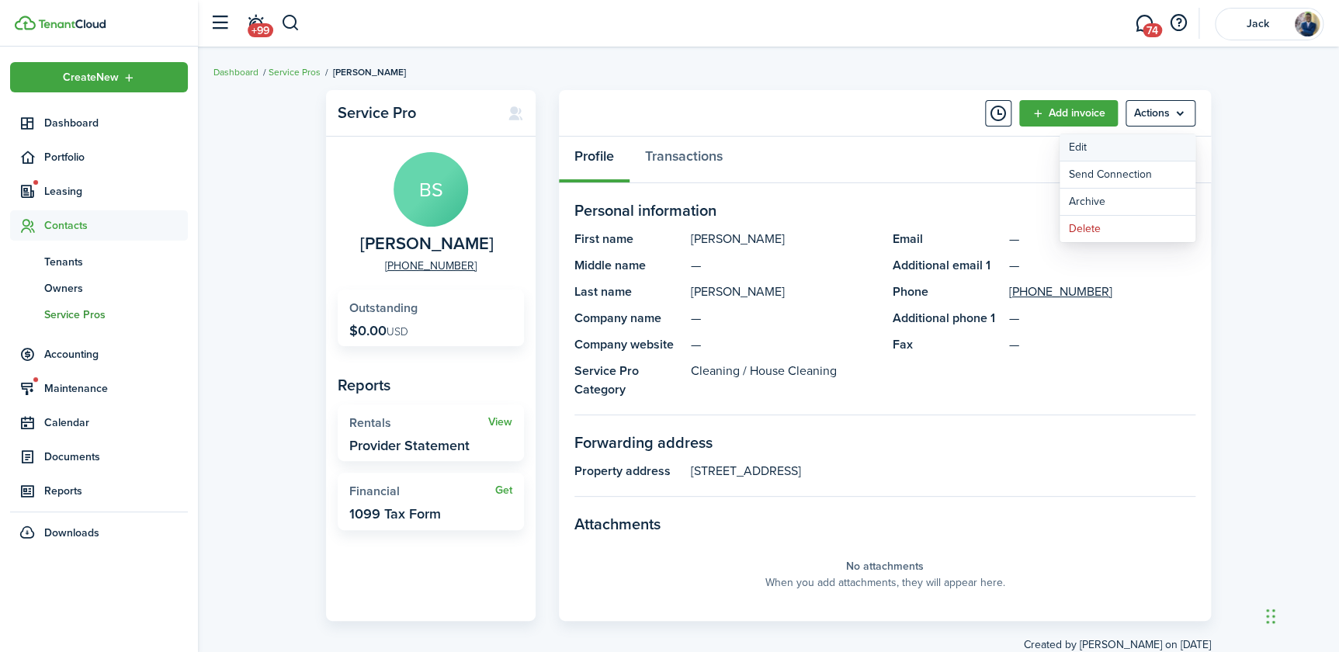
click at [1094, 151] on link "Edit" at bounding box center [1128, 147] width 136 height 26
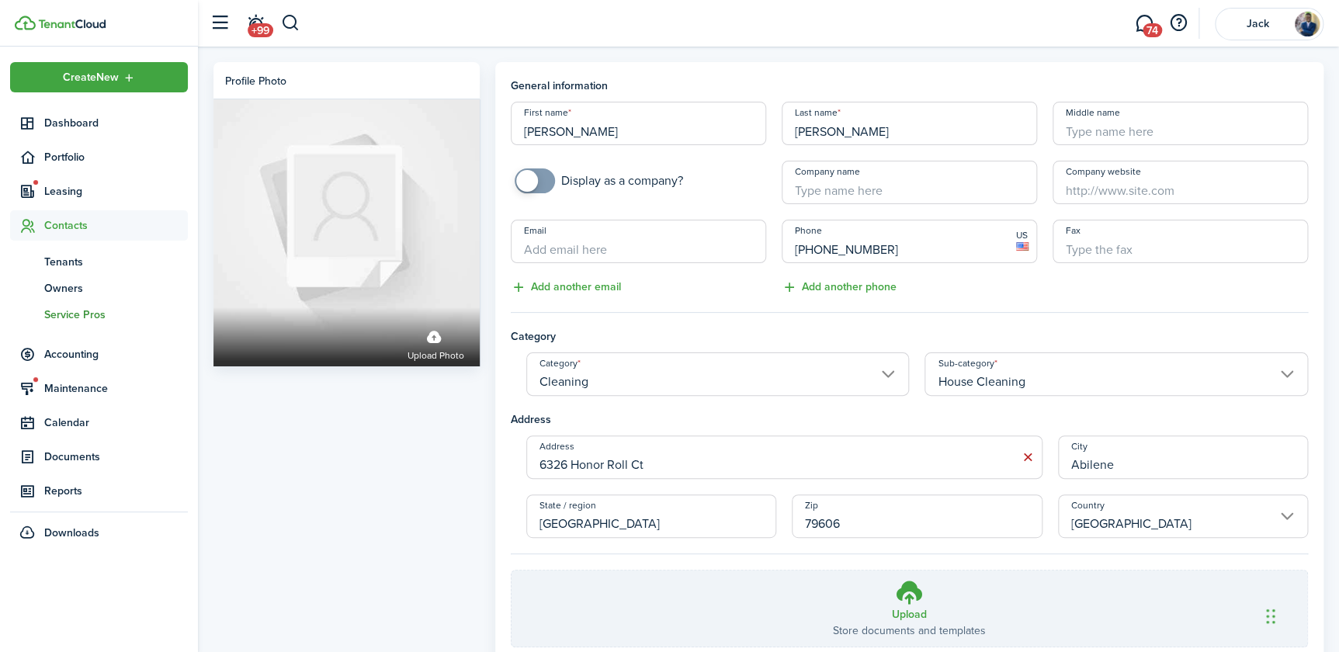
click at [575, 249] on input "Email" at bounding box center [638, 241] width 255 height 43
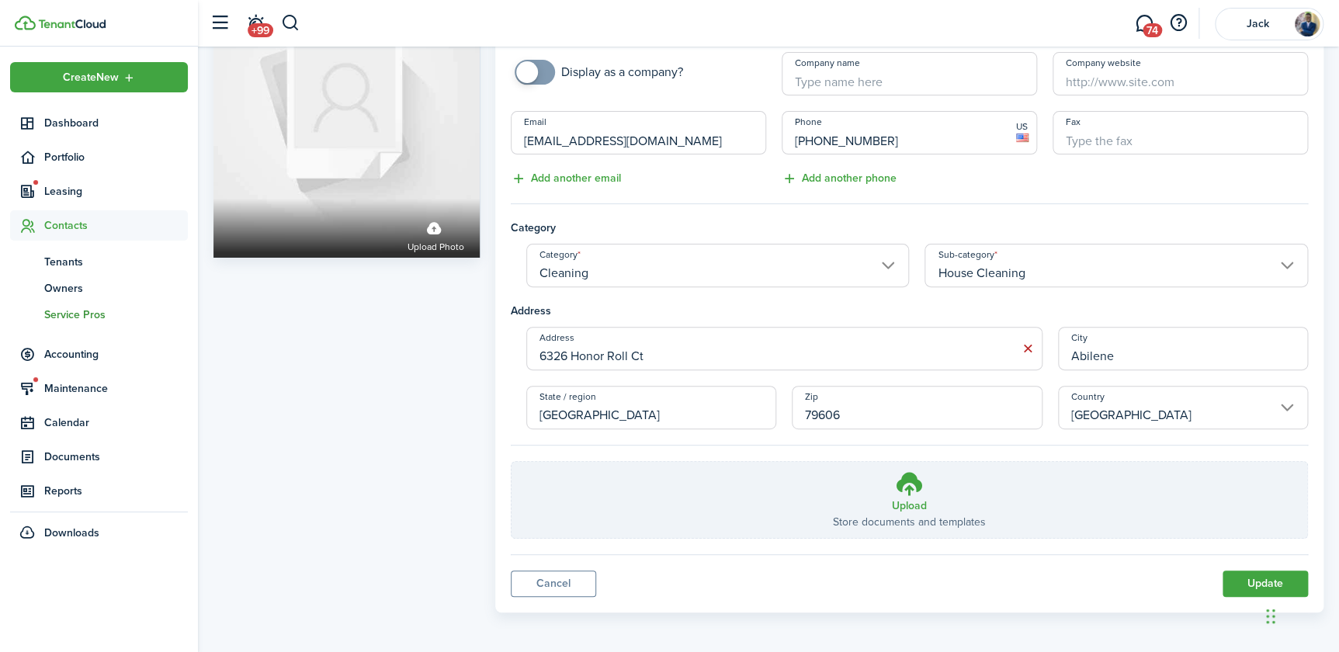
scroll to position [110, 0]
type input "[EMAIL_ADDRESS][DOMAIN_NAME]"
click at [1241, 582] on button "Update" at bounding box center [1265, 582] width 85 height 26
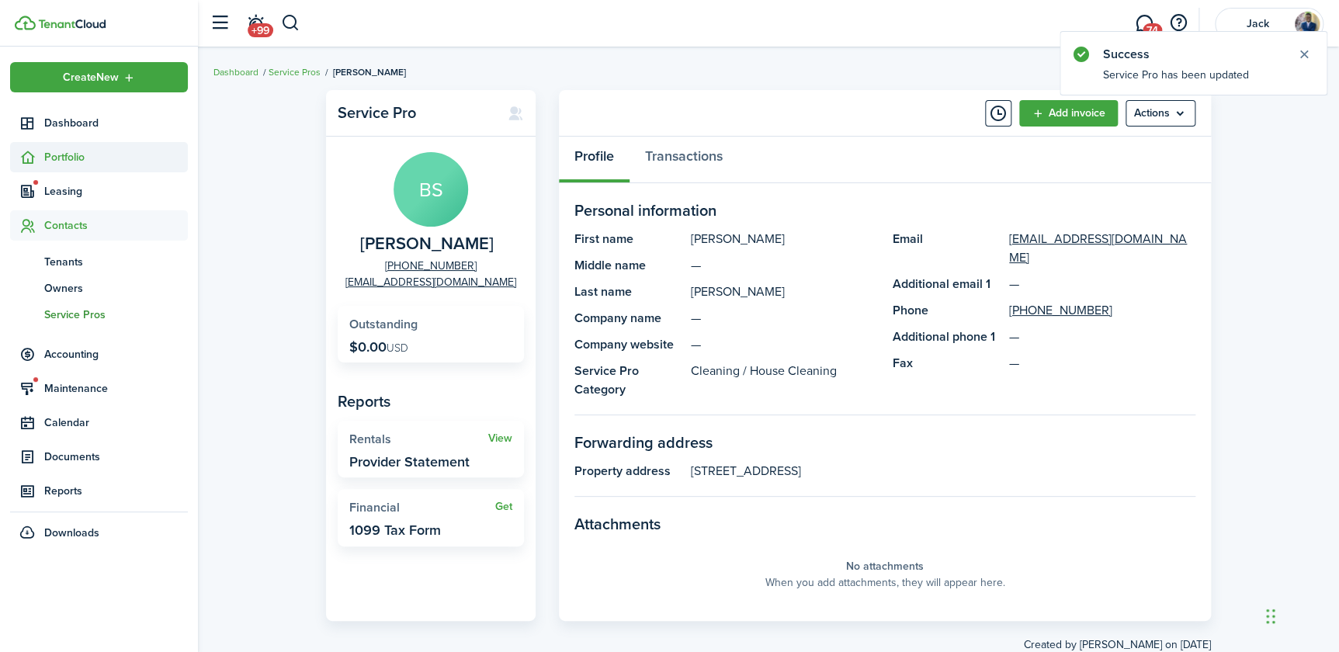
click at [68, 159] on span "Portfolio" at bounding box center [116, 157] width 144 height 16
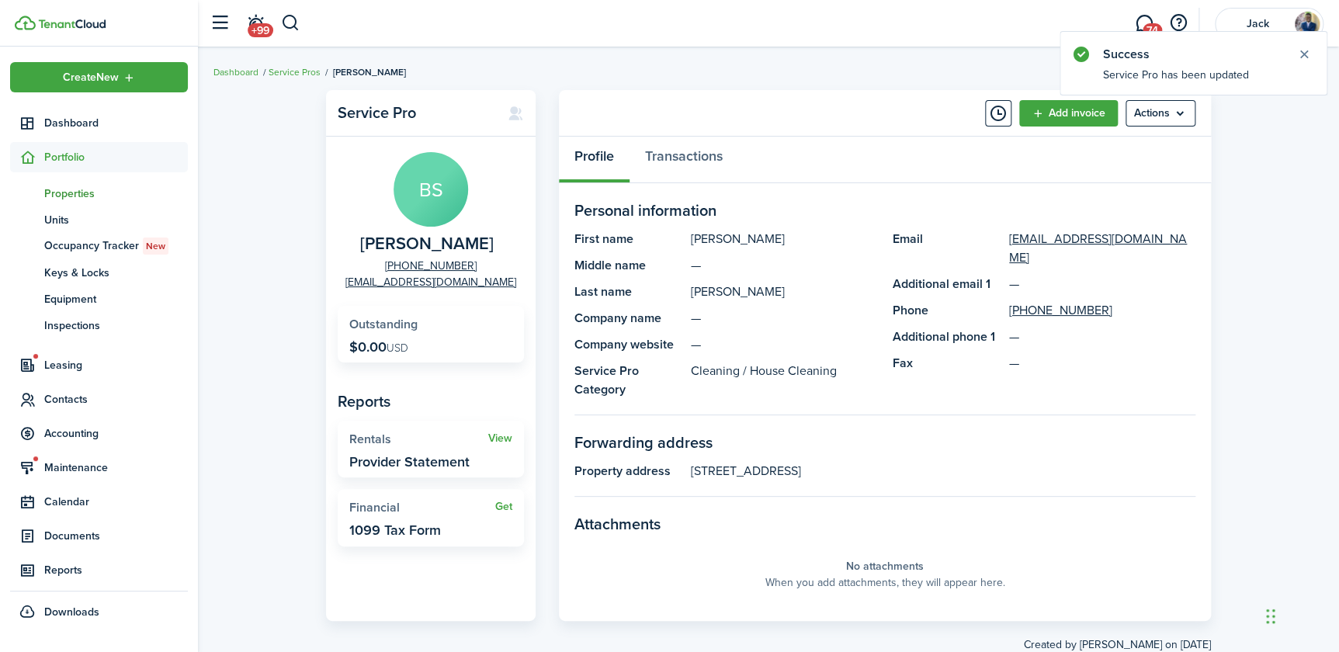
click at [75, 192] on span "Properties" at bounding box center [116, 194] width 144 height 16
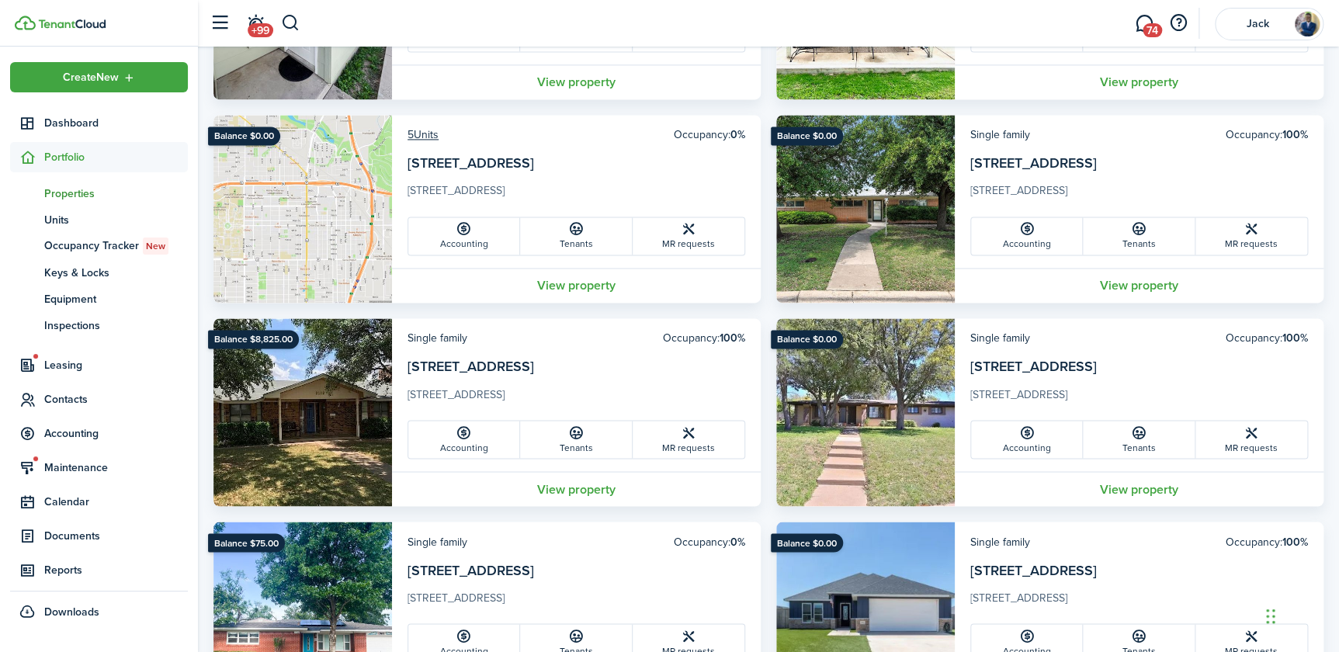
scroll to position [1176, 0]
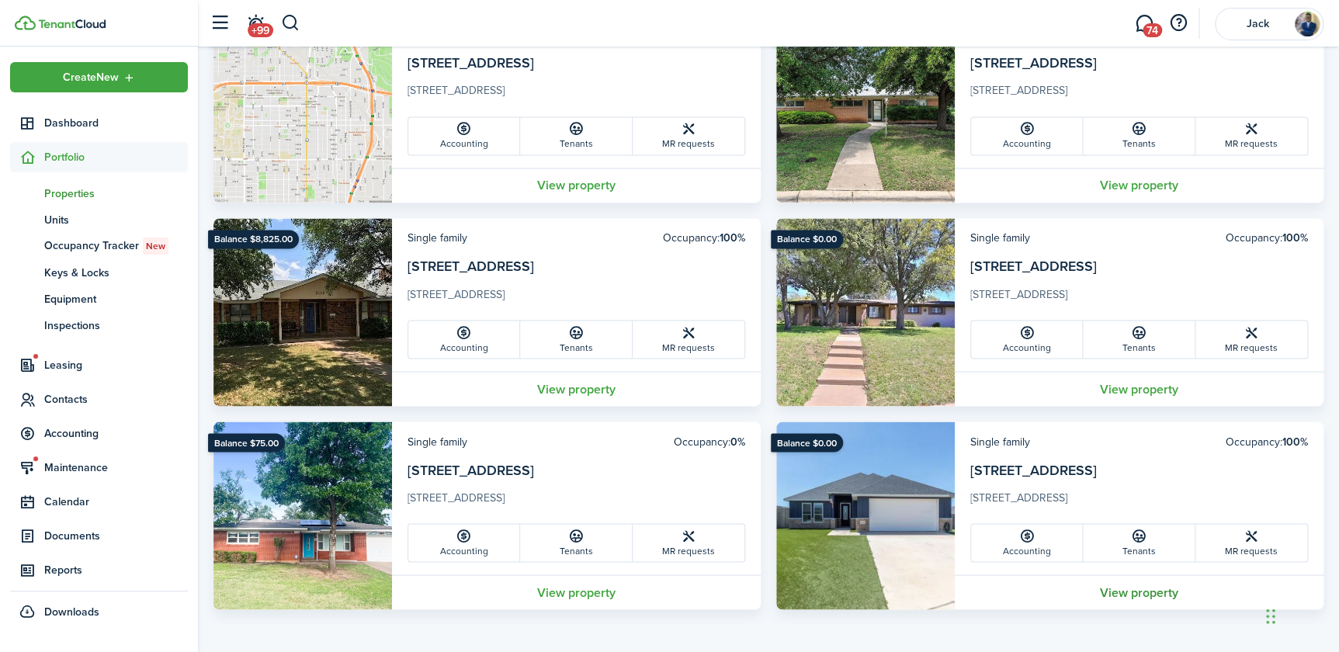
click at [1122, 592] on link "View property" at bounding box center [1139, 592] width 369 height 35
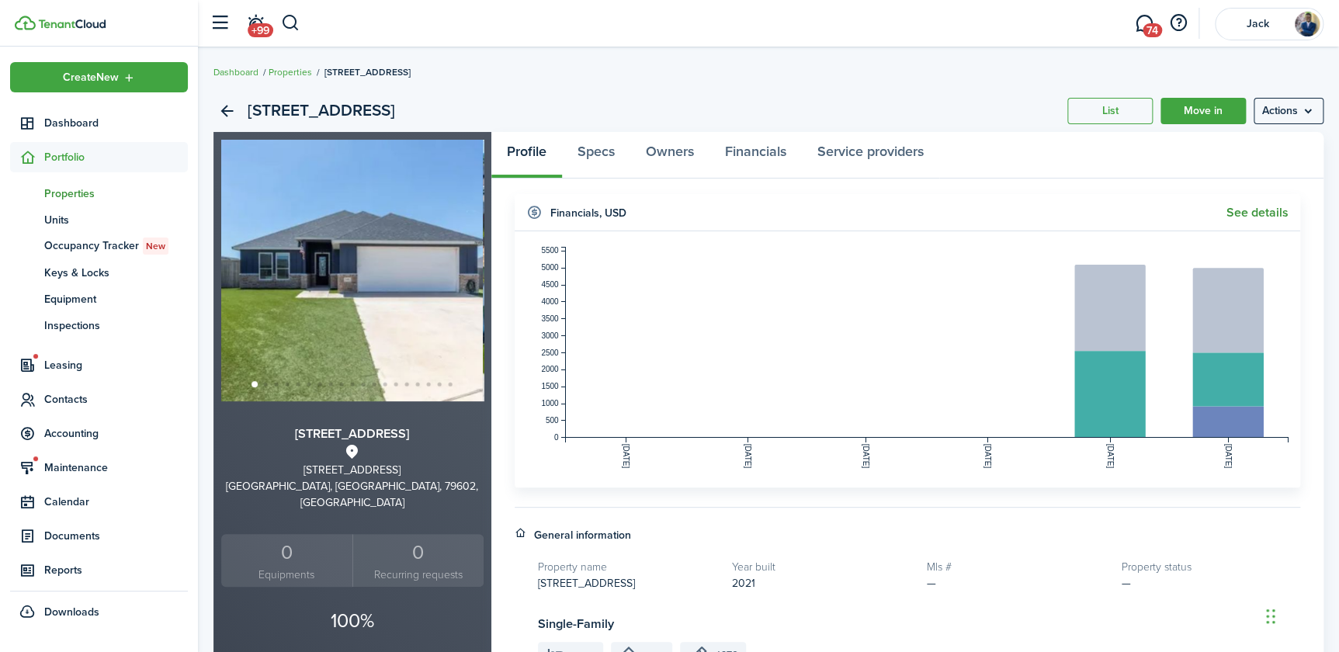
click at [1263, 210] on link "See details" at bounding box center [1258, 213] width 62 height 14
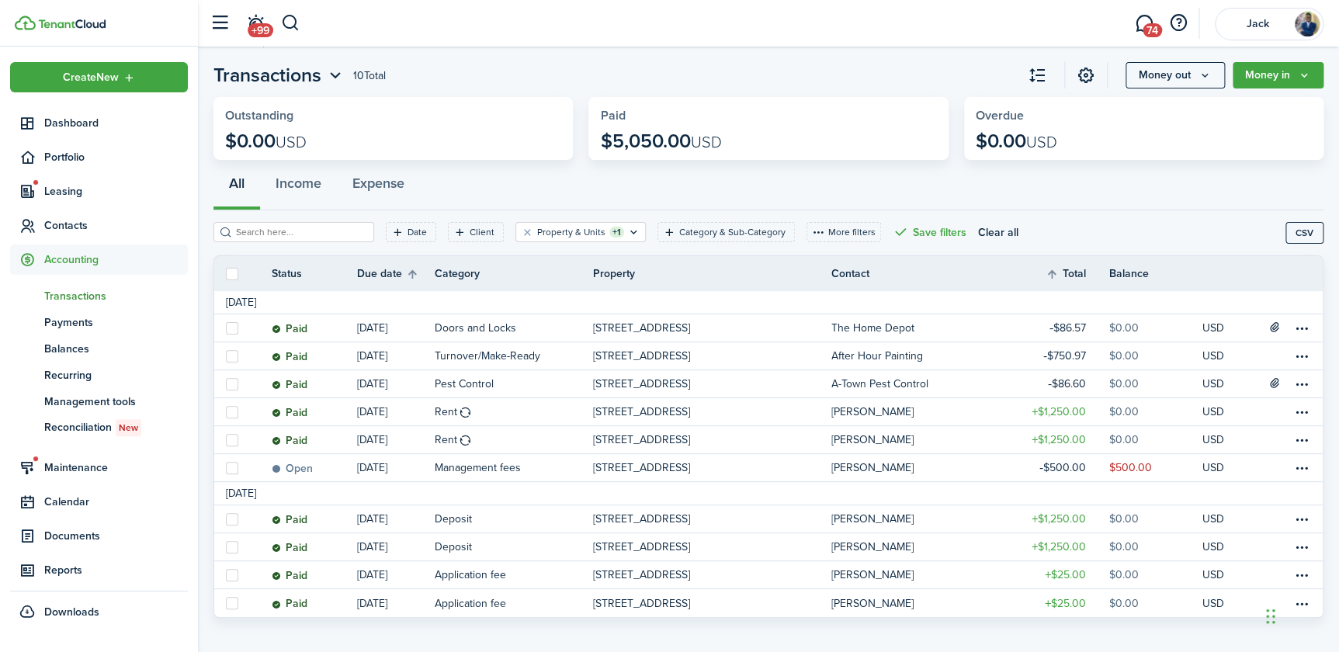
scroll to position [45, 0]
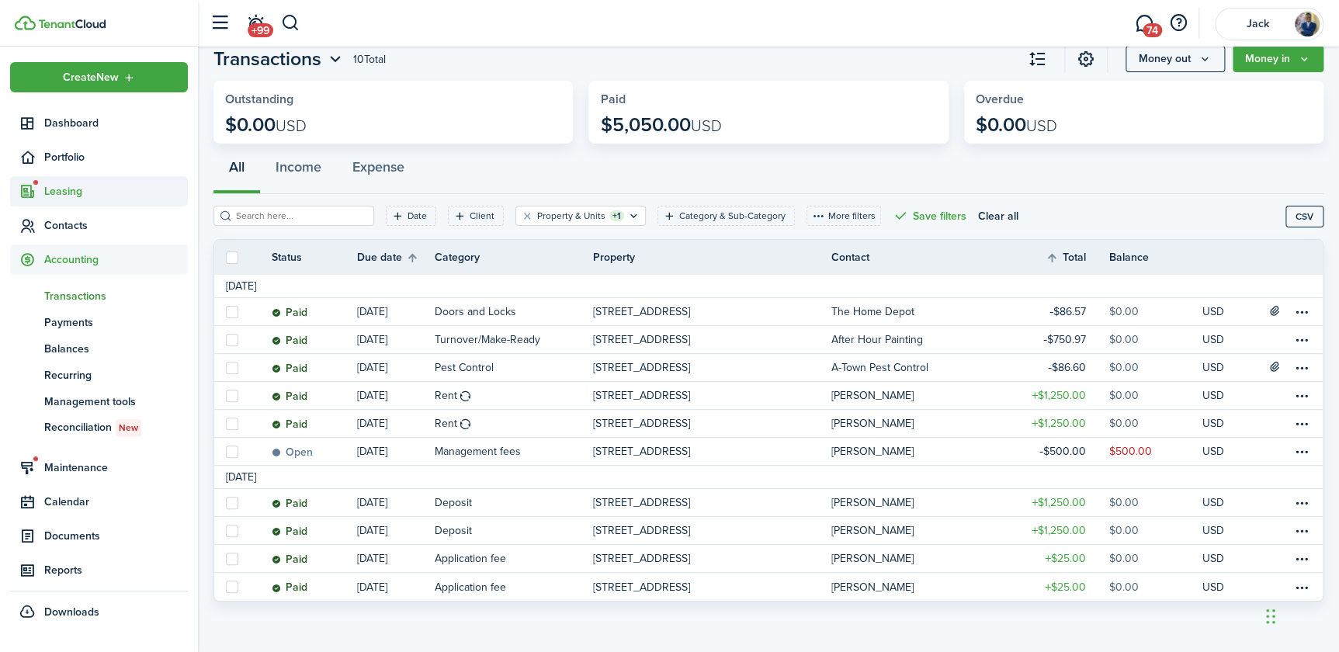
click at [72, 193] on span "Leasing" at bounding box center [116, 191] width 144 height 16
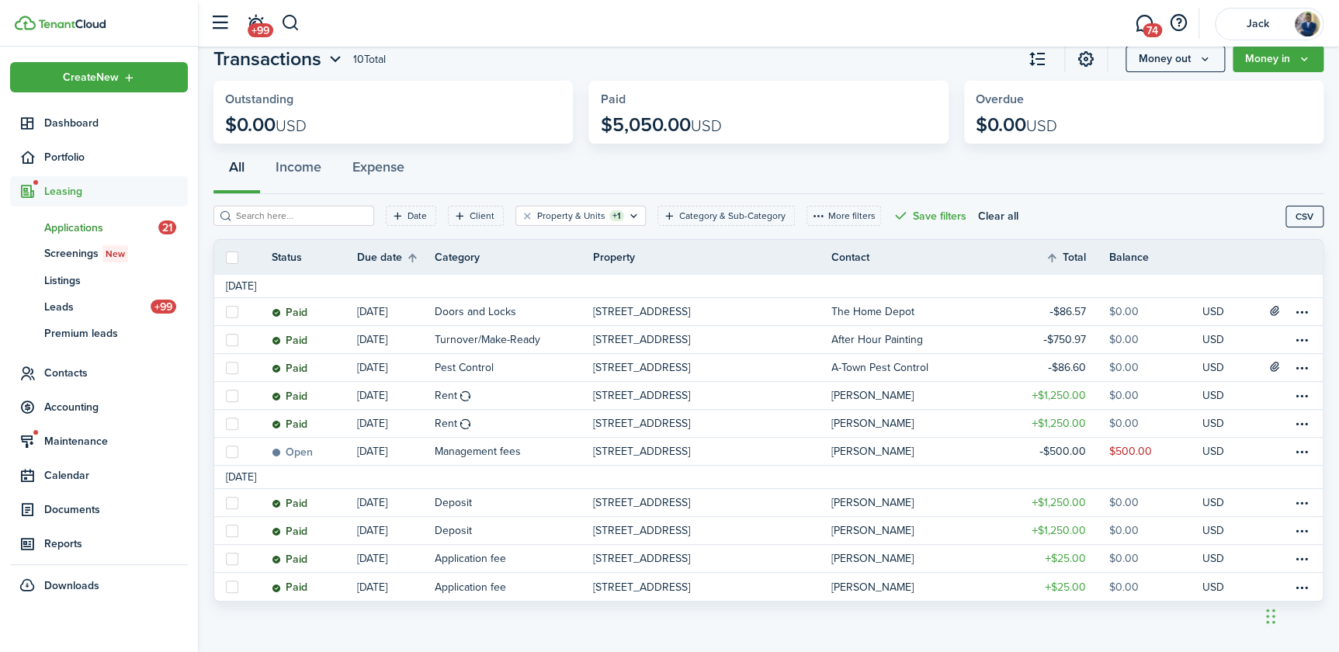
click at [78, 227] on span "Applications" at bounding box center [101, 228] width 114 height 16
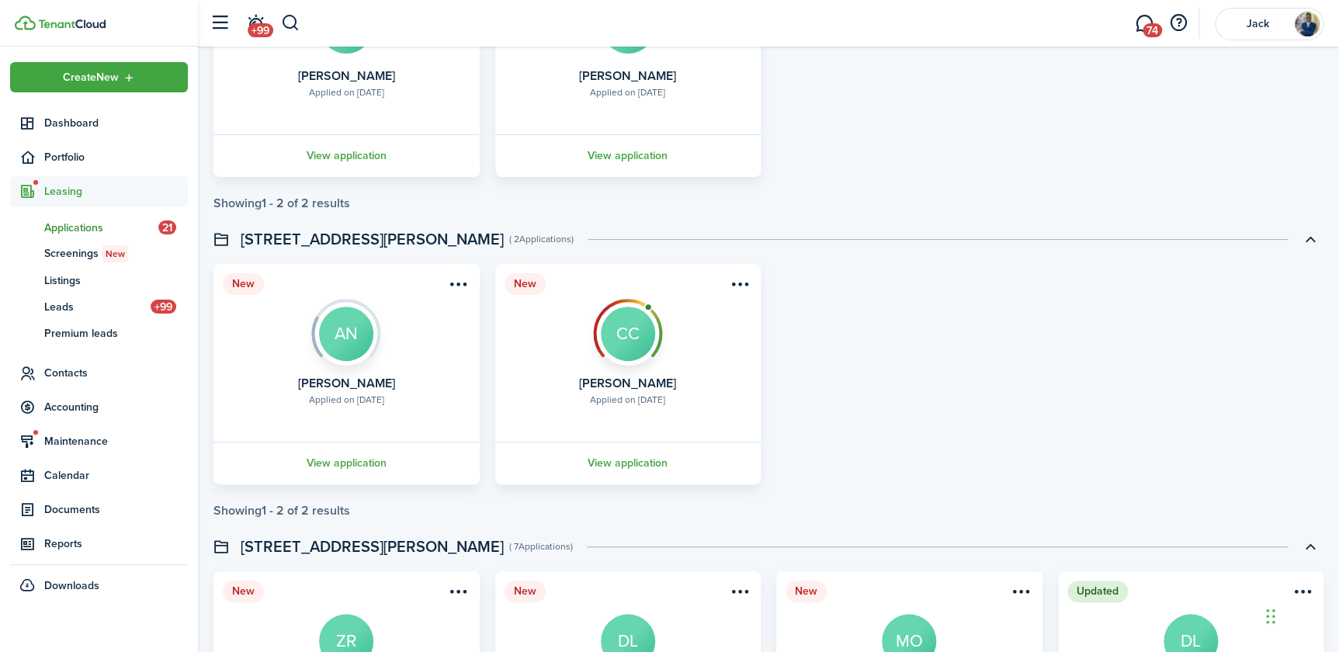
scroll to position [3106, 0]
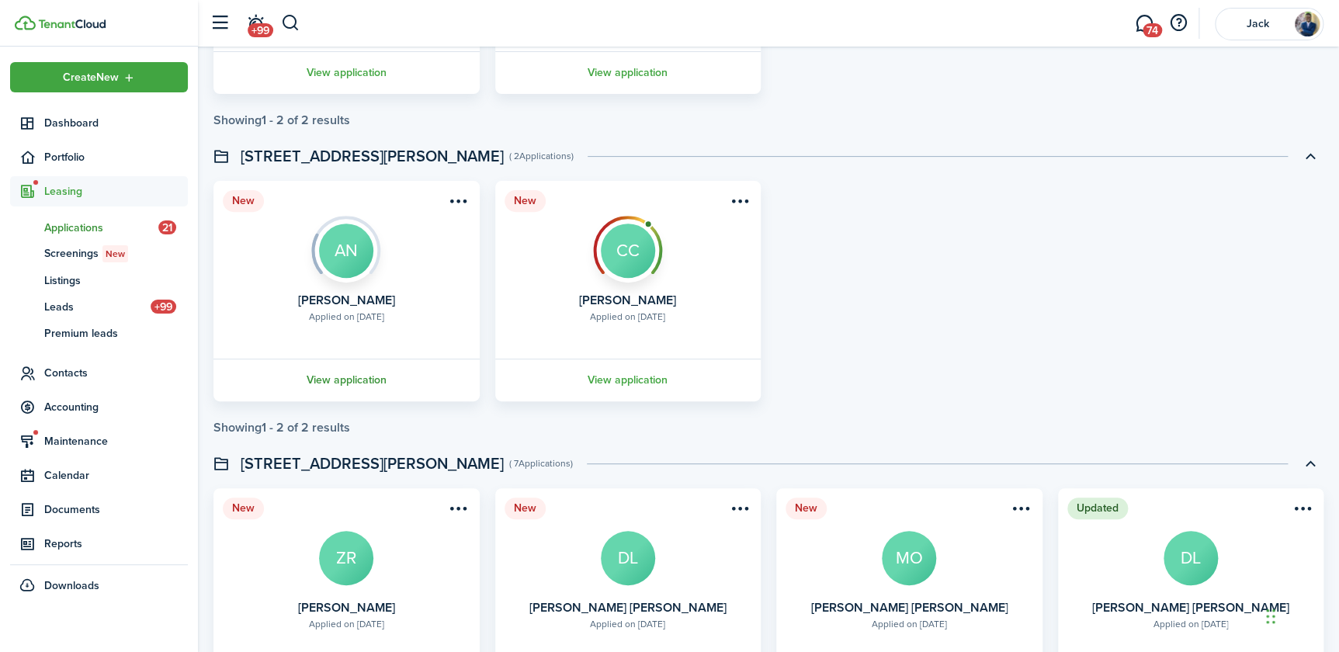
click at [354, 378] on link "View application" at bounding box center [346, 380] width 271 height 43
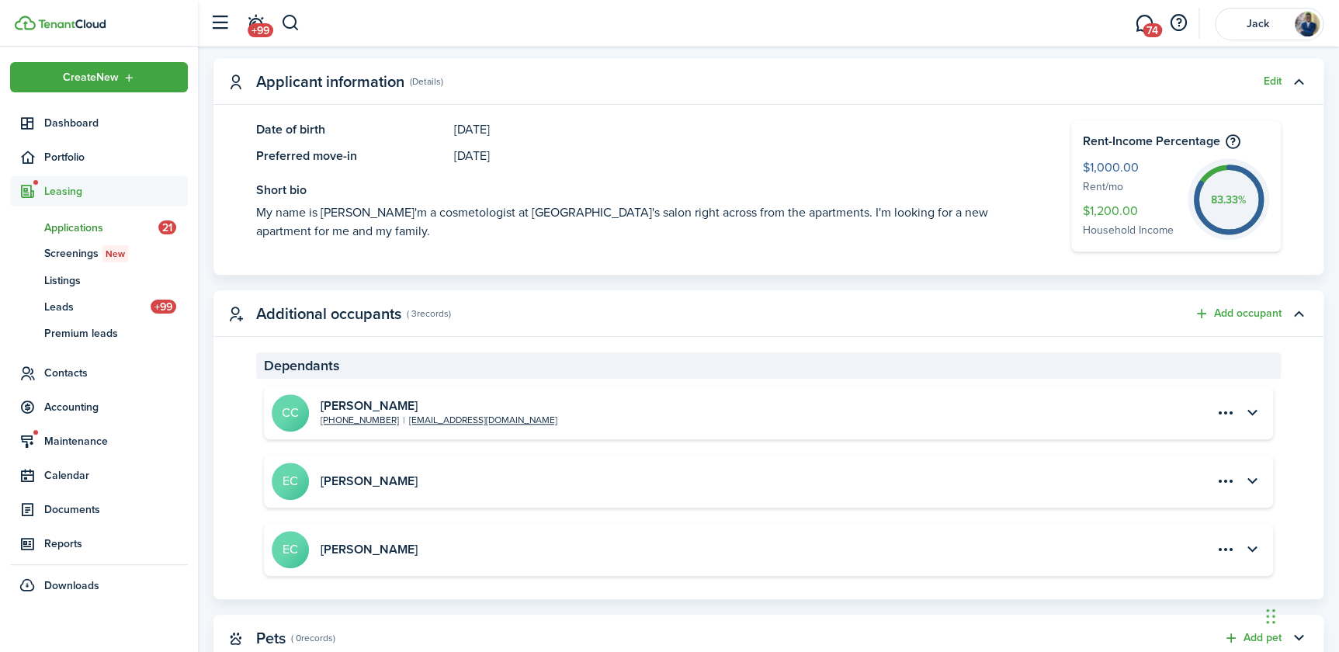
scroll to position [494, 0]
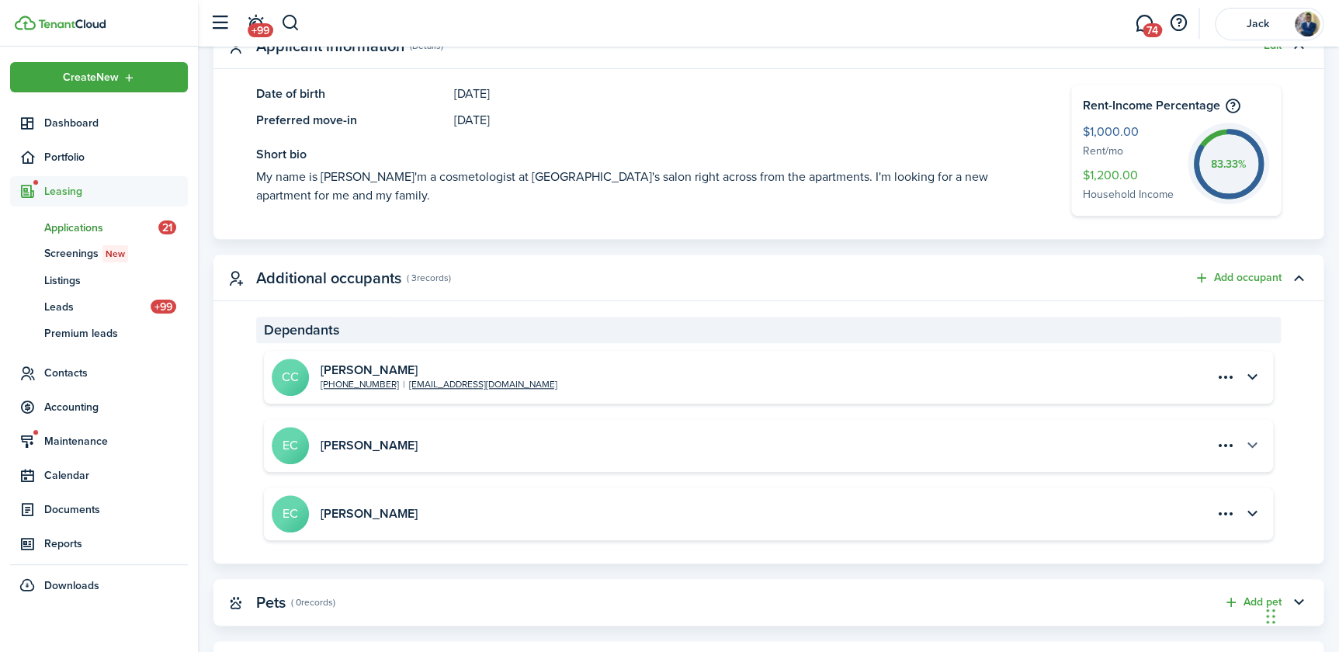
click at [1251, 449] on button "button" at bounding box center [1252, 445] width 26 height 26
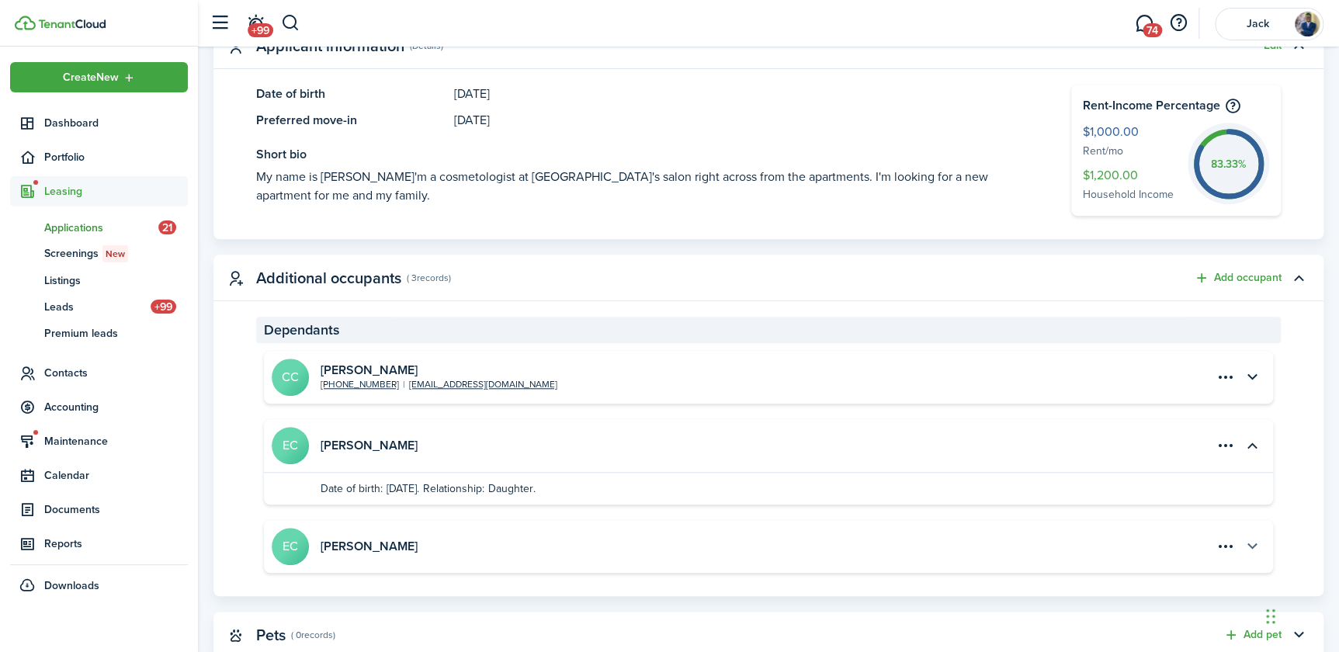
click at [1250, 545] on button "button" at bounding box center [1252, 546] width 26 height 26
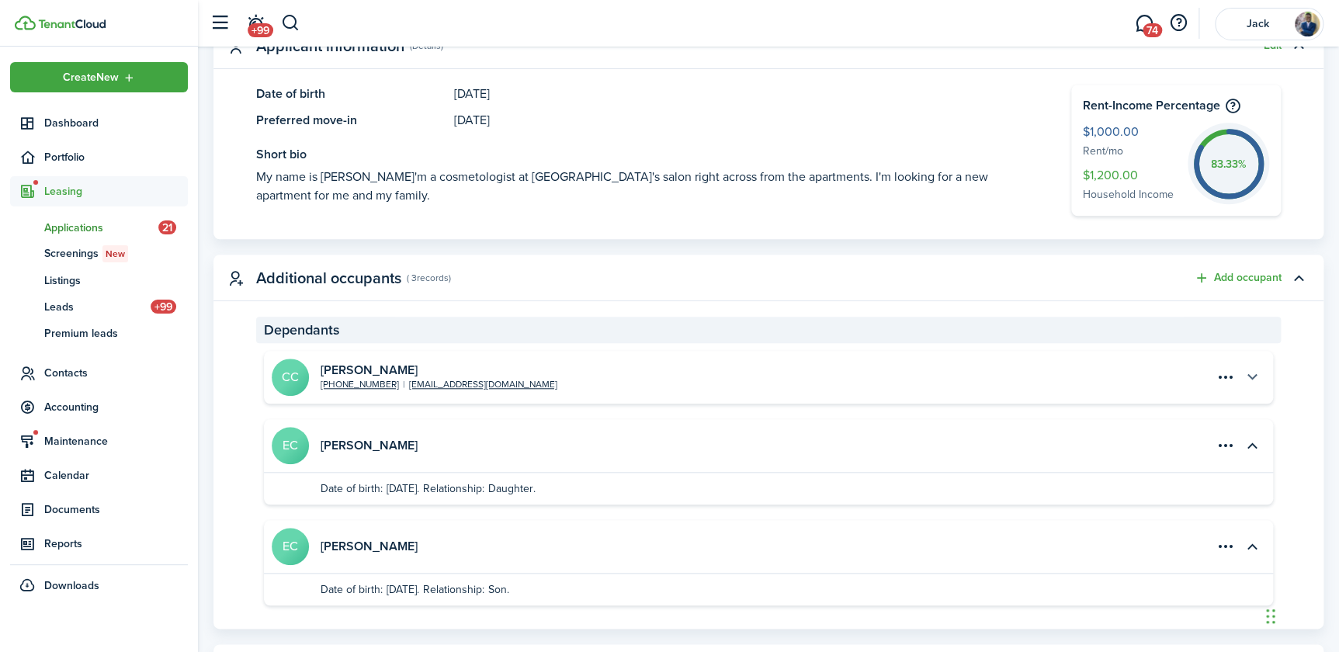
click at [1251, 372] on button "button" at bounding box center [1252, 377] width 26 height 26
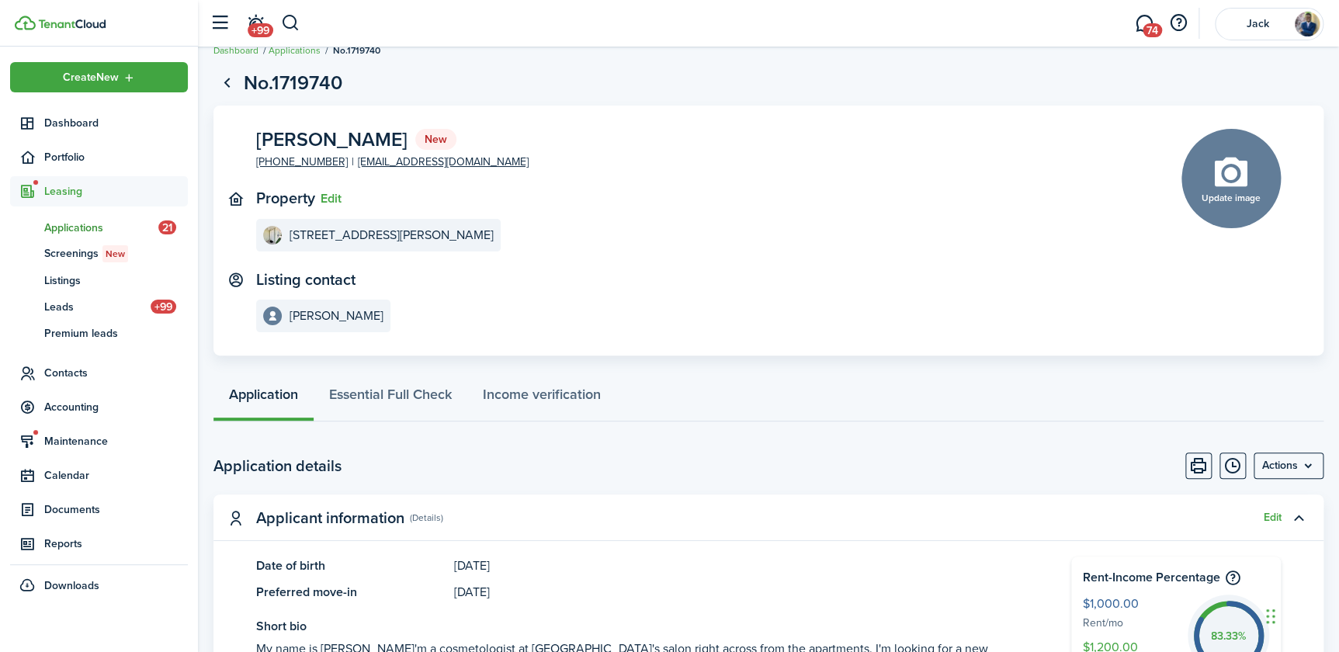
scroll to position [0, 0]
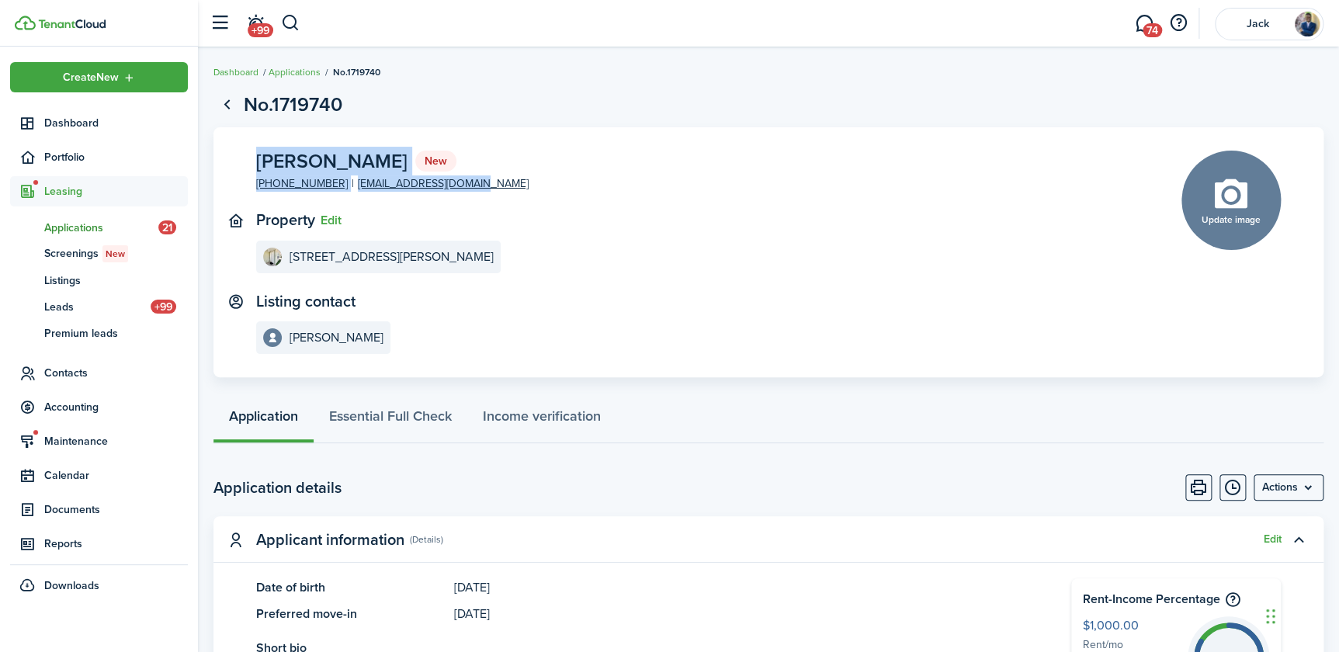
drag, startPoint x: 257, startPoint y: 161, endPoint x: 464, endPoint y: 186, distance: 208.1
click at [464, 186] on panel-main-content "[PERSON_NAME] New [PHONE_NUMBER] [EMAIL_ADDRESS][DOMAIN_NAME]" at bounding box center [392, 172] width 273 height 42
copy panel-main-content "[PERSON_NAME] New [PHONE_NUMBER] [EMAIL_ADDRESS][DOMAIN_NAME]"
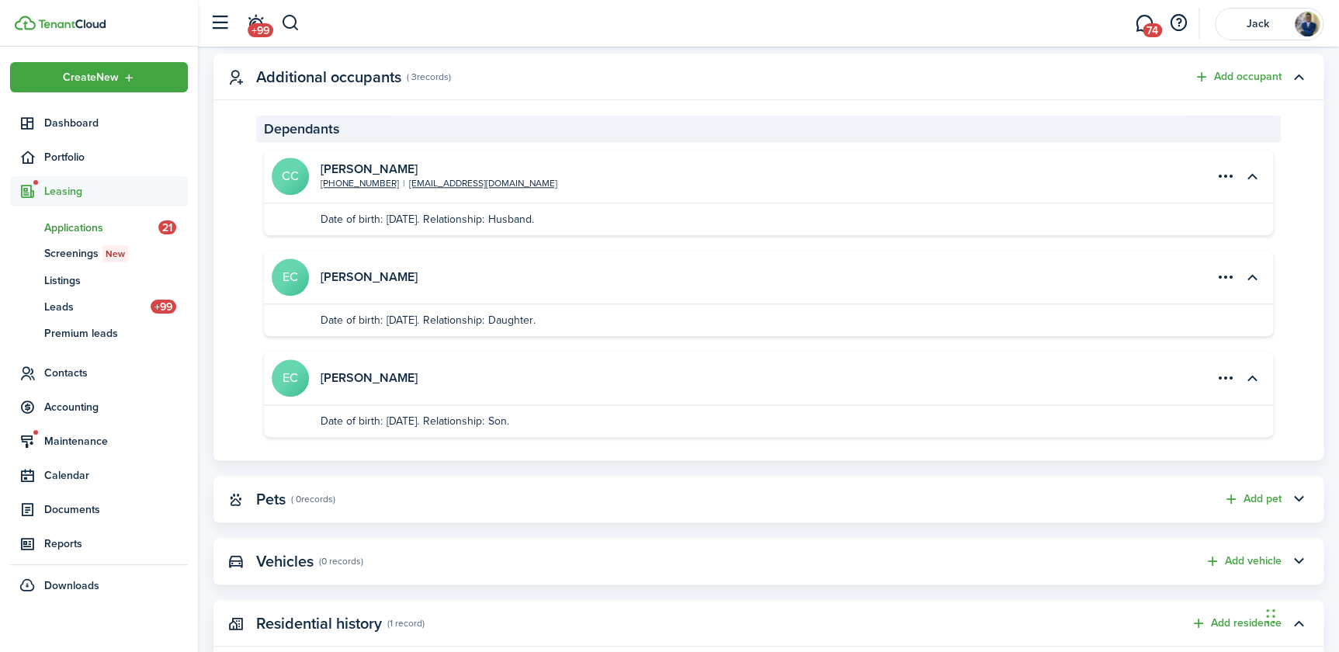
scroll to position [706, 0]
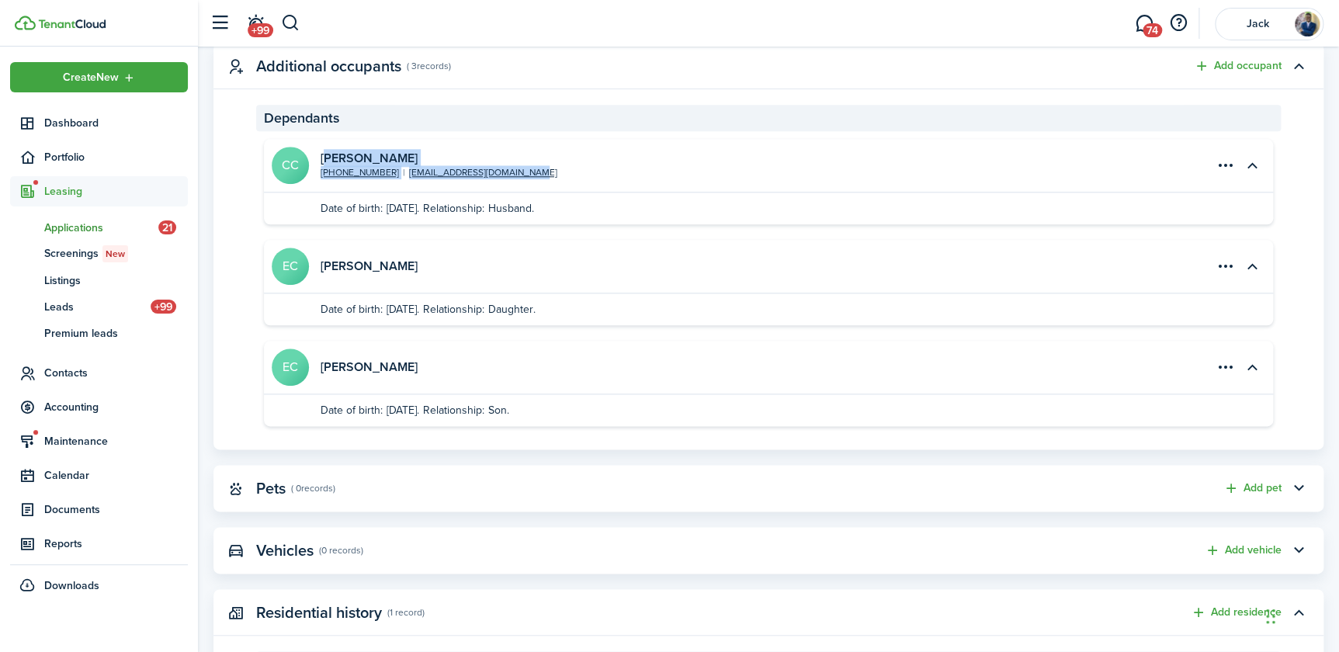
drag, startPoint x: 547, startPoint y: 172, endPoint x: 325, endPoint y: 157, distance: 223.4
click at [325, 157] on short-info-main "CC [PERSON_NAME] [PHONE_NUMBER] [EMAIL_ADDRESS][DOMAIN_NAME]" at bounding box center [507, 165] width 471 height 37
copy div "[PERSON_NAME] [PHONE_NUMBER] [EMAIL_ADDRESS][DOMAIN_NAME]"
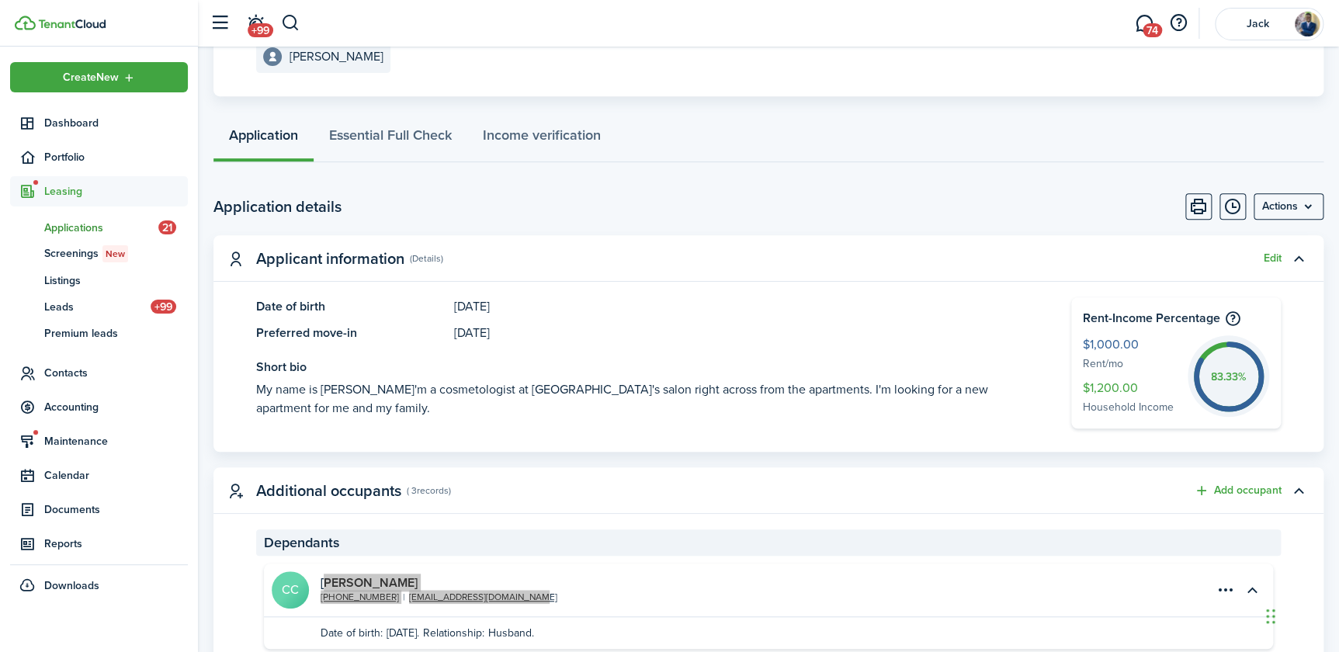
scroll to position [70, 0]
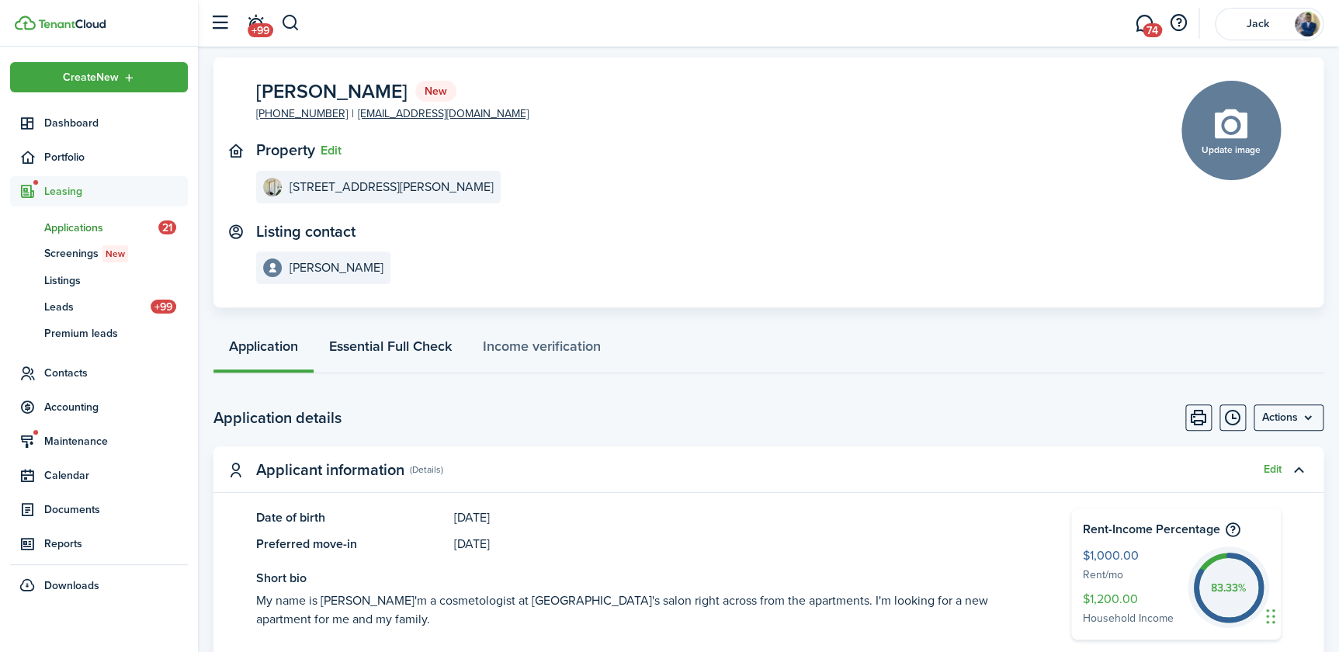
click at [397, 343] on link "Essential Full Check" at bounding box center [391, 350] width 154 height 47
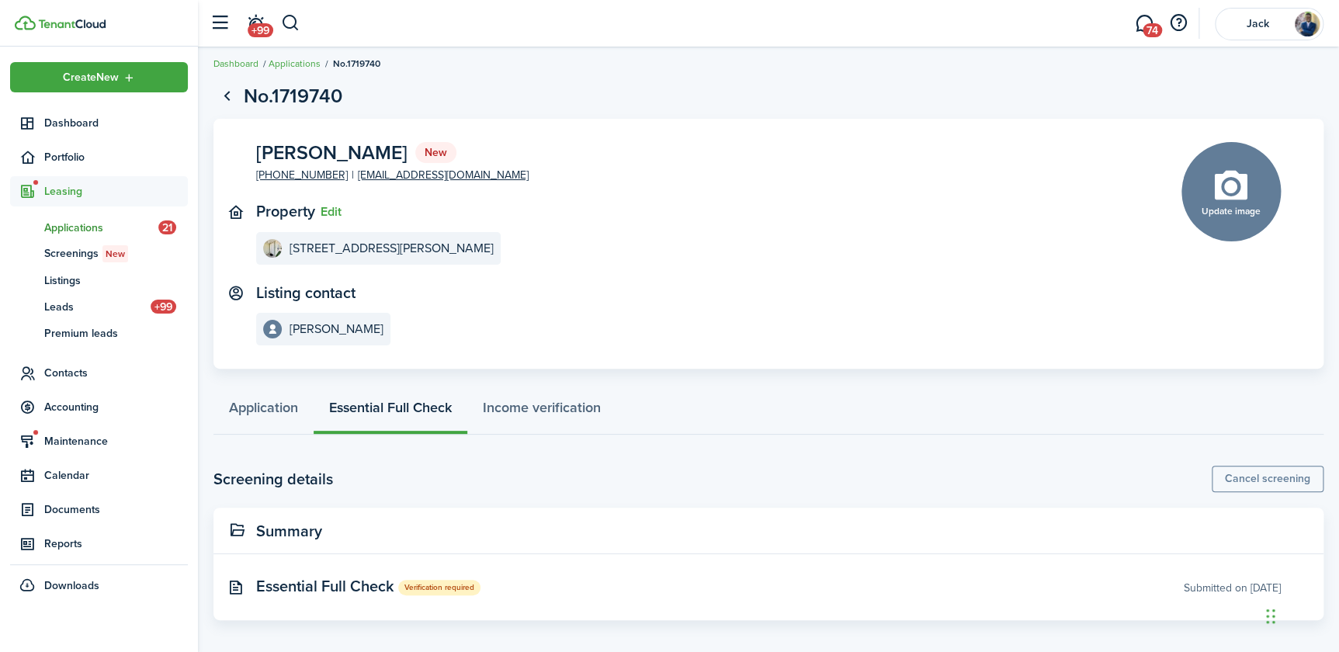
scroll to position [11, 0]
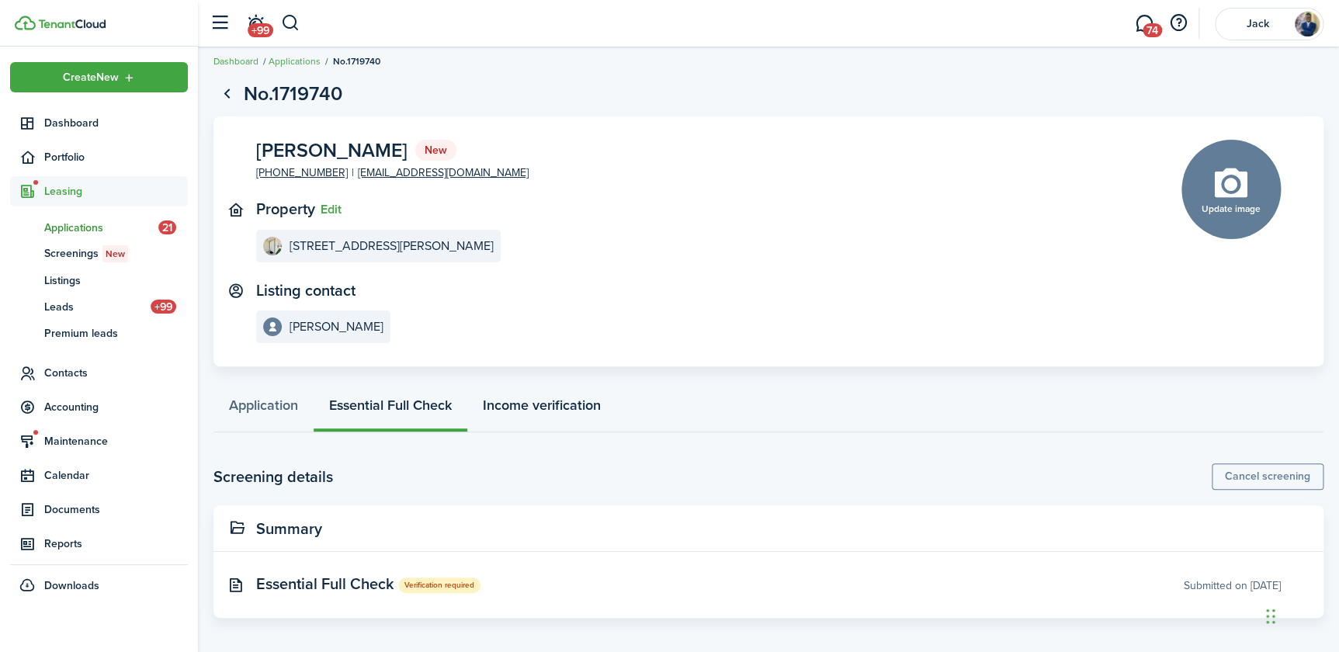
click at [563, 405] on link "Income verification" at bounding box center [541, 409] width 149 height 47
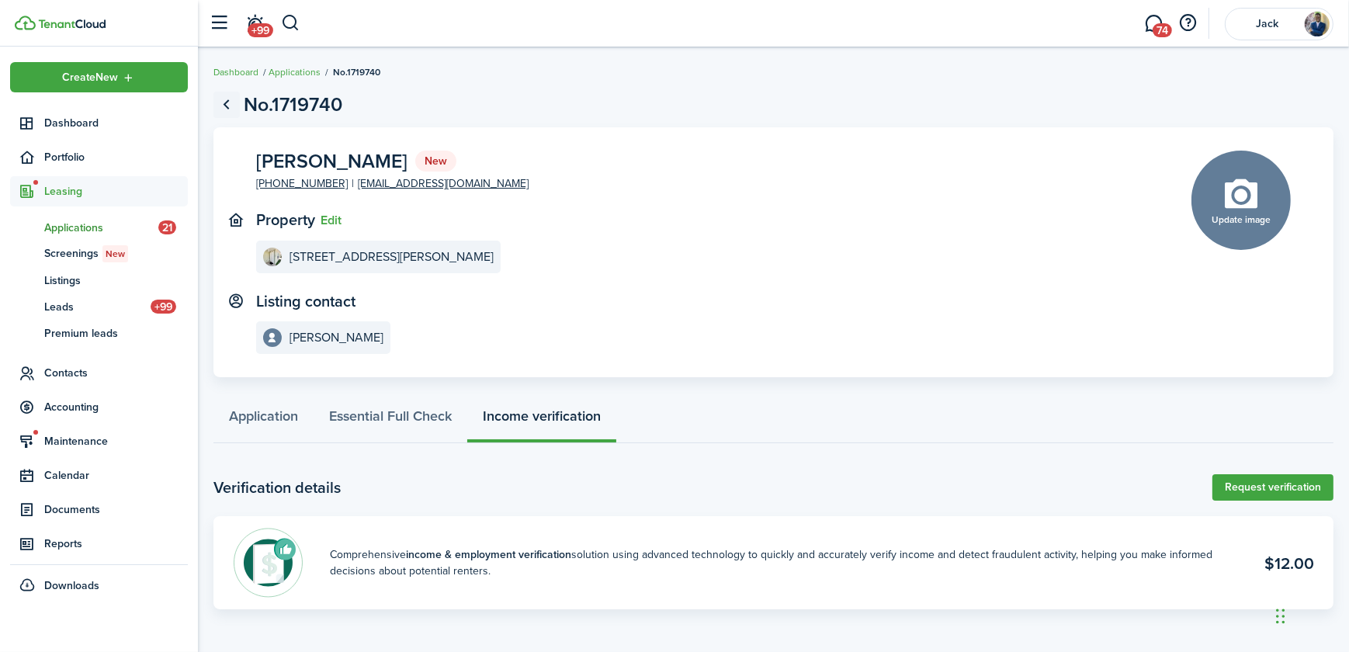
click at [227, 103] on link "Go back" at bounding box center [227, 105] width 26 height 26
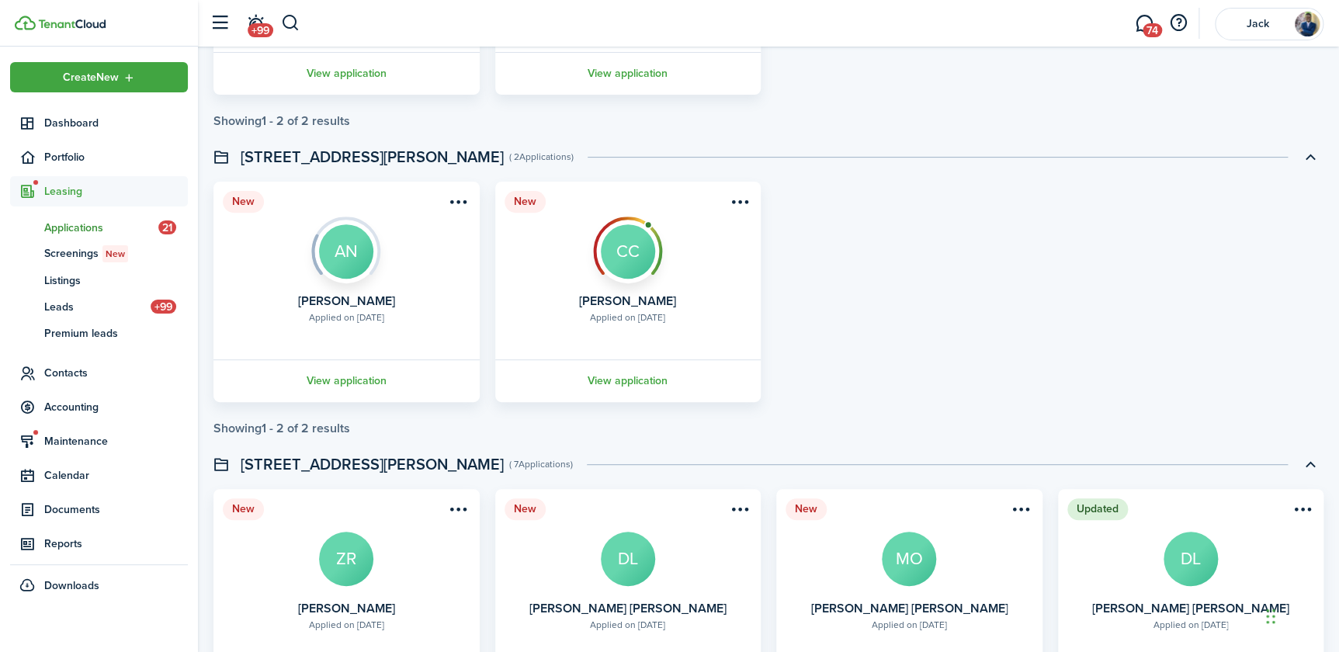
scroll to position [3106, 0]
click at [607, 379] on link "View application" at bounding box center [628, 380] width 271 height 43
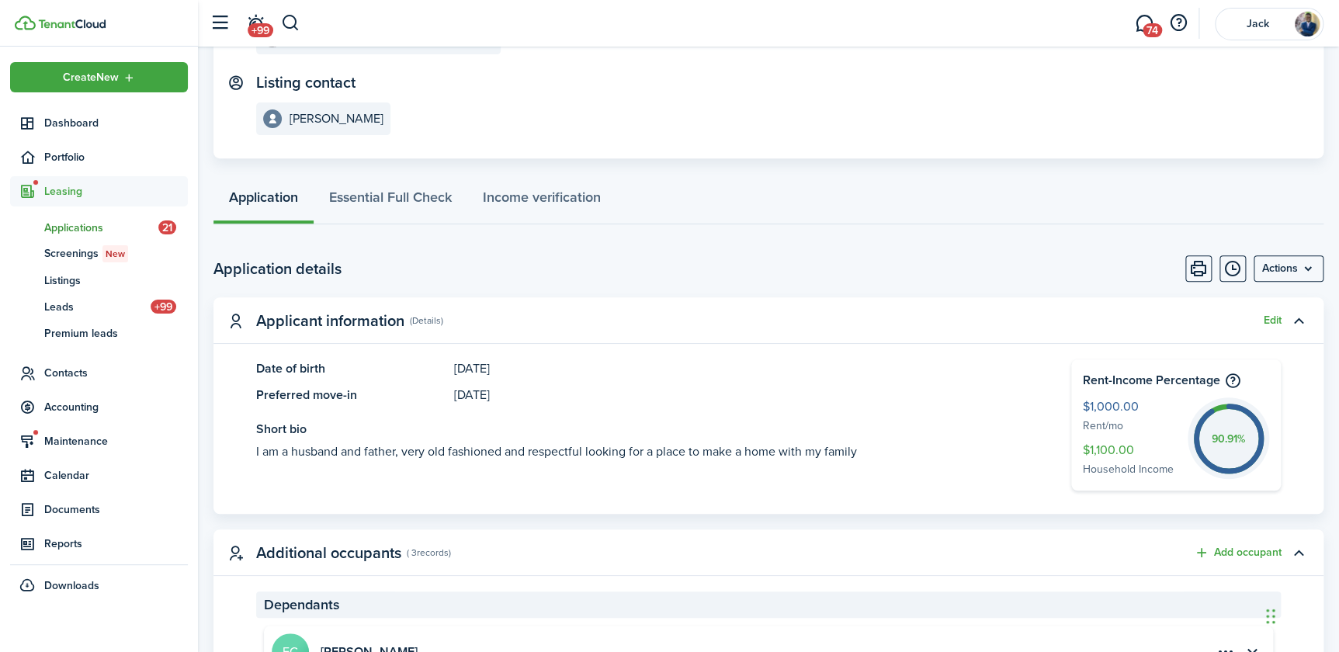
scroll to position [178, 0]
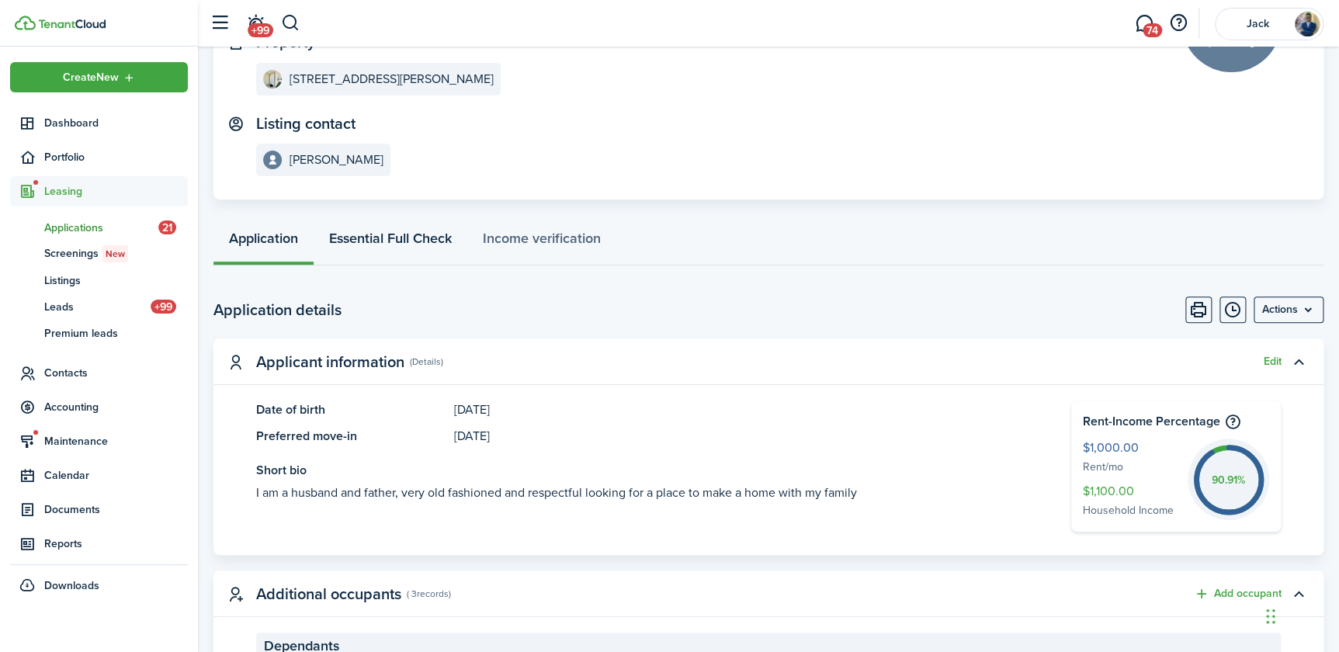
drag, startPoint x: 411, startPoint y: 241, endPoint x: 430, endPoint y: 248, distance: 19.6
click at [411, 241] on link "Essential Full Check" at bounding box center [391, 242] width 154 height 47
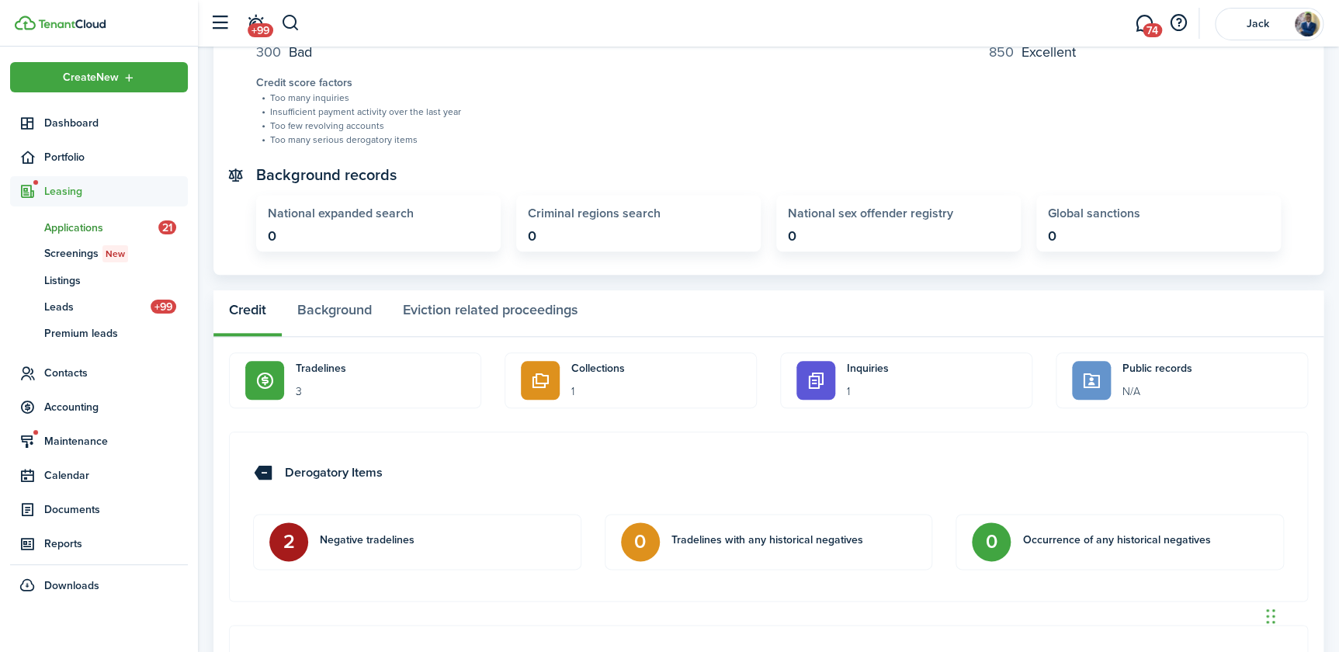
scroll to position [635, 0]
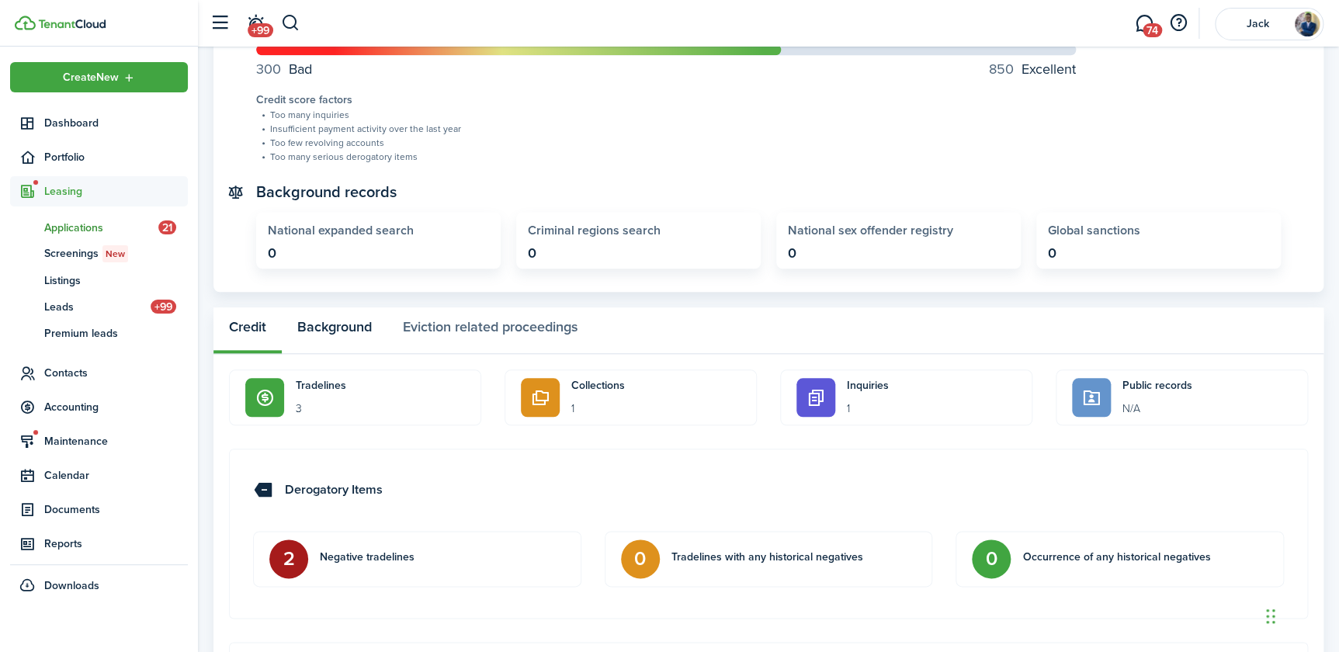
click at [342, 330] on button "Background" at bounding box center [335, 330] width 106 height 47
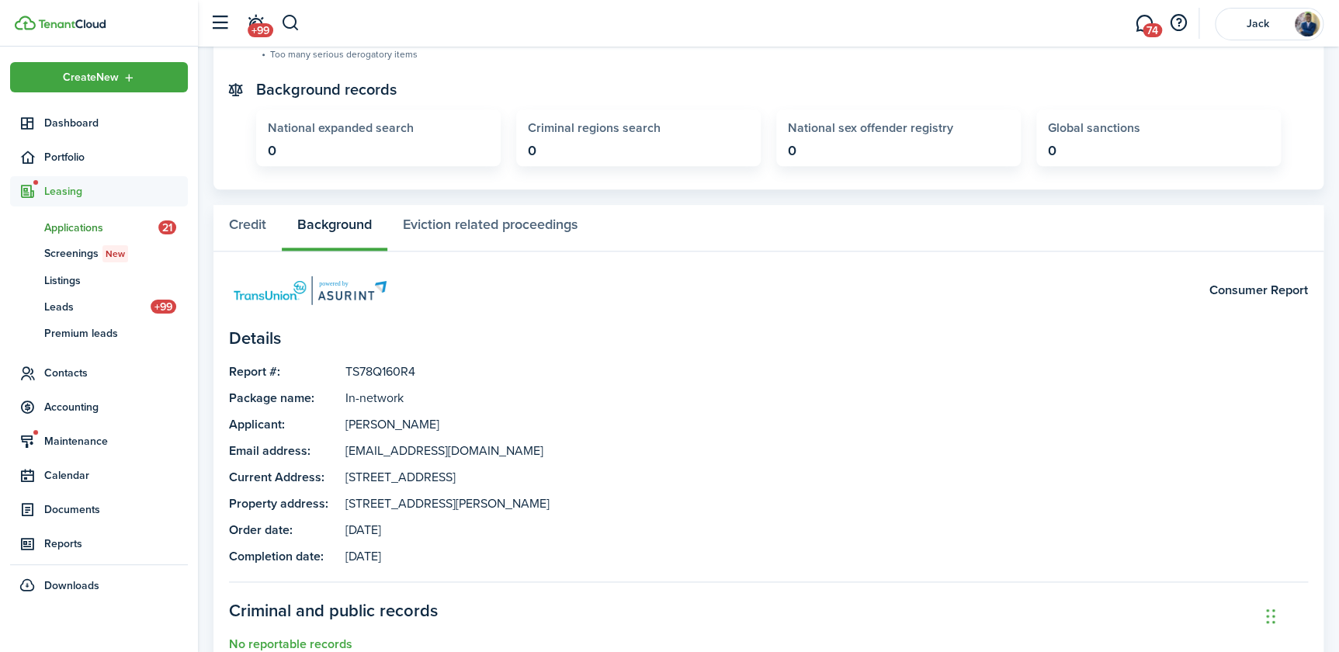
scroll to position [737, 0]
click at [432, 227] on button "Eviction related proceedings" at bounding box center [490, 229] width 206 height 47
